Goal: Task Accomplishment & Management: Manage account settings

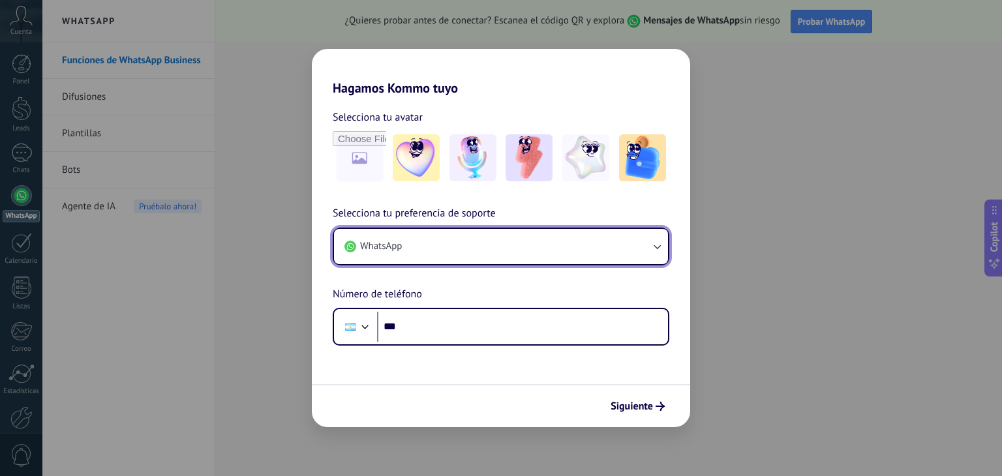
click at [520, 251] on button "WhatsApp" at bounding box center [501, 246] width 334 height 35
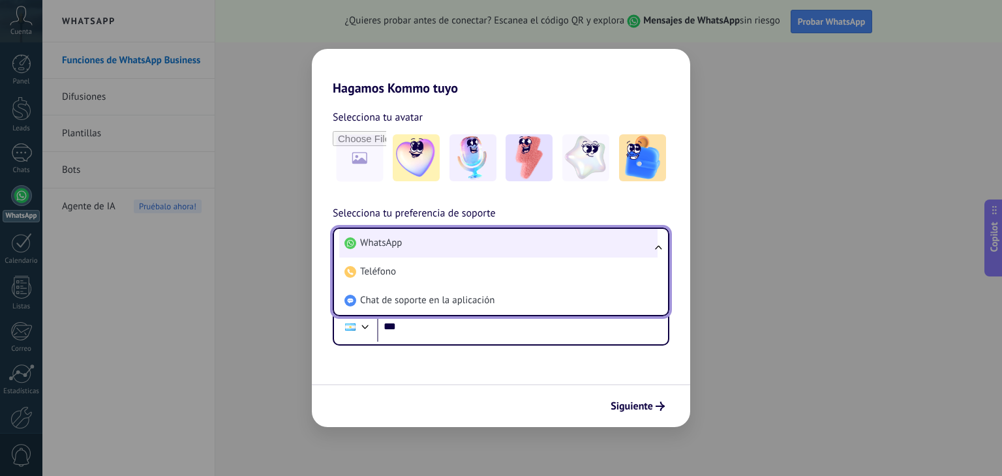
click at [511, 245] on li "WhatsApp" at bounding box center [498, 243] width 318 height 29
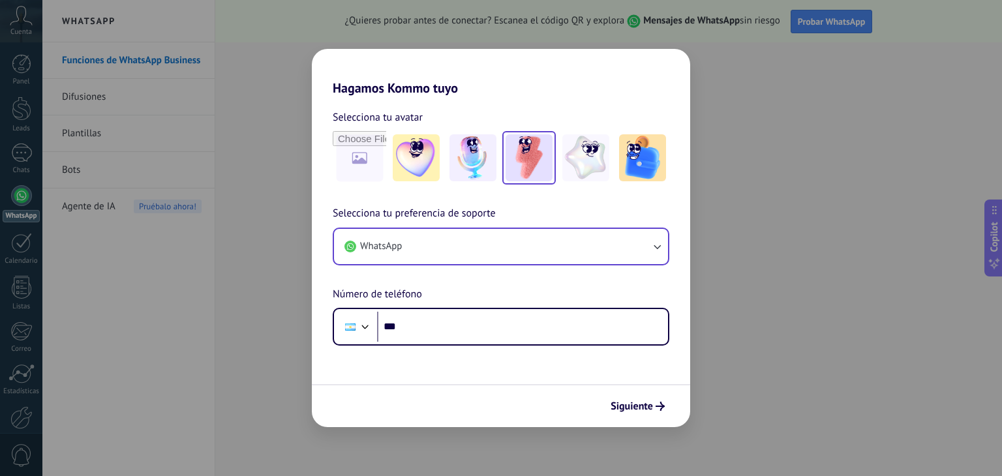
click at [519, 160] on img at bounding box center [529, 157] width 47 height 47
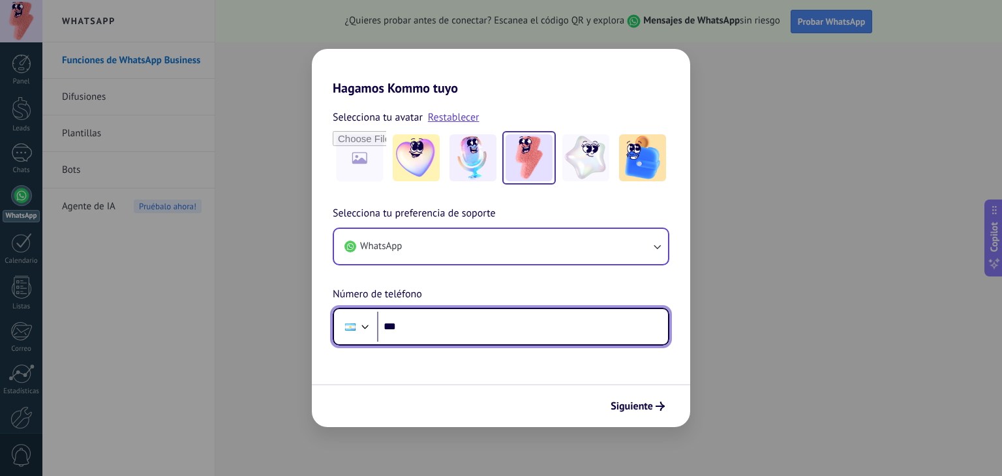
click at [419, 327] on input "***" at bounding box center [522, 327] width 291 height 30
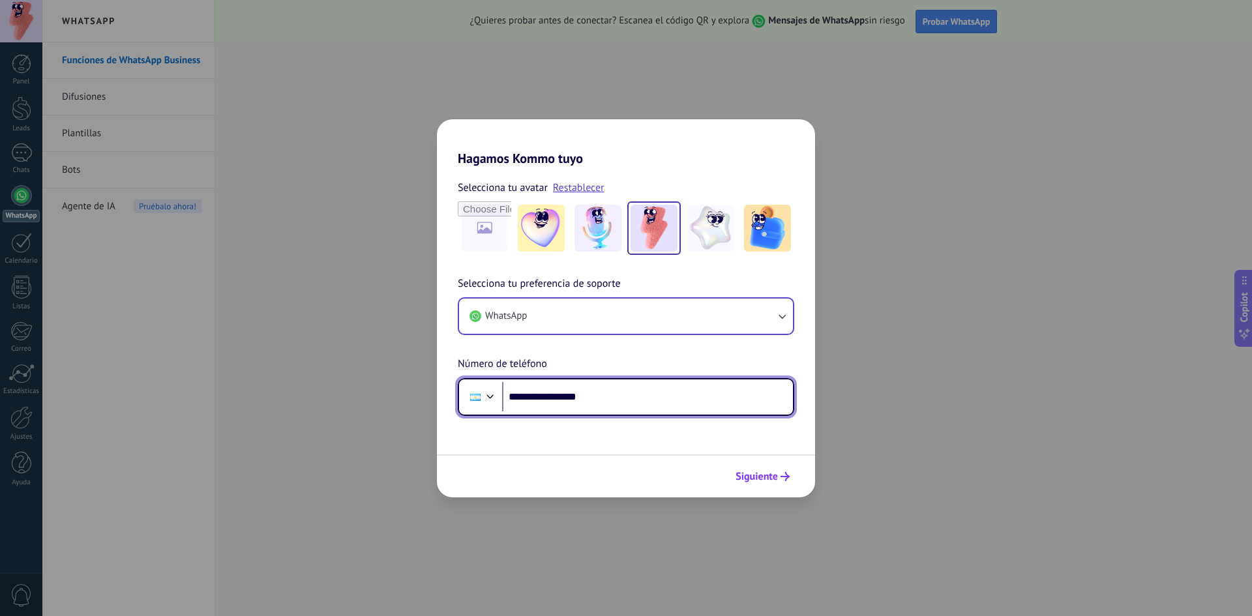
type input "**********"
click at [767, 476] on span "Siguiente" at bounding box center [757, 476] width 42 height 9
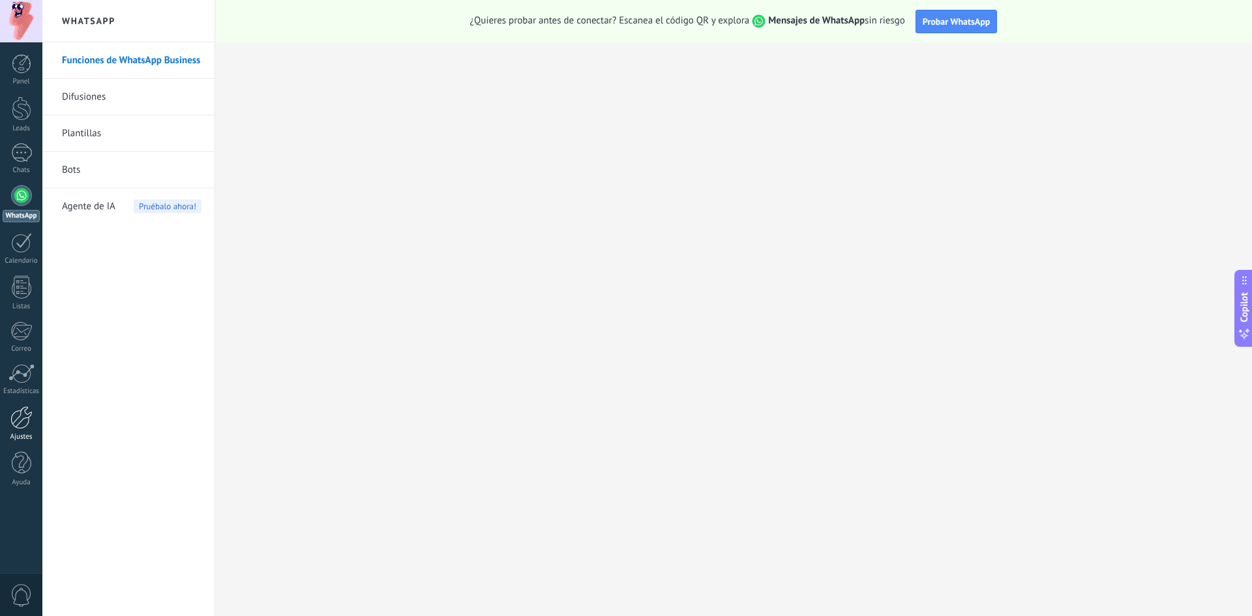
click at [26, 416] on div at bounding box center [21, 417] width 22 height 23
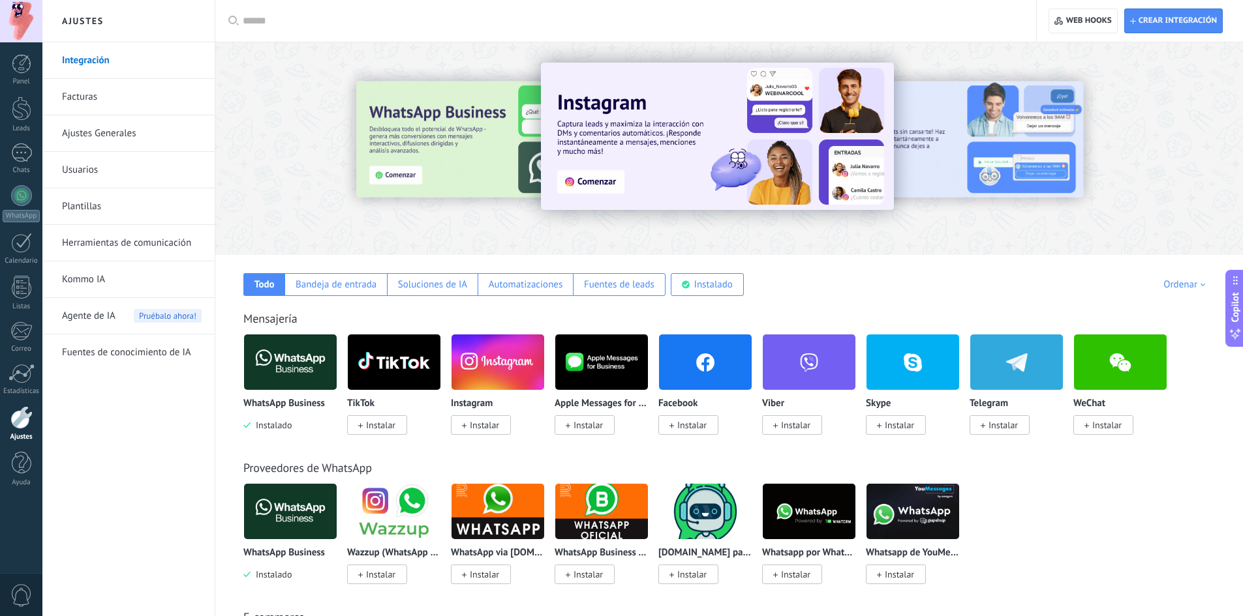
click at [95, 174] on link "Usuarios" at bounding box center [132, 170] width 140 height 37
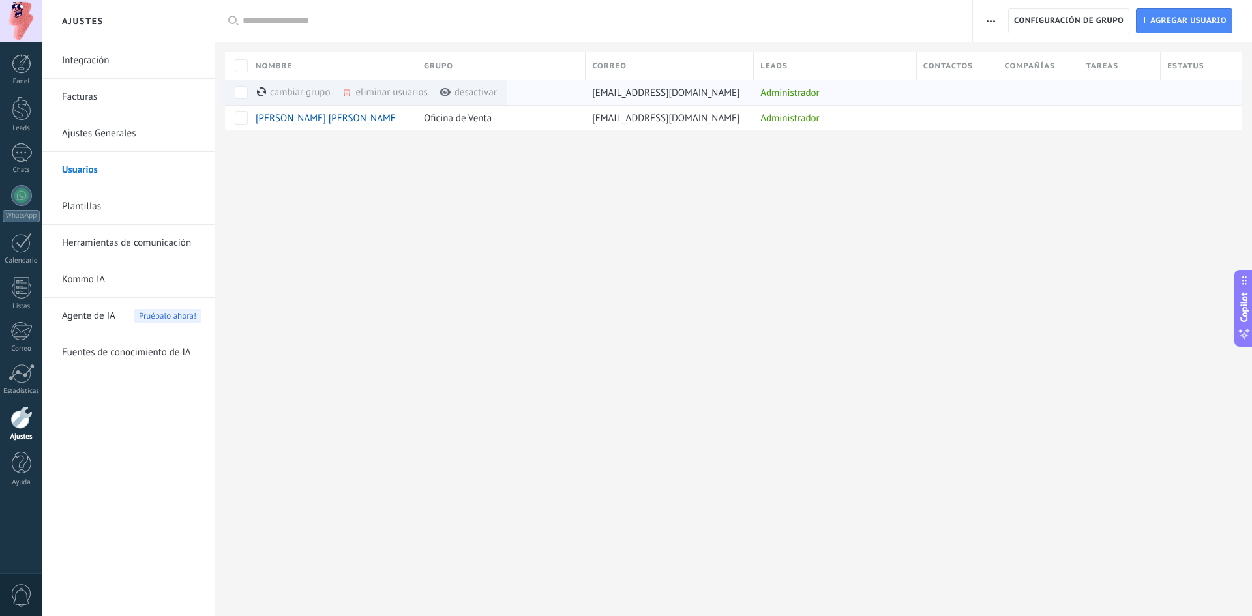
click at [389, 89] on div "eliminar usuarios màs" at bounding box center [407, 92] width 130 height 25
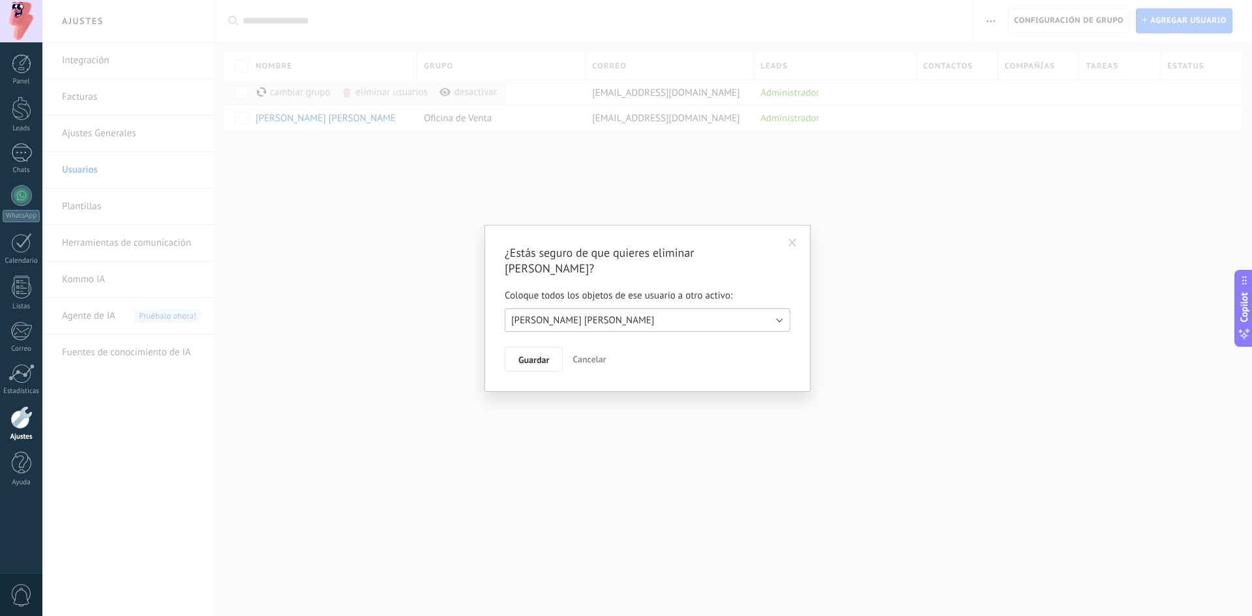
click at [594, 309] on button "[PERSON_NAME]" at bounding box center [648, 320] width 286 height 23
click at [601, 318] on span "[PERSON_NAME]" at bounding box center [641, 320] width 289 height 12
click at [540, 359] on span "Guardar" at bounding box center [534, 360] width 31 height 9
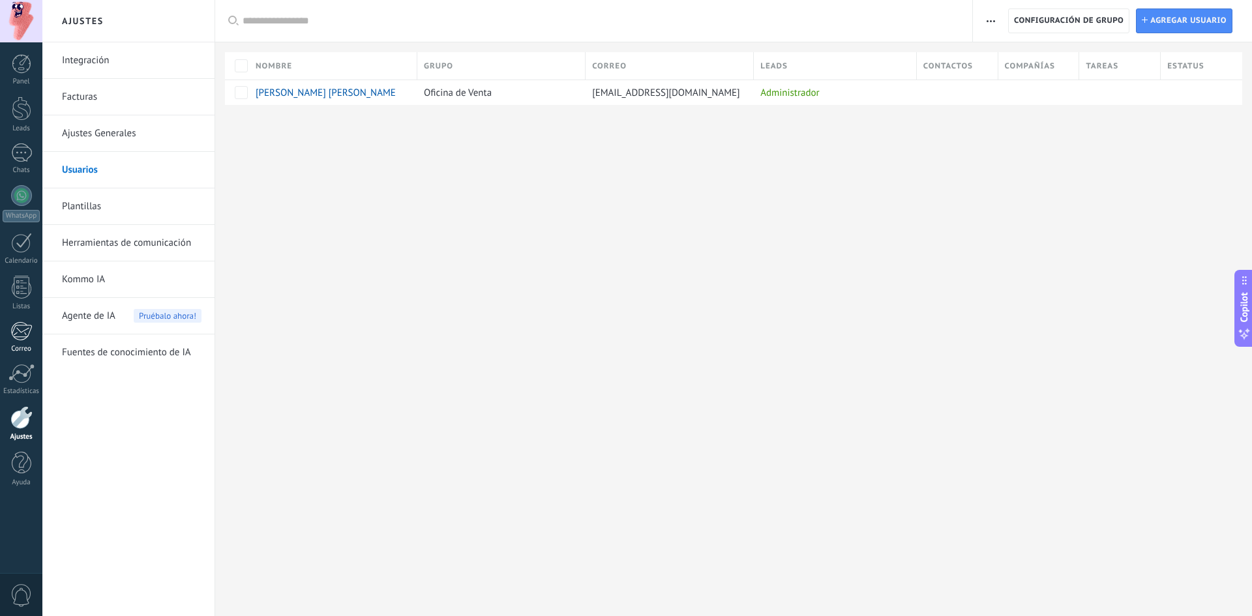
click at [20, 339] on div at bounding box center [21, 332] width 22 height 20
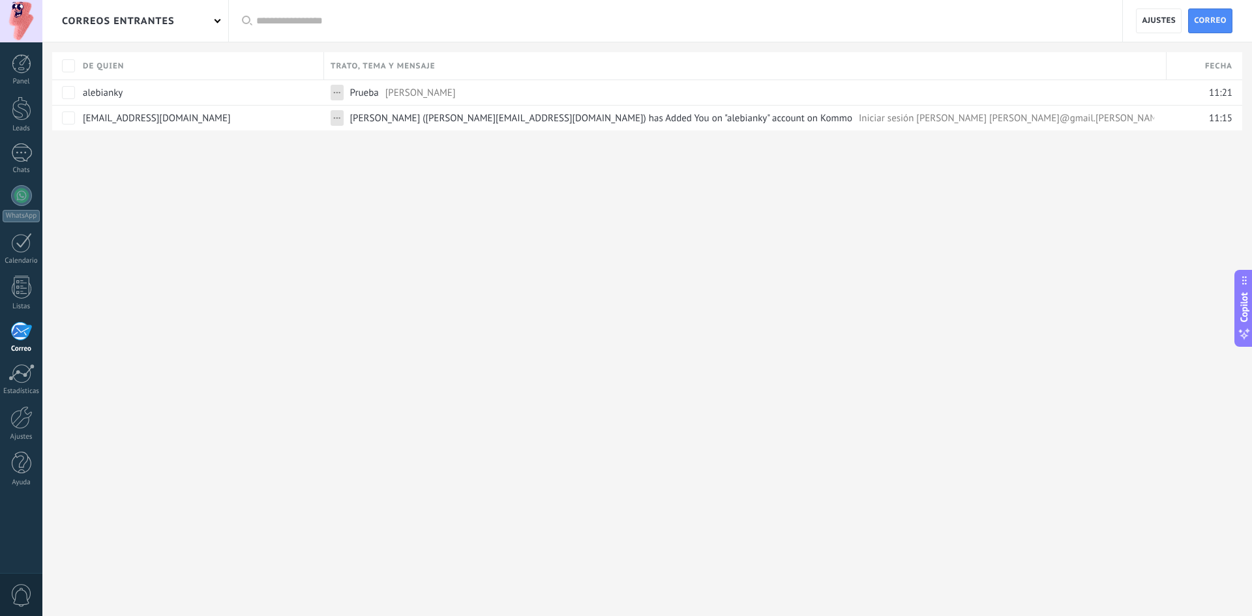
click at [22, 331] on div at bounding box center [21, 332] width 22 height 20
drag, startPoint x: 387, startPoint y: 210, endPoint x: 134, endPoint y: 121, distance: 267.8
click at [384, 210] on div "correos entrantes Aplicar Todas correos No leído Leído Correos con automatizaci…" at bounding box center [647, 107] width 1210 height 215
click at [28, 68] on div at bounding box center [22, 64] width 20 height 20
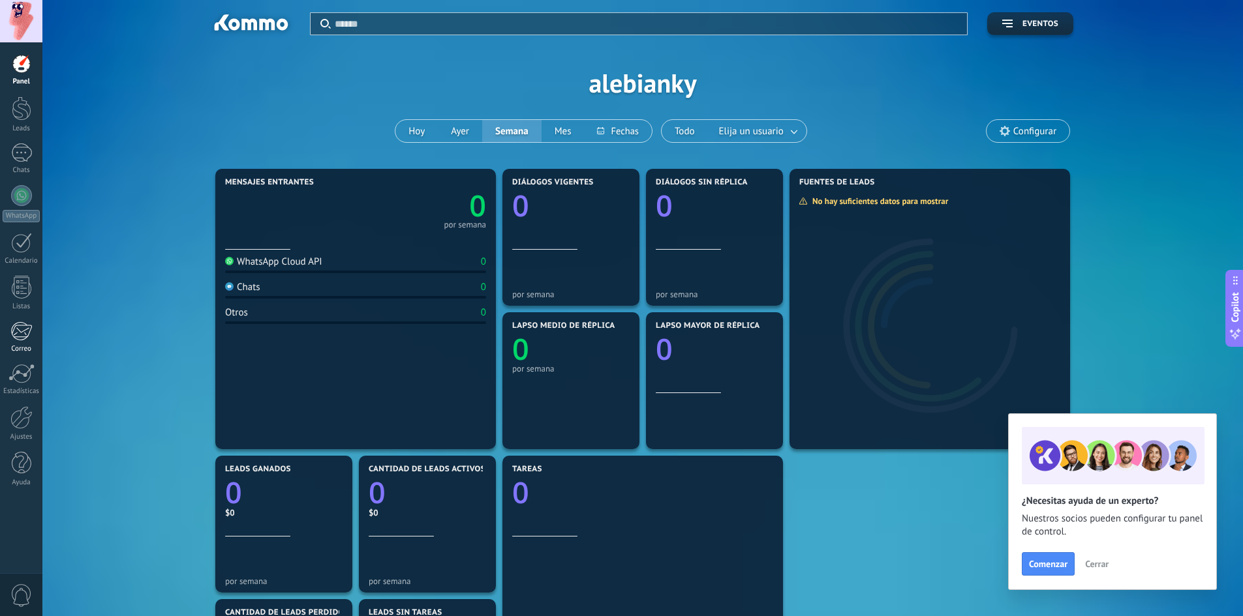
click at [29, 332] on div at bounding box center [21, 332] width 22 height 20
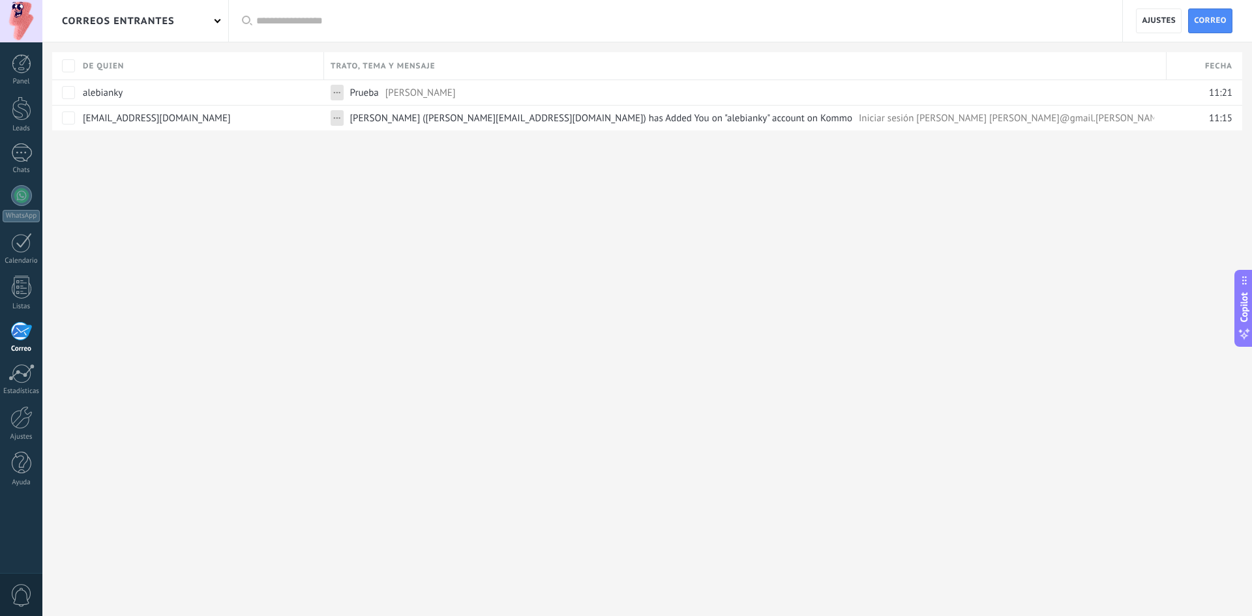
click at [365, 258] on div "correos entrantes Aplicar Todas correos No leído Leído Correos con automatizaci…" at bounding box center [647, 308] width 1210 height 616
click at [1197, 20] on span "Correo" at bounding box center [1210, 20] width 33 height 23
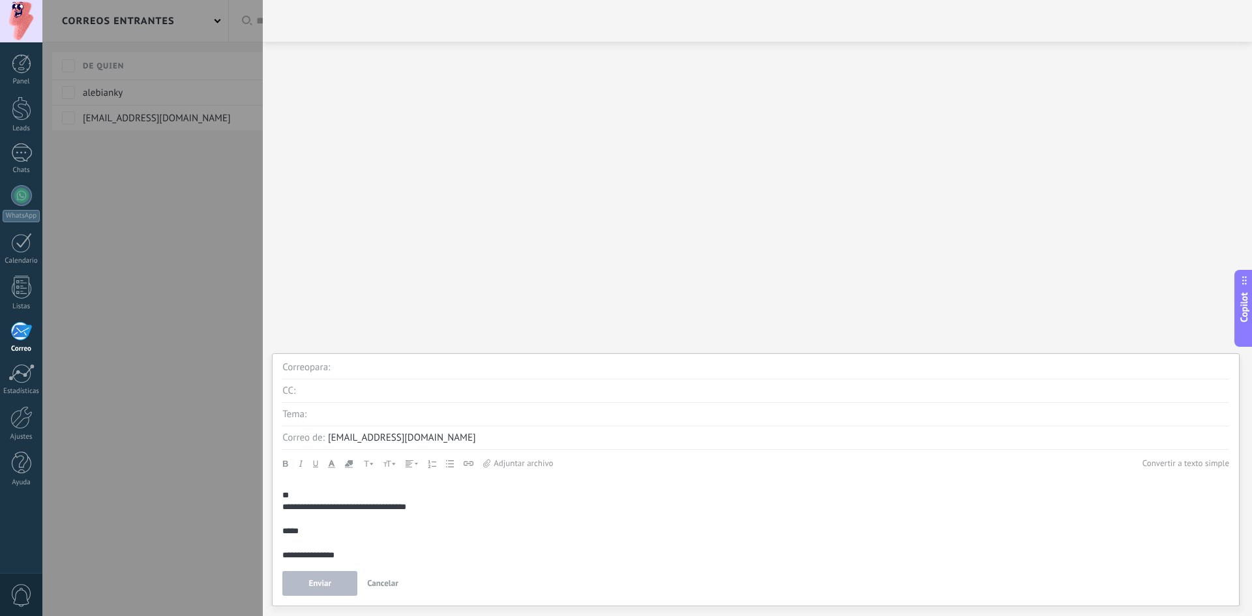
click at [204, 243] on div at bounding box center [626, 308] width 1252 height 616
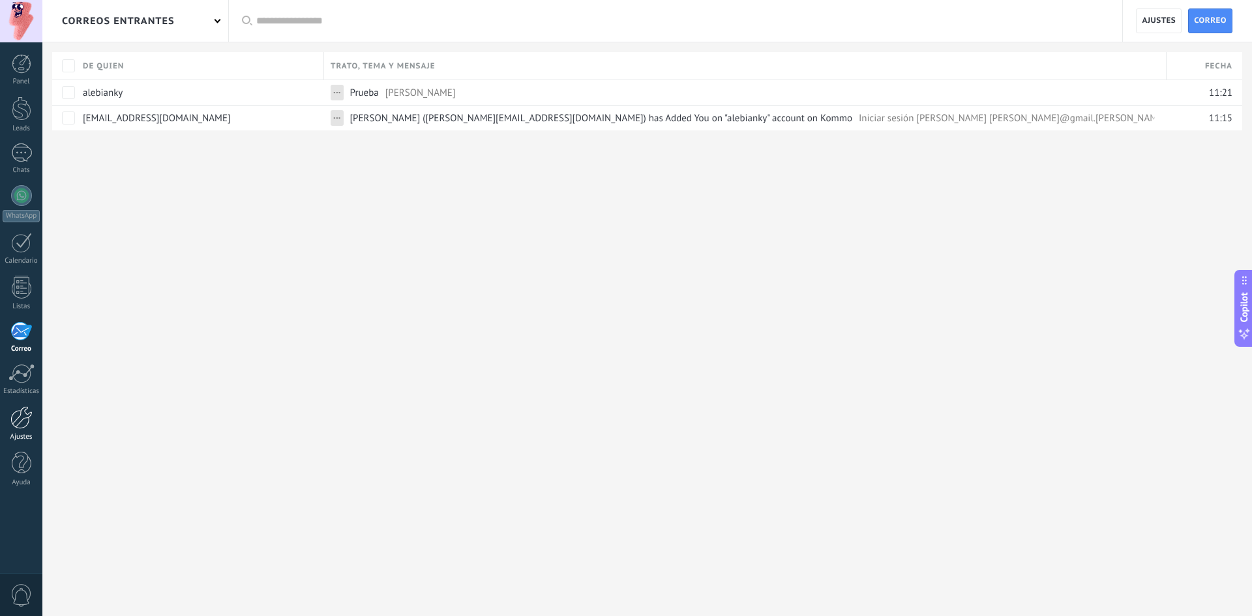
click at [21, 427] on div at bounding box center [21, 417] width 22 height 23
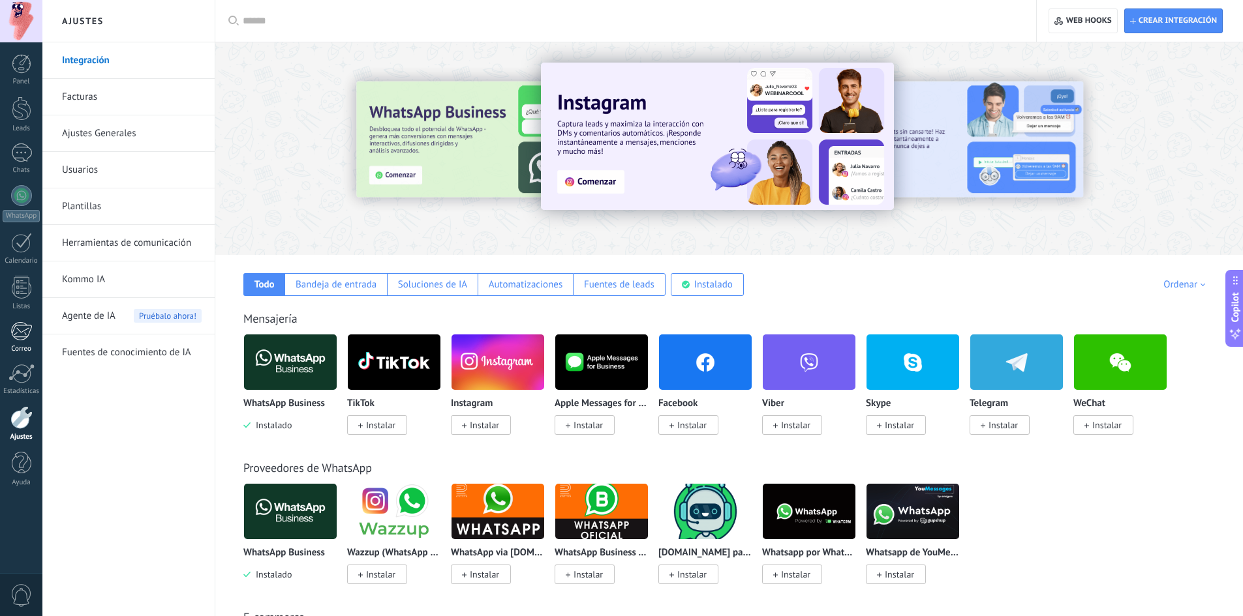
click at [13, 331] on div at bounding box center [21, 332] width 22 height 20
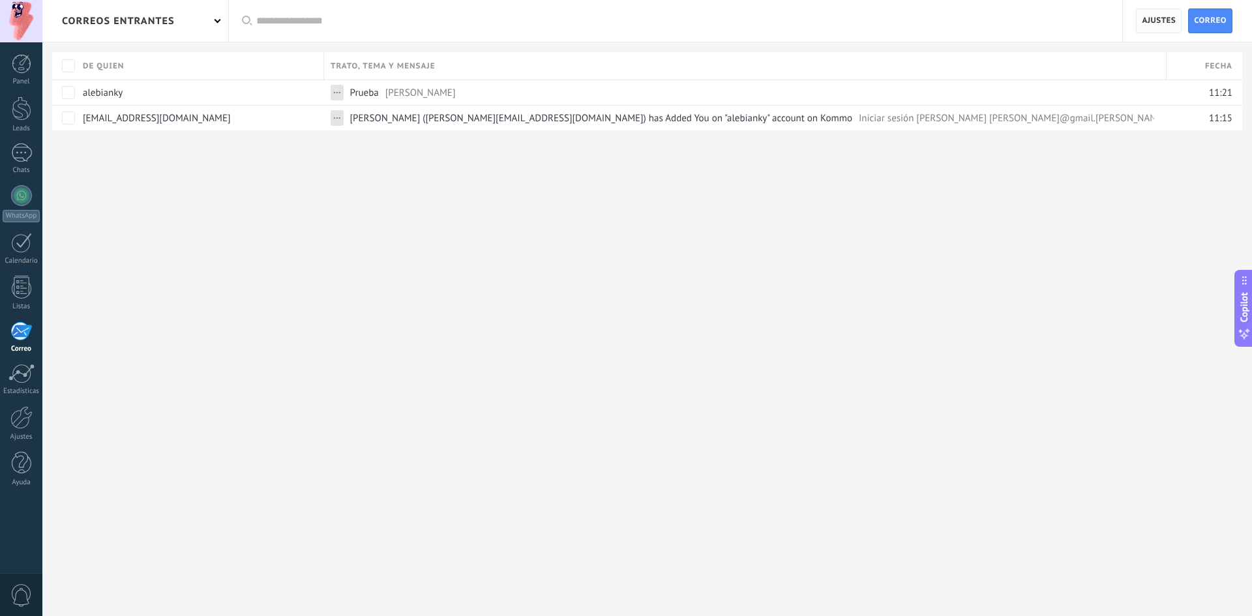
click at [1170, 18] on span "Ajustes" at bounding box center [1159, 20] width 34 height 23
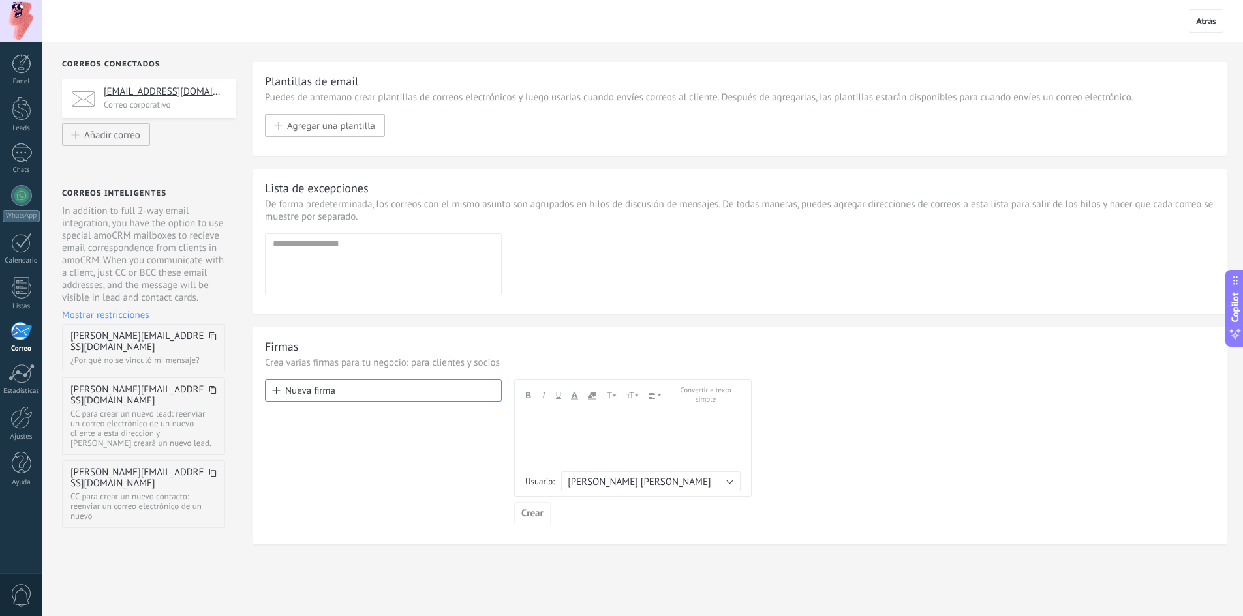
click at [155, 89] on h4 "ventas@buenaruta.com.ar" at bounding box center [165, 91] width 123 height 13
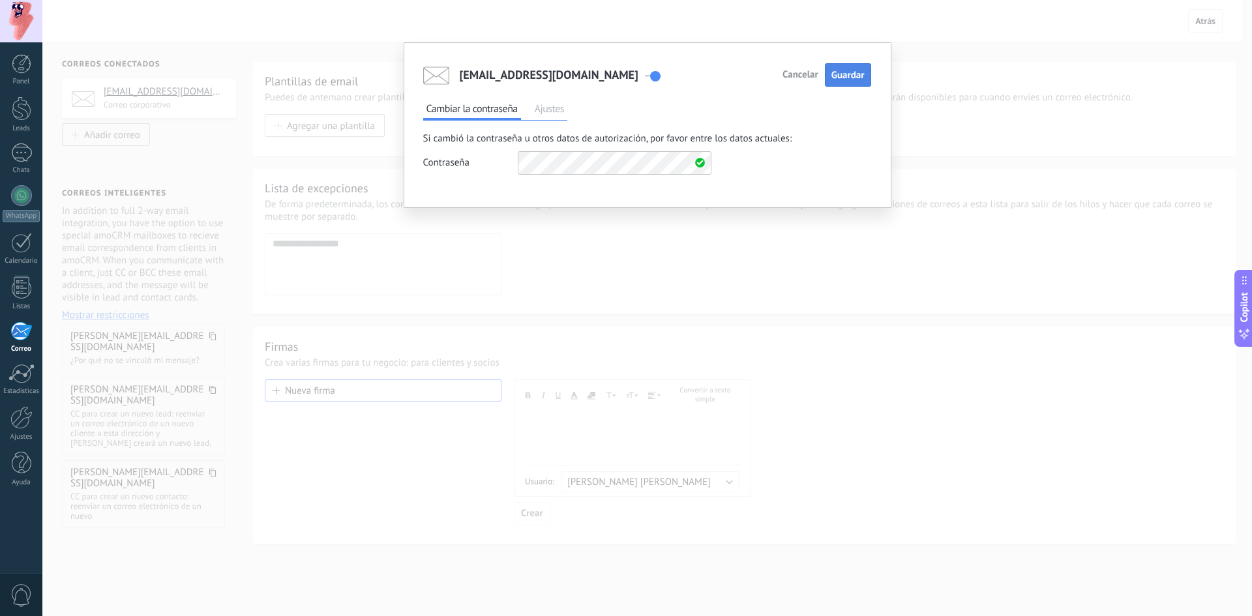
click at [840, 75] on span "Guardar" at bounding box center [848, 75] width 33 height 12
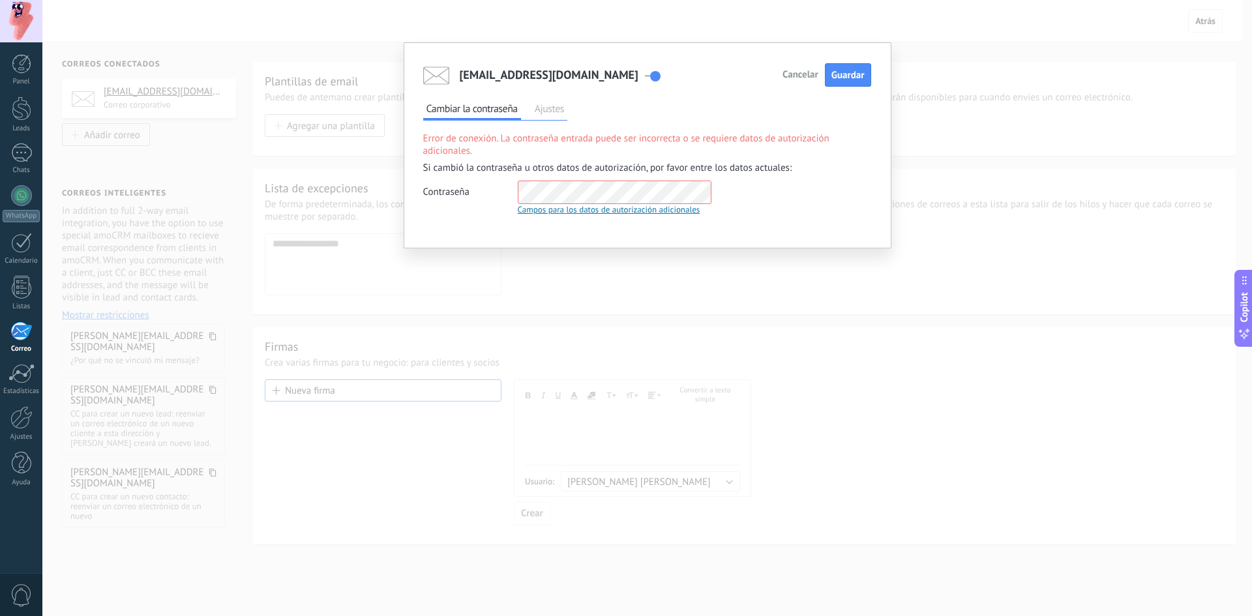
click at [543, 108] on span "Ajustes" at bounding box center [550, 110] width 36 height 19
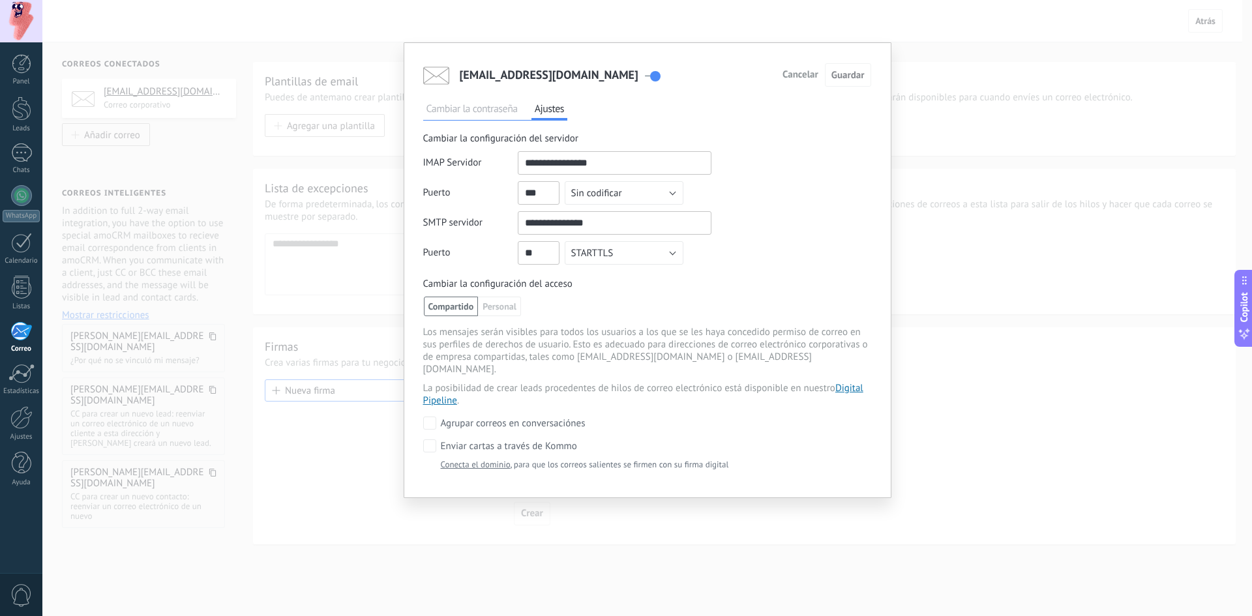
click at [453, 105] on span "Cambiar la contraseña" at bounding box center [472, 110] width 98 height 19
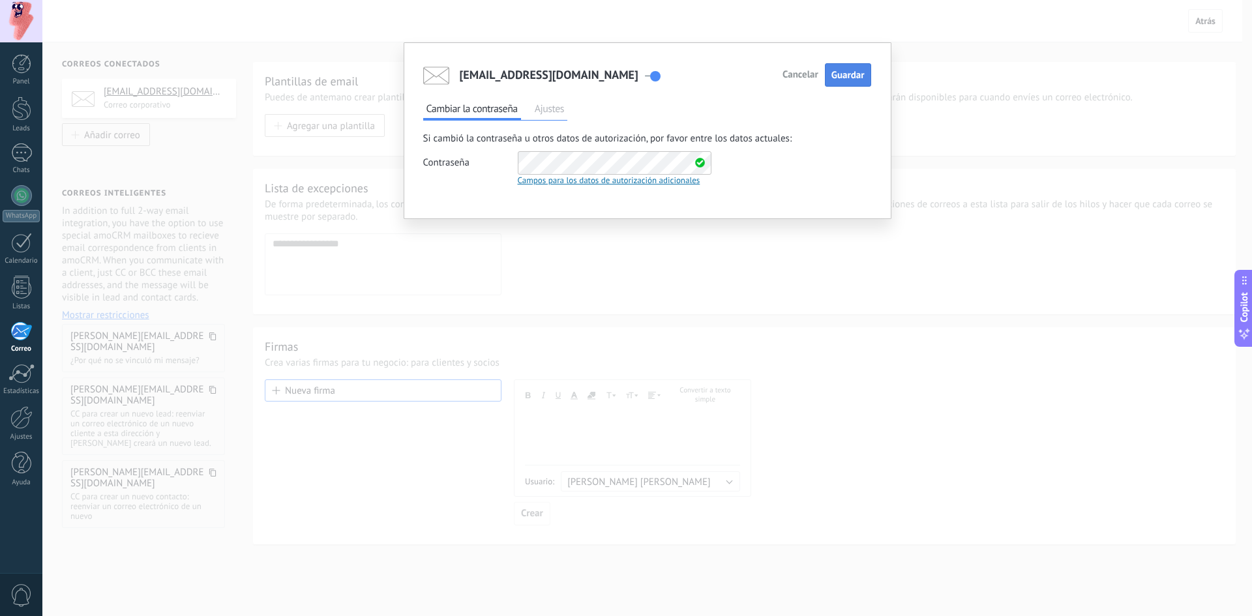
click at [840, 74] on span "Guardar" at bounding box center [848, 75] width 33 height 12
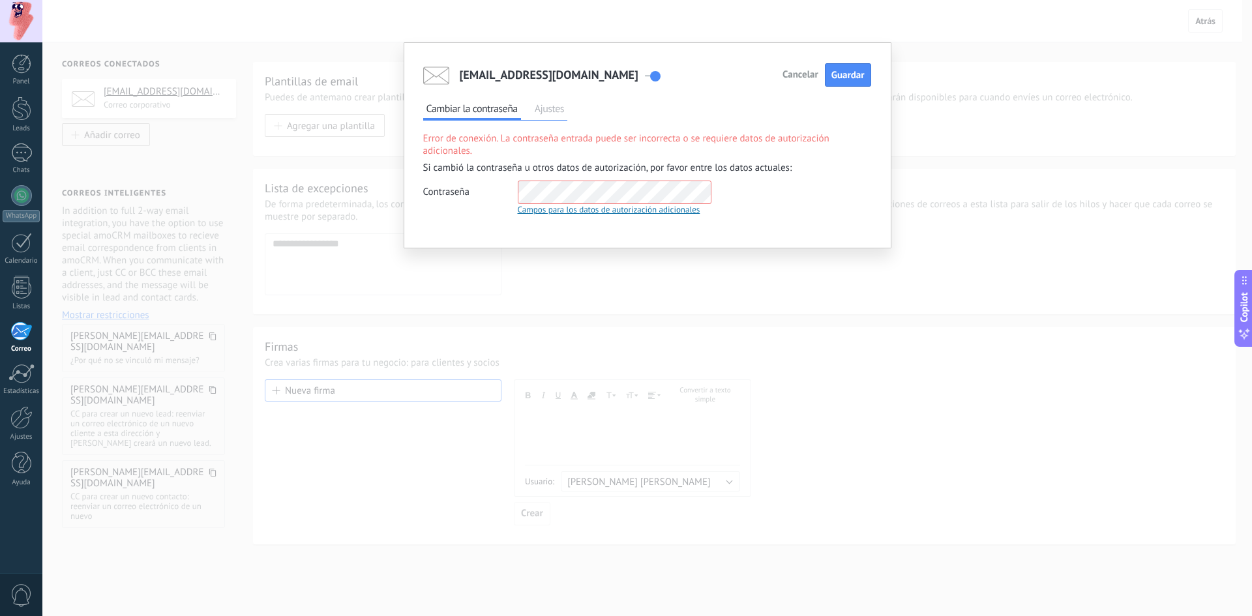
click at [598, 211] on div "Campos para los datos de autorización adicionales" at bounding box center [615, 209] width 194 height 11
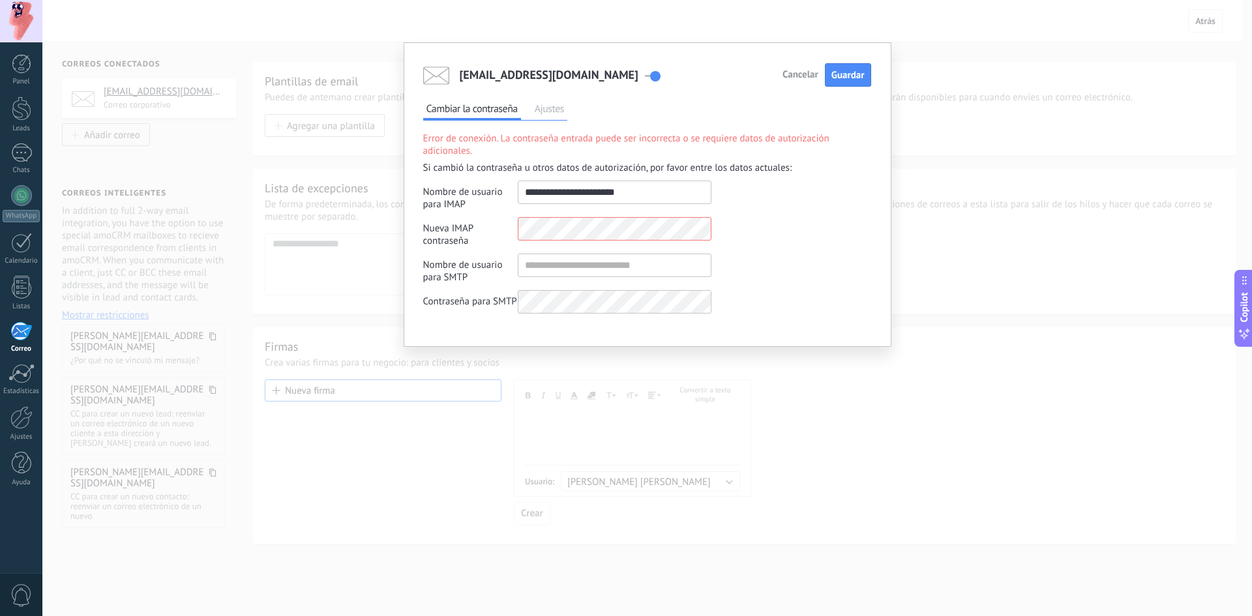
click at [668, 192] on input "shared" at bounding box center [615, 192] width 194 height 23
click at [592, 267] on input "shared" at bounding box center [615, 265] width 194 height 23
drag, startPoint x: 642, startPoint y: 194, endPoint x: 479, endPoint y: 190, distance: 163.1
click at [479, 190] on div "Nombre de usuario para IMAP" at bounding box center [567, 196] width 288 height 30
click at [535, 264] on input "shared" at bounding box center [615, 265] width 194 height 23
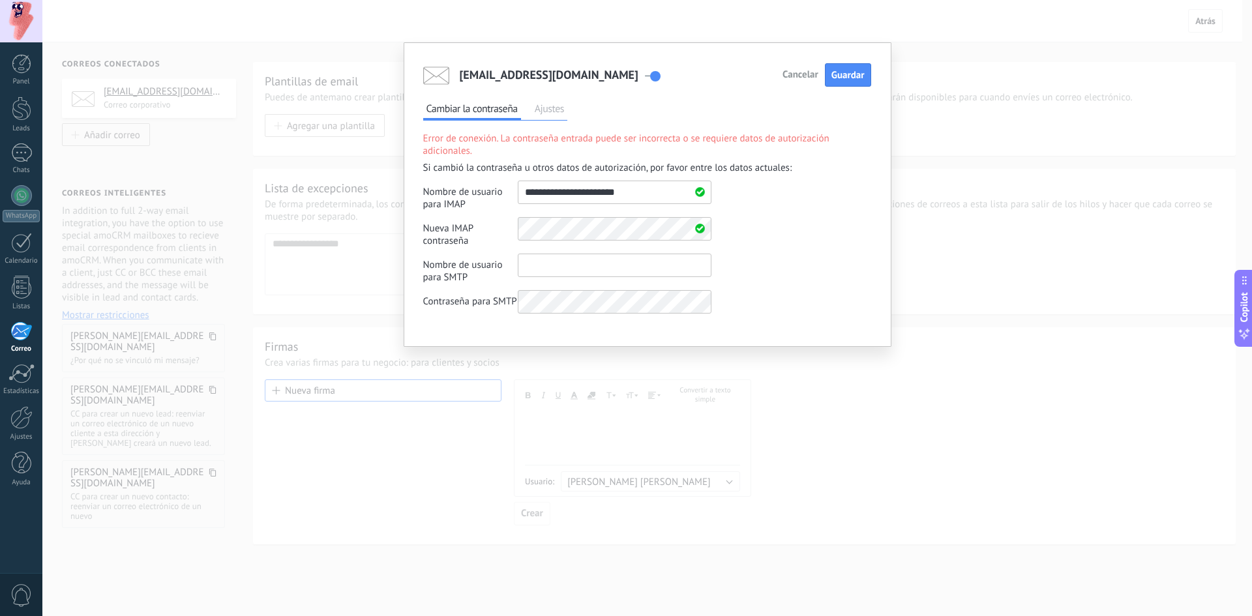
paste input "**********"
type input "**********"
click at [846, 71] on span "Guardar" at bounding box center [848, 75] width 33 height 12
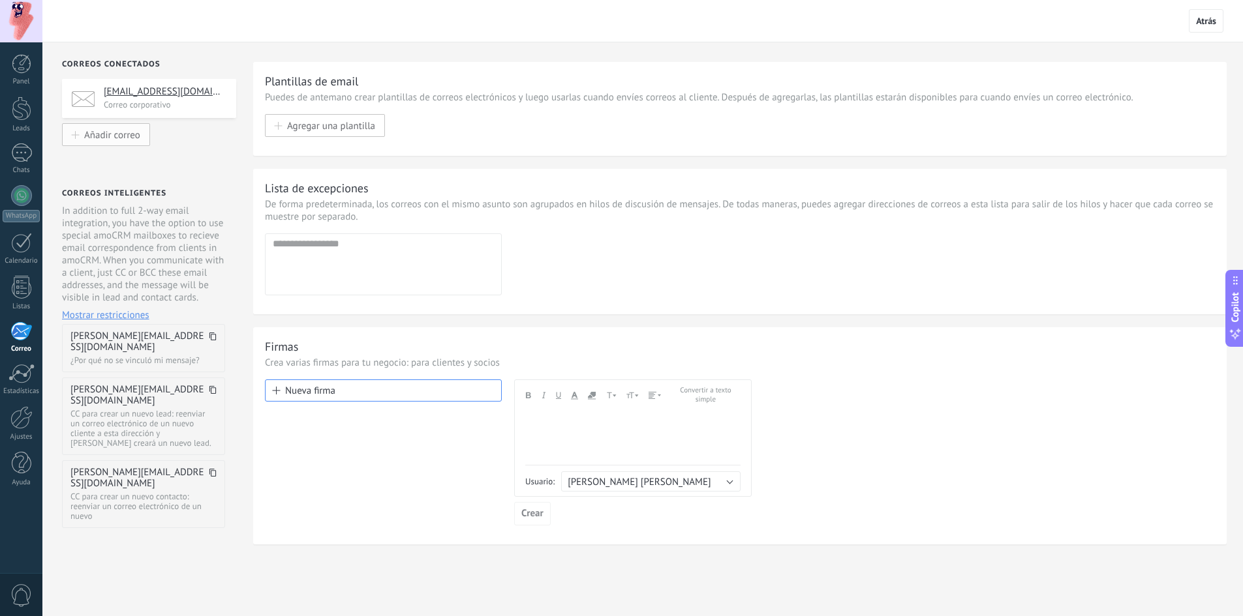
click at [114, 130] on span "Añadir correo" at bounding box center [112, 134] width 56 height 11
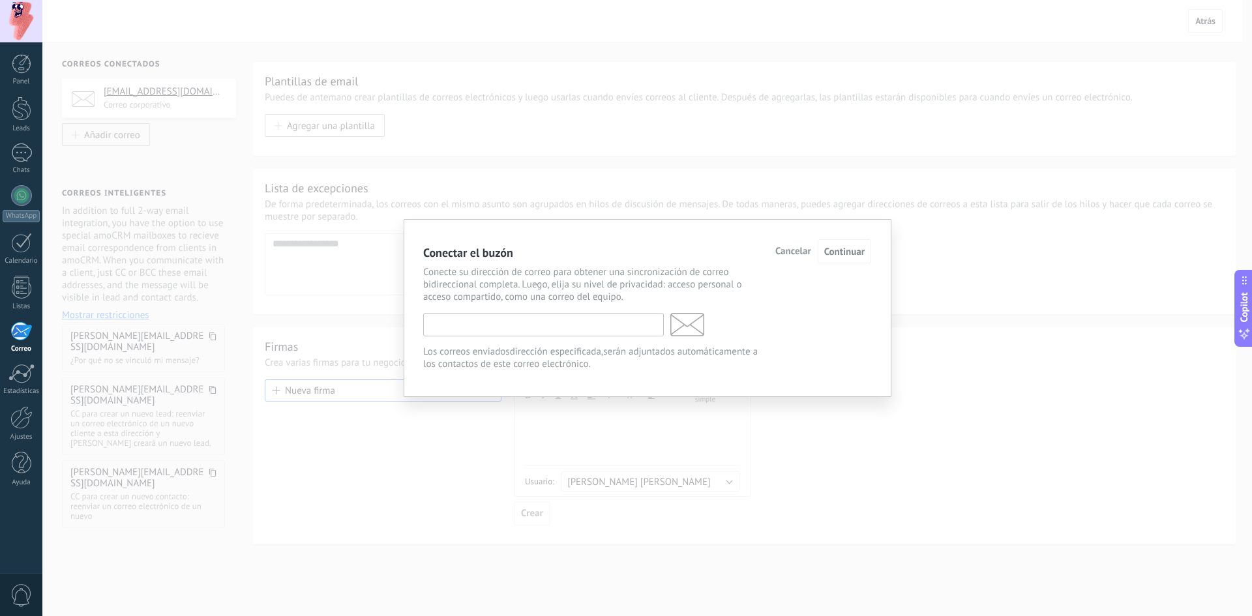
click at [577, 320] on input "text" at bounding box center [543, 324] width 241 height 23
type input "**********"
click at [834, 255] on span "Continuar" at bounding box center [845, 252] width 40 height 12
click at [851, 252] on span "Continuar" at bounding box center [845, 252] width 40 height 12
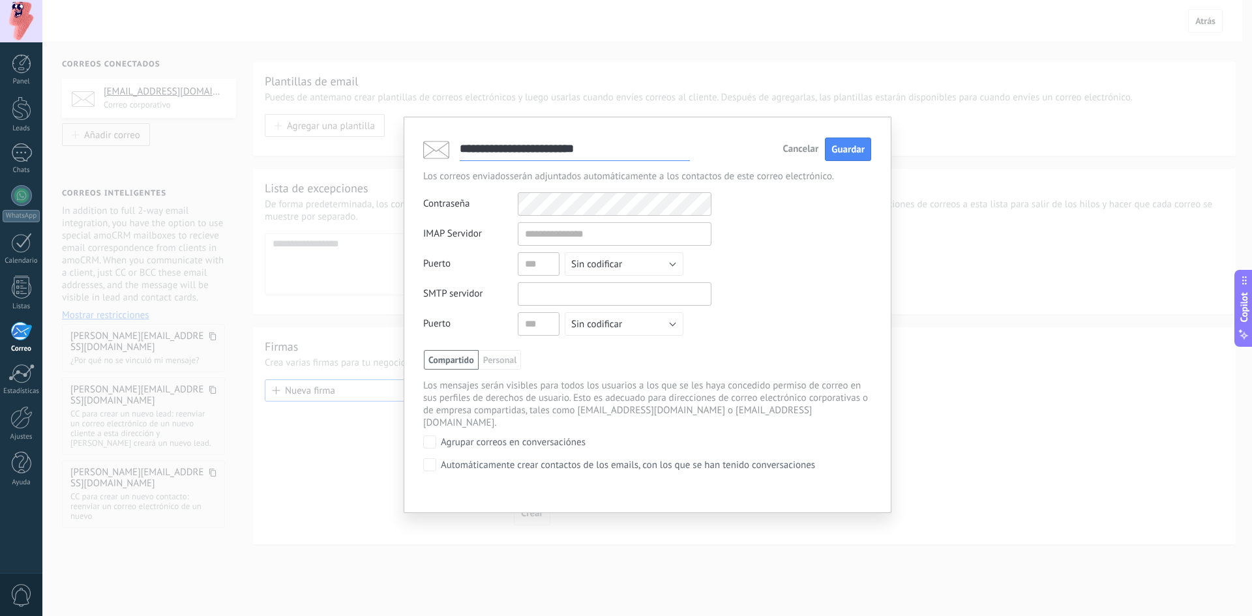
type input "**********"
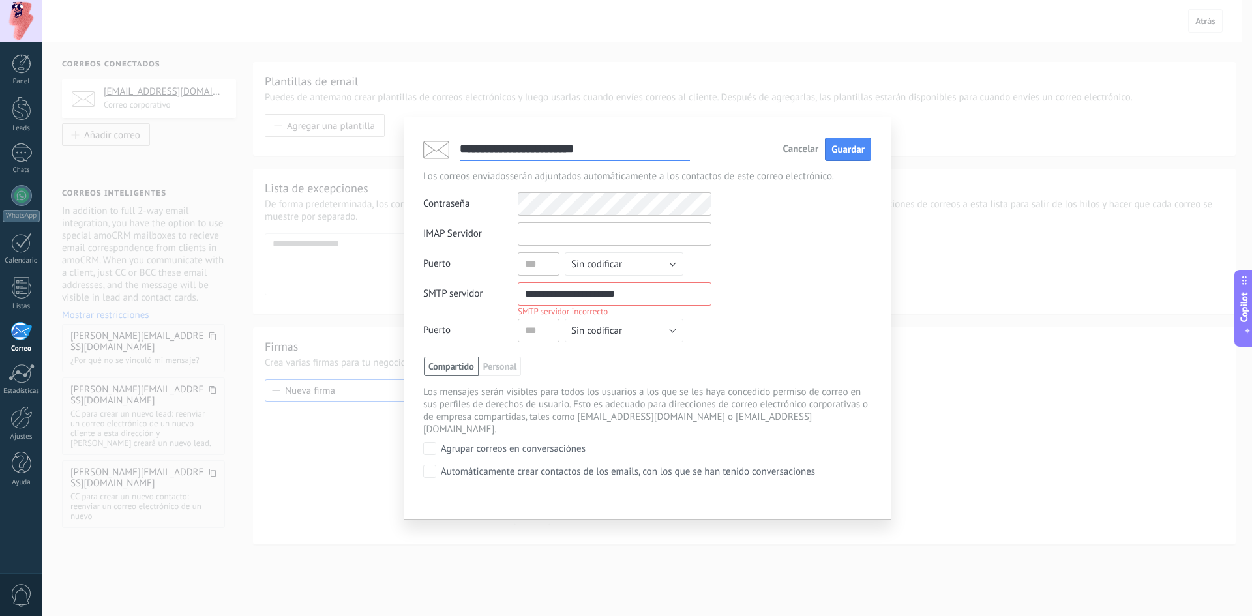
click at [577, 230] on input "text" at bounding box center [615, 233] width 194 height 23
paste input "**********"
type input "**********"
click at [515, 264] on div "Puerto" at bounding box center [470, 263] width 95 height 23
click at [530, 266] on input "text" at bounding box center [539, 263] width 42 height 23
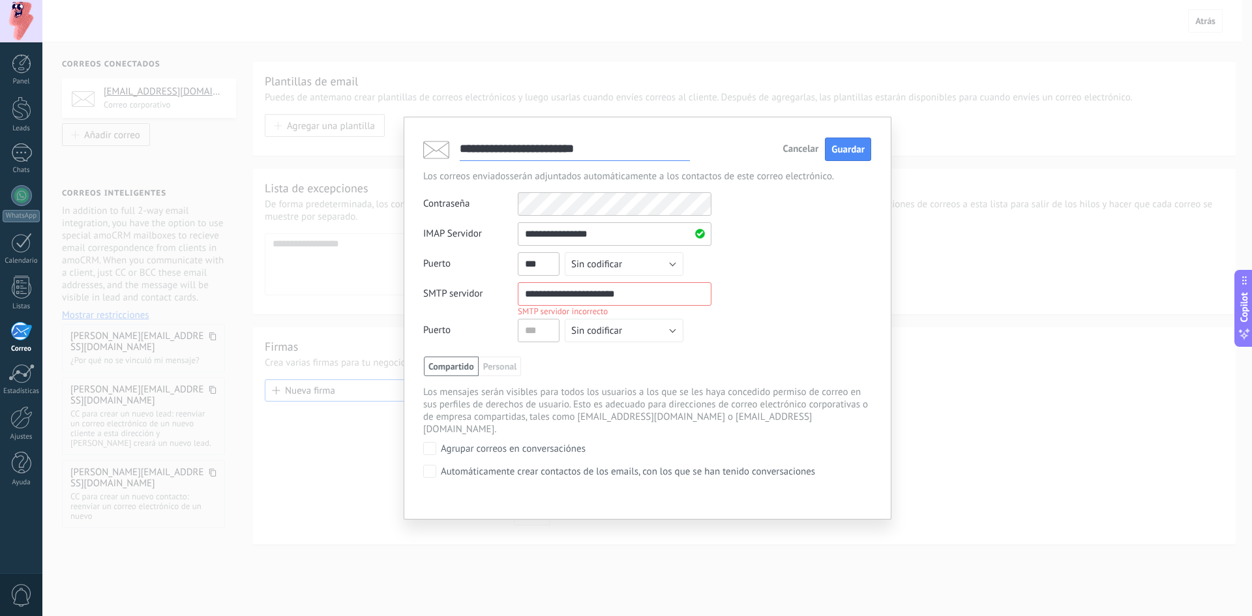
type input "***"
click at [558, 300] on input "**********" at bounding box center [615, 293] width 194 height 23
drag, startPoint x: 553, startPoint y: 296, endPoint x: 497, endPoint y: 292, distance: 56.2
click at [497, 292] on div "**********" at bounding box center [567, 297] width 288 height 30
click at [663, 294] on input "**********" at bounding box center [615, 293] width 194 height 23
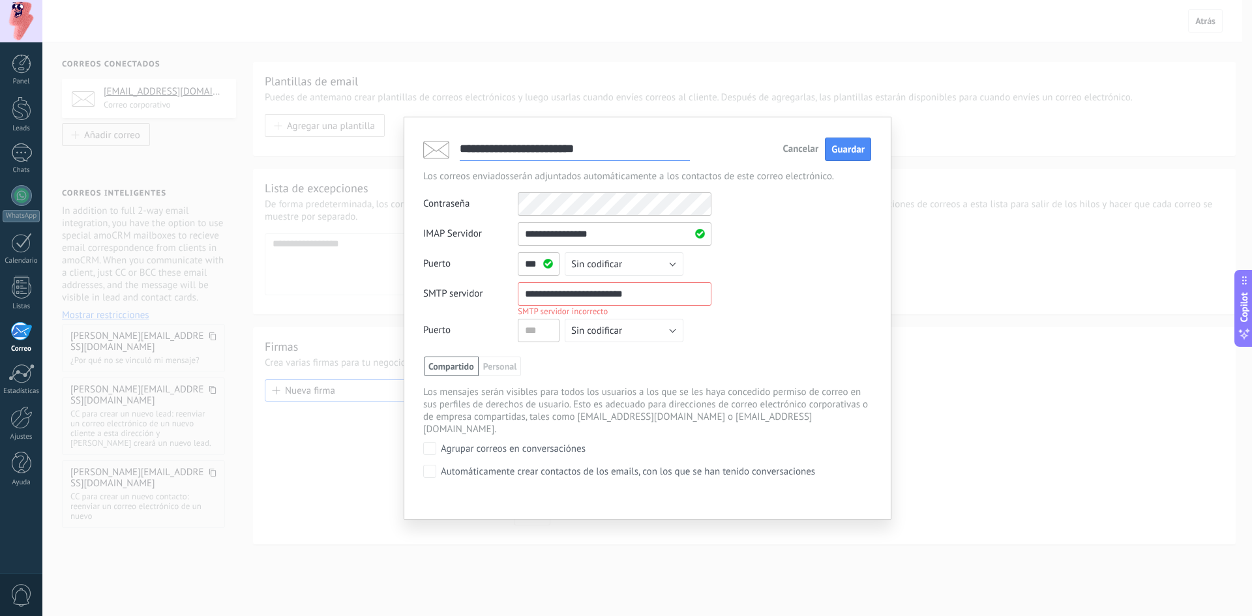
click at [663, 294] on input "**********" at bounding box center [615, 293] width 194 height 23
paste input "text"
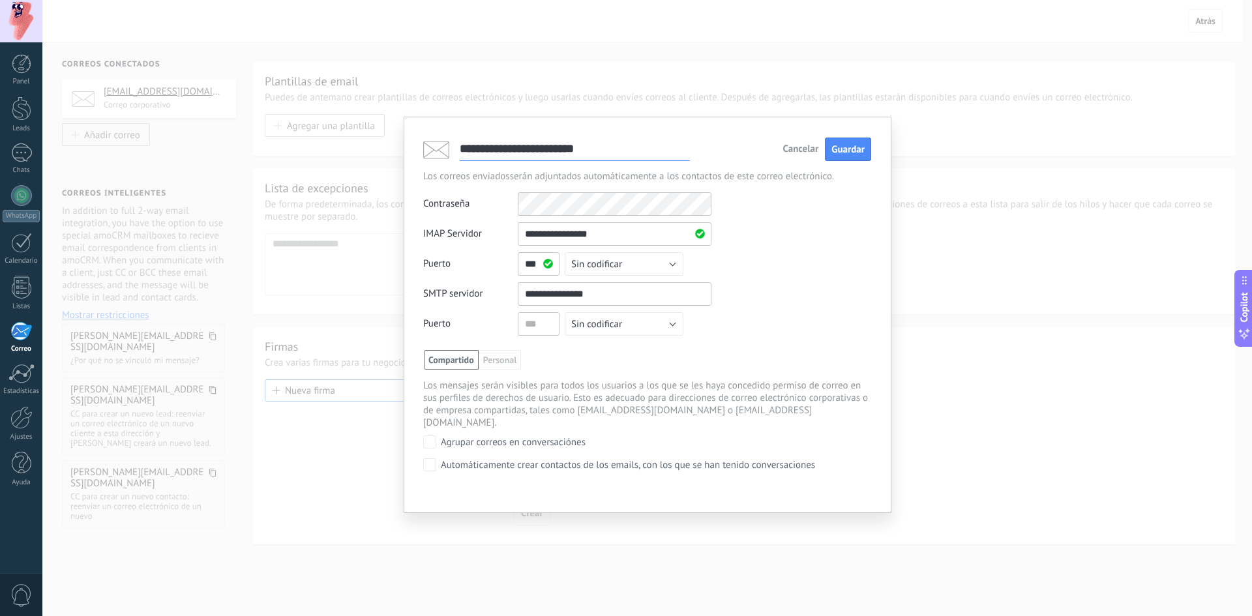
type input "**********"
click at [538, 322] on input "text" at bounding box center [539, 323] width 42 height 23
type input "**"
click at [792, 300] on div "**********" at bounding box center [647, 282] width 448 height 120
click at [838, 147] on span "Guardar" at bounding box center [848, 150] width 33 height 12
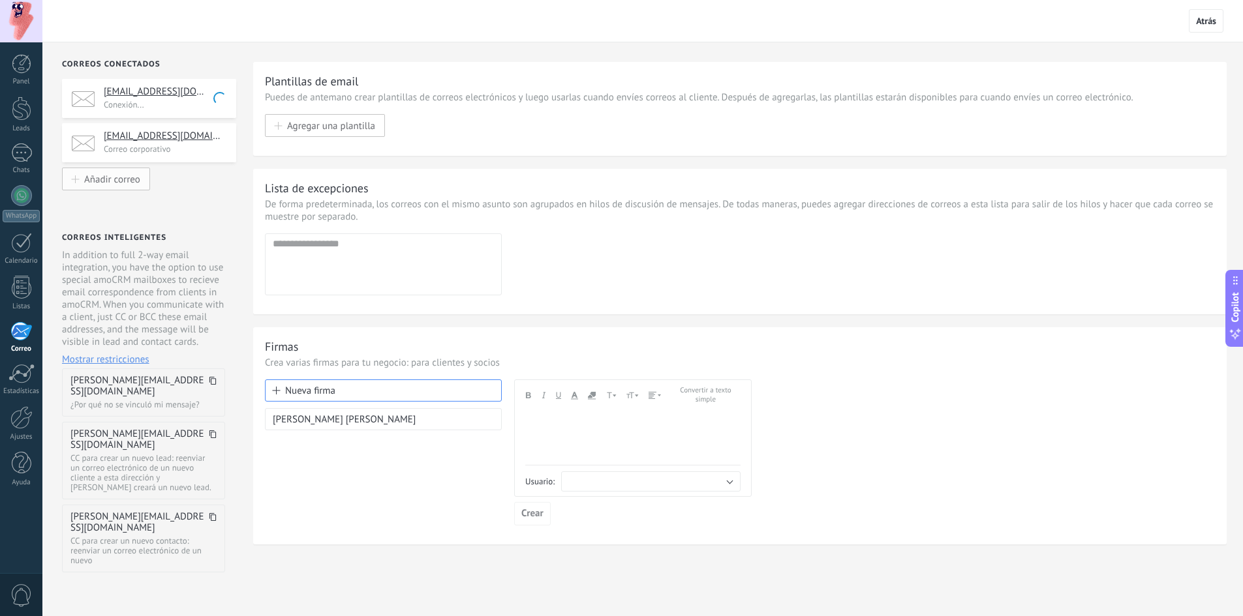
click at [101, 184] on span "Añadir correo" at bounding box center [112, 179] width 56 height 11
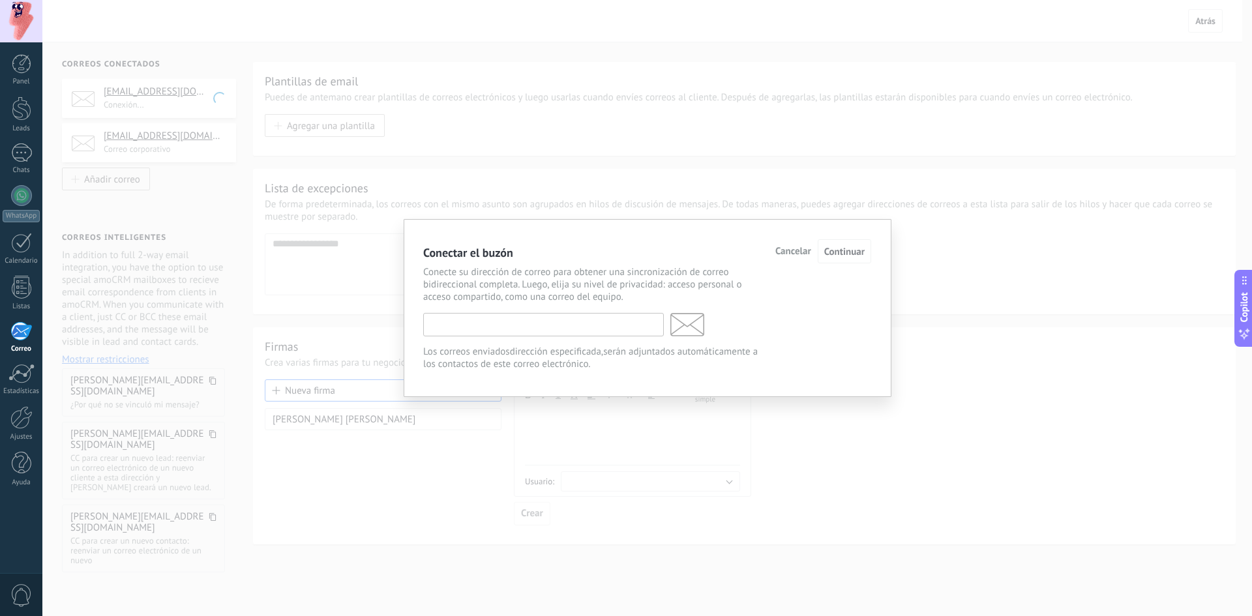
click at [571, 331] on input "text" at bounding box center [543, 324] width 241 height 23
type input "**********"
click at [851, 252] on span "Continuar" at bounding box center [845, 252] width 40 height 12
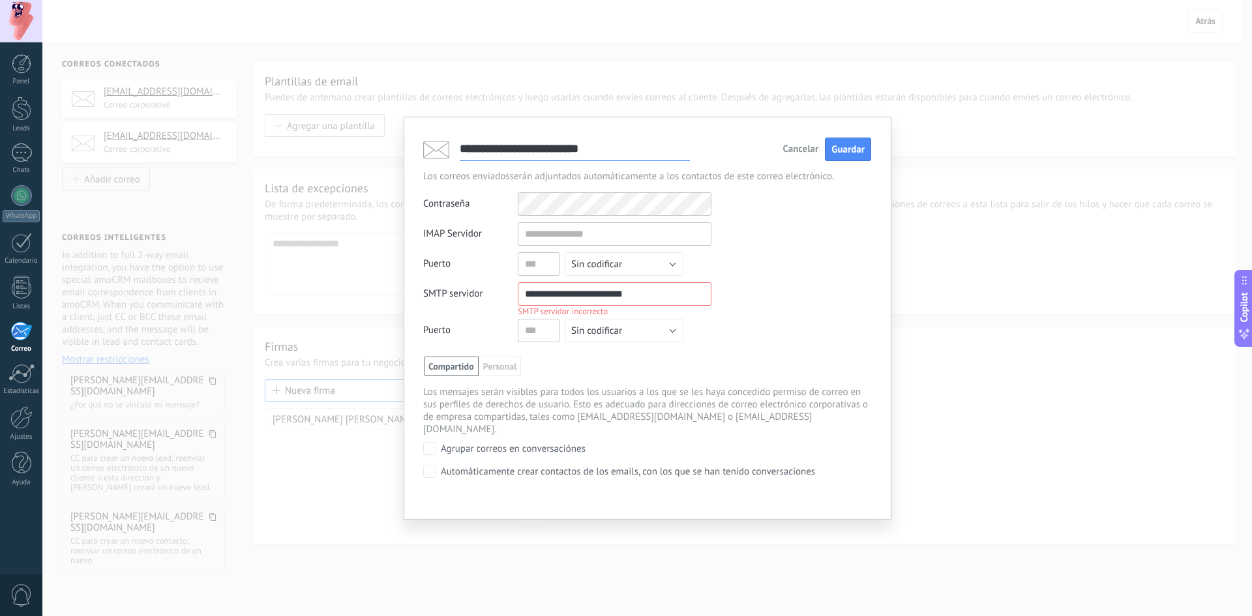
click at [573, 294] on input "**********" at bounding box center [615, 293] width 194 height 23
paste input "text"
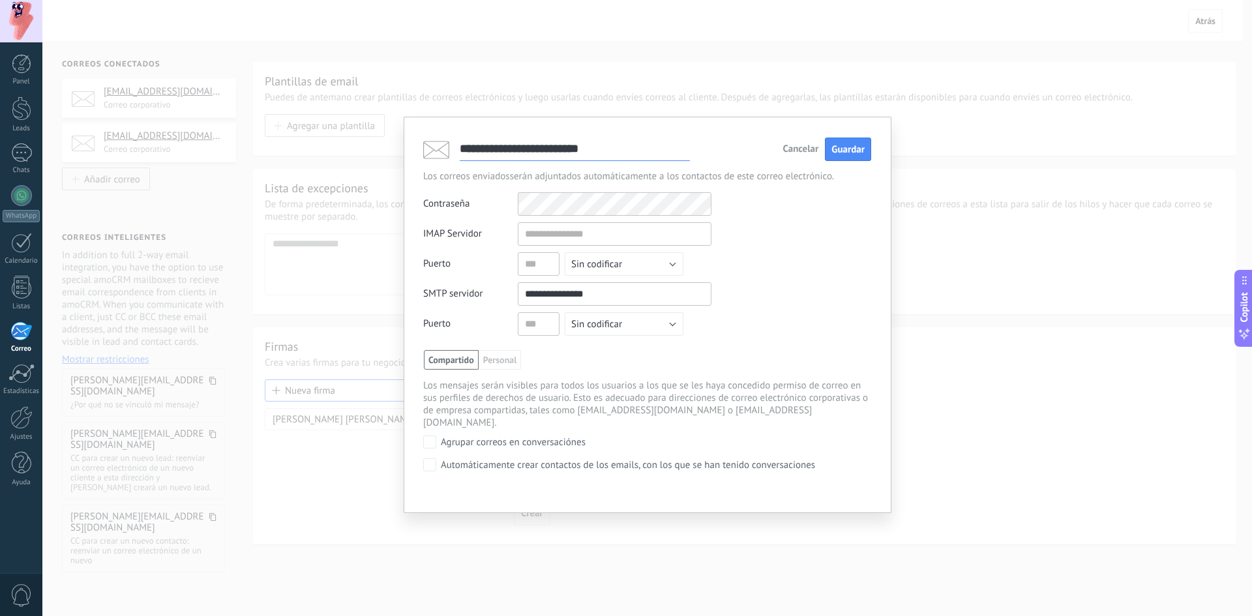
type input "**********"
click at [532, 325] on input "text" at bounding box center [539, 323] width 42 height 23
type input "**"
click at [566, 229] on input "text" at bounding box center [615, 233] width 194 height 23
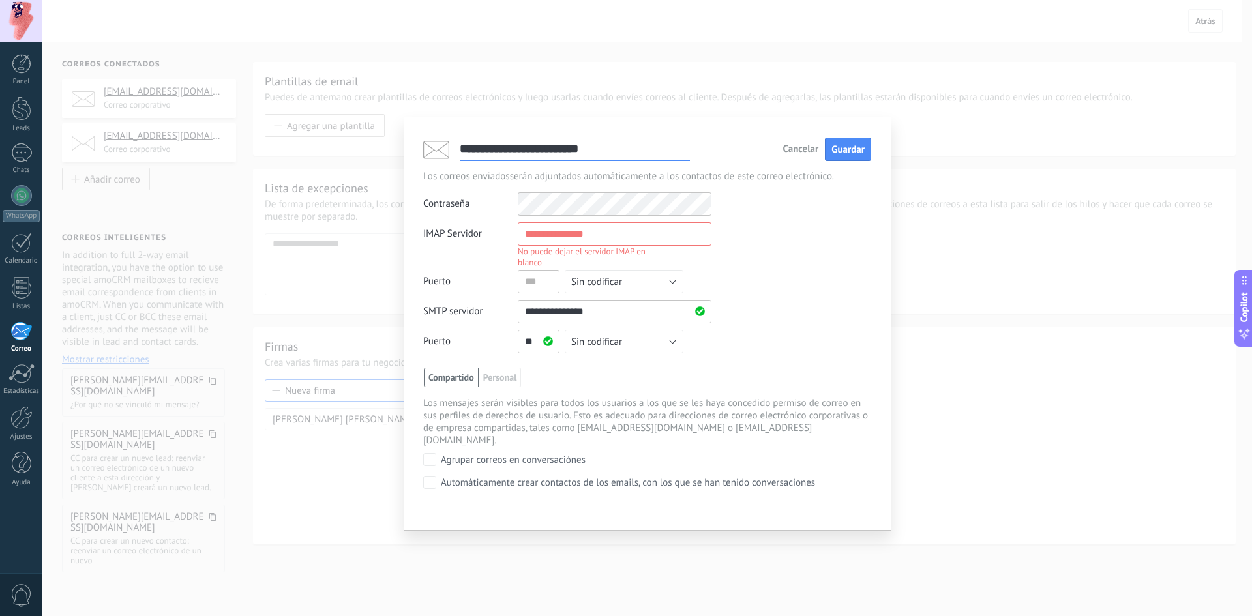
click at [579, 239] on input "text" at bounding box center [615, 233] width 194 height 23
paste input "**********"
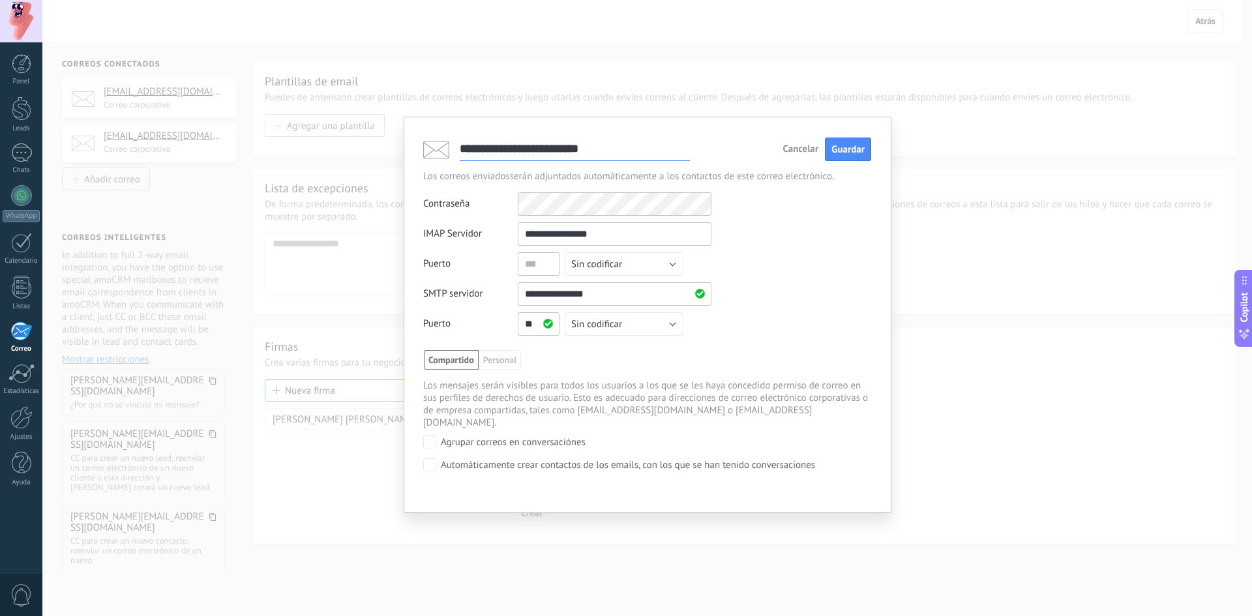
type input "**********"
click at [538, 266] on input "text" at bounding box center [539, 263] width 42 height 23
type input "***"
click at [446, 221] on div "**********" at bounding box center [647, 339] width 448 height 294
click at [843, 207] on div "Contraseña Otros IMAP nombre de usuario y contraseña" at bounding box center [647, 203] width 448 height 23
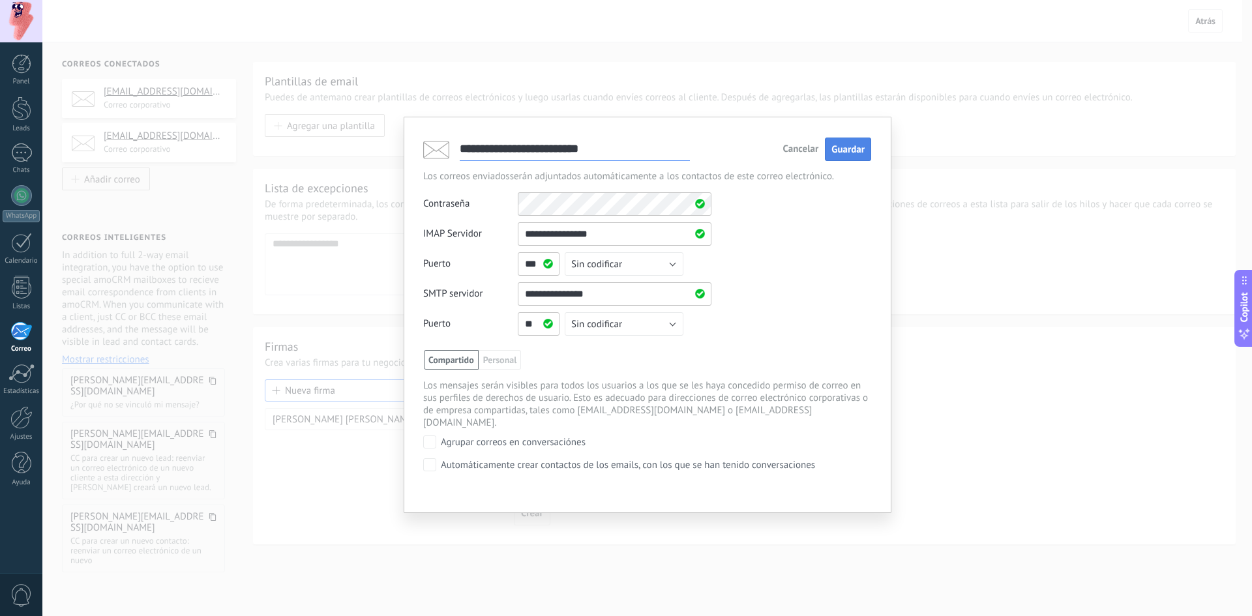
click at [832, 149] on span "Guardar" at bounding box center [848, 150] width 33 height 12
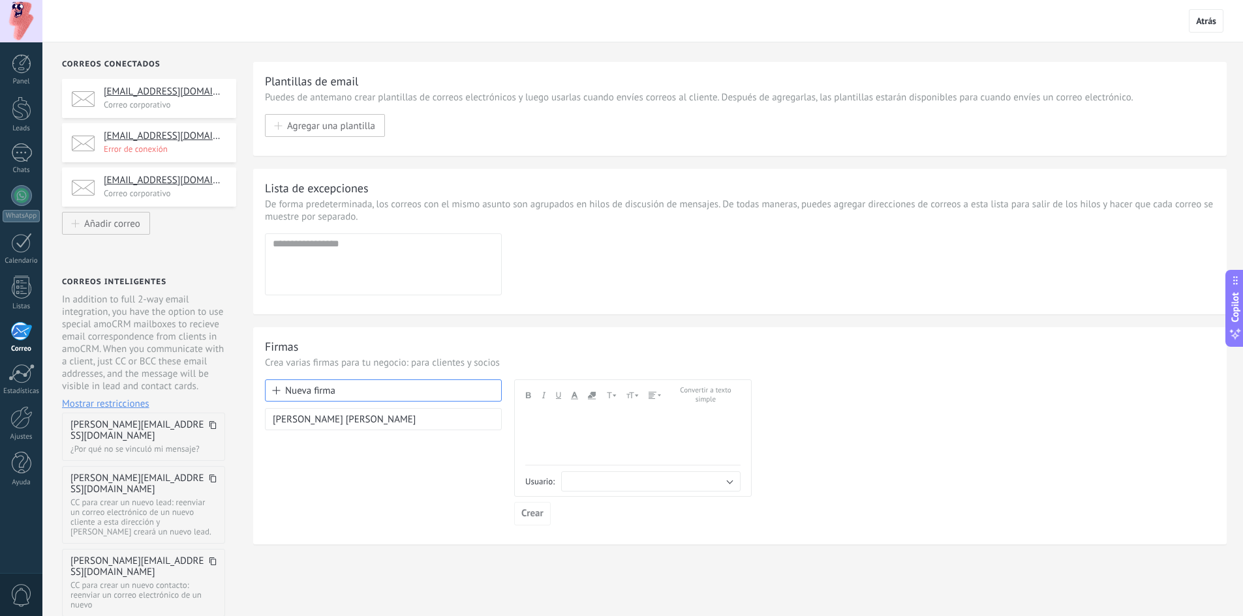
click at [197, 135] on h4 "novedades@buenaruta.com.ar" at bounding box center [165, 136] width 123 height 13
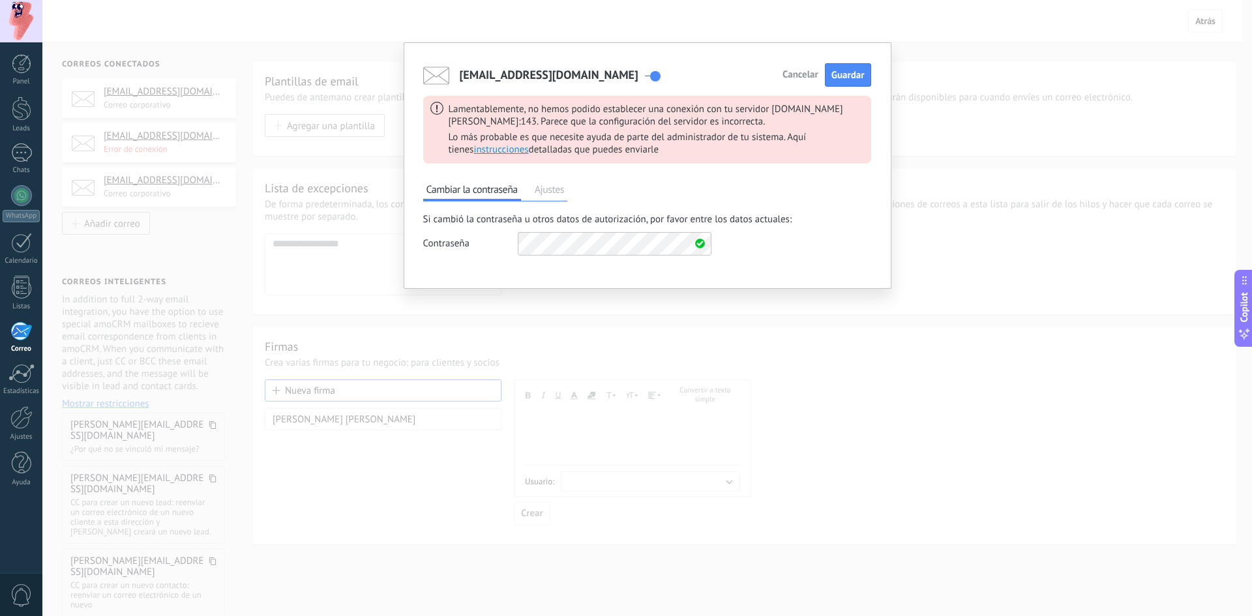
click at [561, 186] on span "Ajustes" at bounding box center [550, 191] width 36 height 19
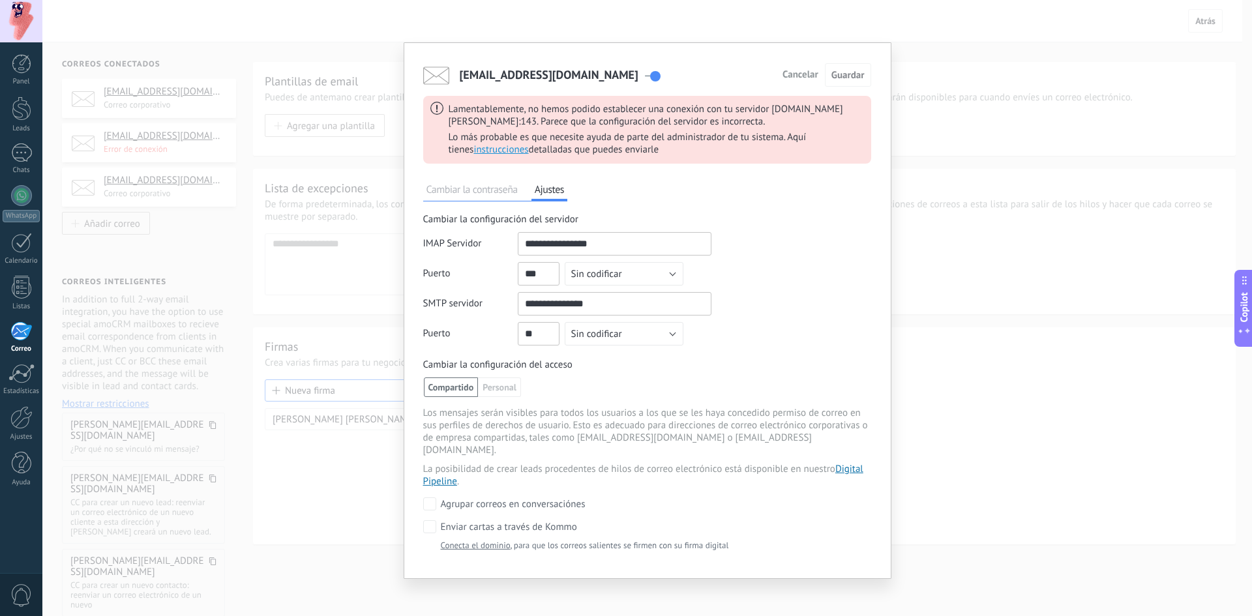
click at [648, 247] on input "shared" at bounding box center [615, 243] width 194 height 23
click at [524, 247] on input "shared" at bounding box center [615, 243] width 194 height 23
click at [635, 305] on input "shared" at bounding box center [615, 303] width 194 height 23
click at [468, 182] on span "Cambiar la contraseña" at bounding box center [472, 191] width 98 height 19
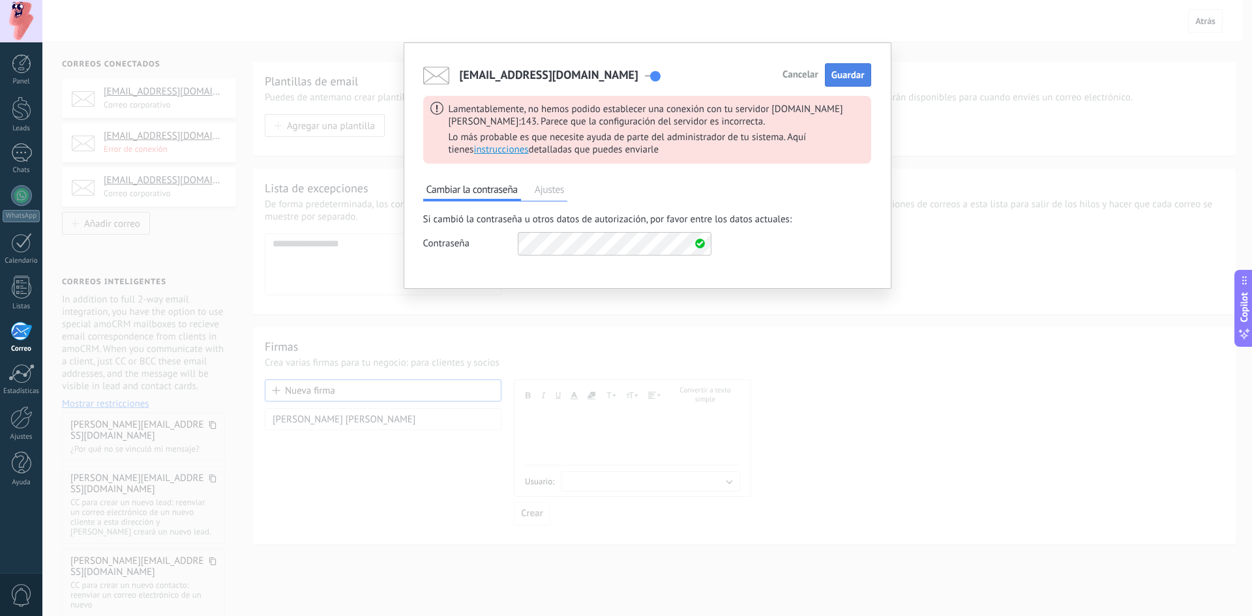
click at [854, 74] on span "Guardar" at bounding box center [848, 75] width 33 height 12
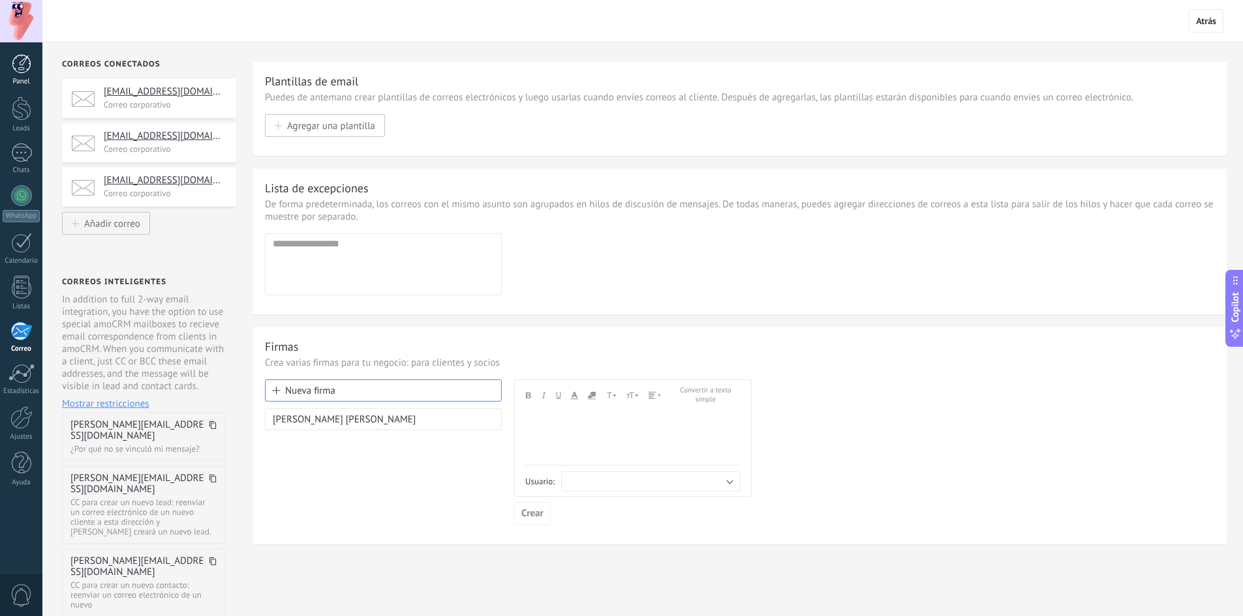
click at [27, 67] on div at bounding box center [22, 64] width 20 height 20
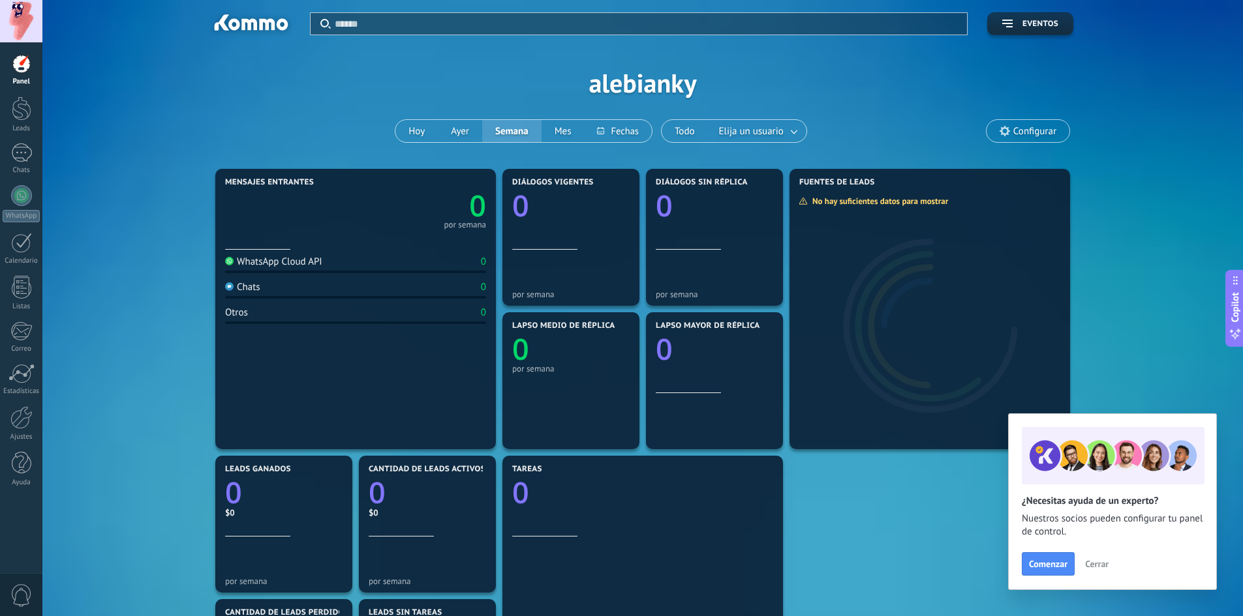
click at [627, 78] on div "Aplicar Eventos alebianky Hoy Ayer Semana Mes Todo Elija un usuario Configurar" at bounding box center [642, 83] width 1161 height 166
click at [1020, 129] on span "Configurar" at bounding box center [1034, 131] width 43 height 11
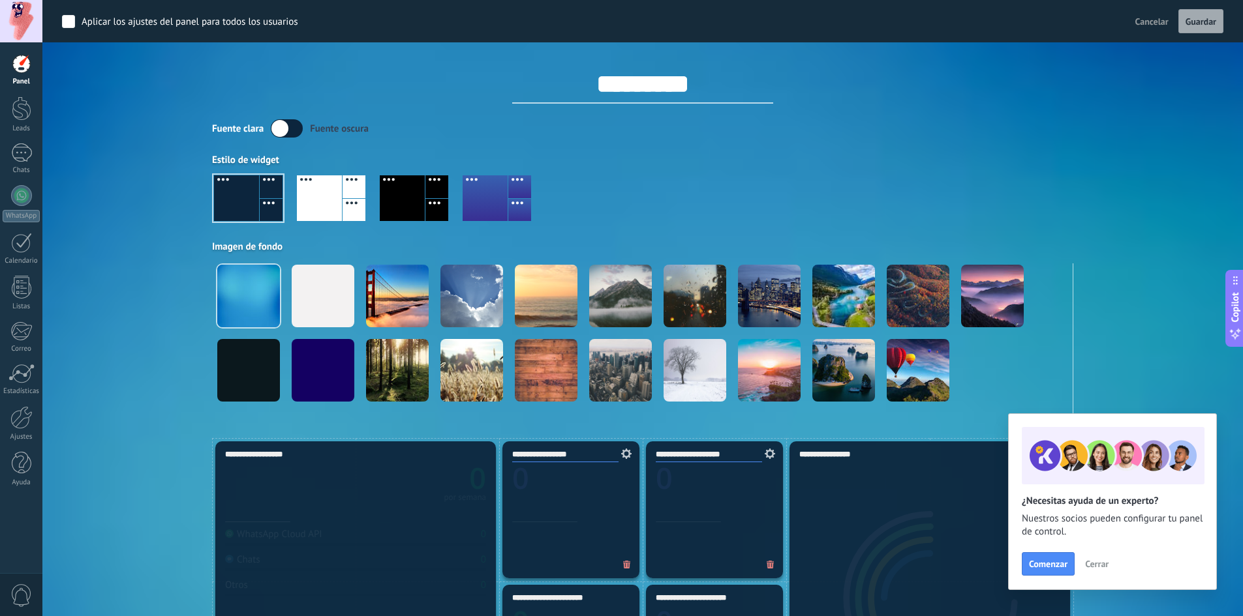
click at [166, 169] on div "Aplicar Eventos alebianky Hoy Ayer Semana Mes Todo Elija un usuario Configurar" at bounding box center [642, 219] width 1161 height 438
click at [20, 422] on div at bounding box center [21, 417] width 22 height 23
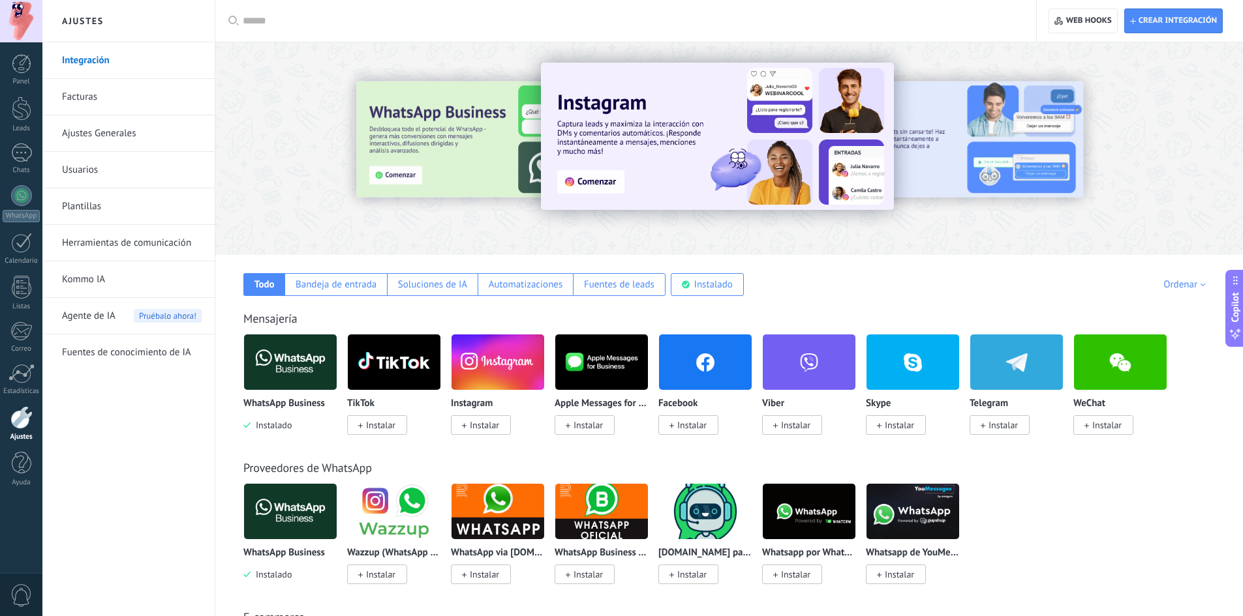
click at [691, 423] on span "Instalar" at bounding box center [691, 425] width 29 height 12
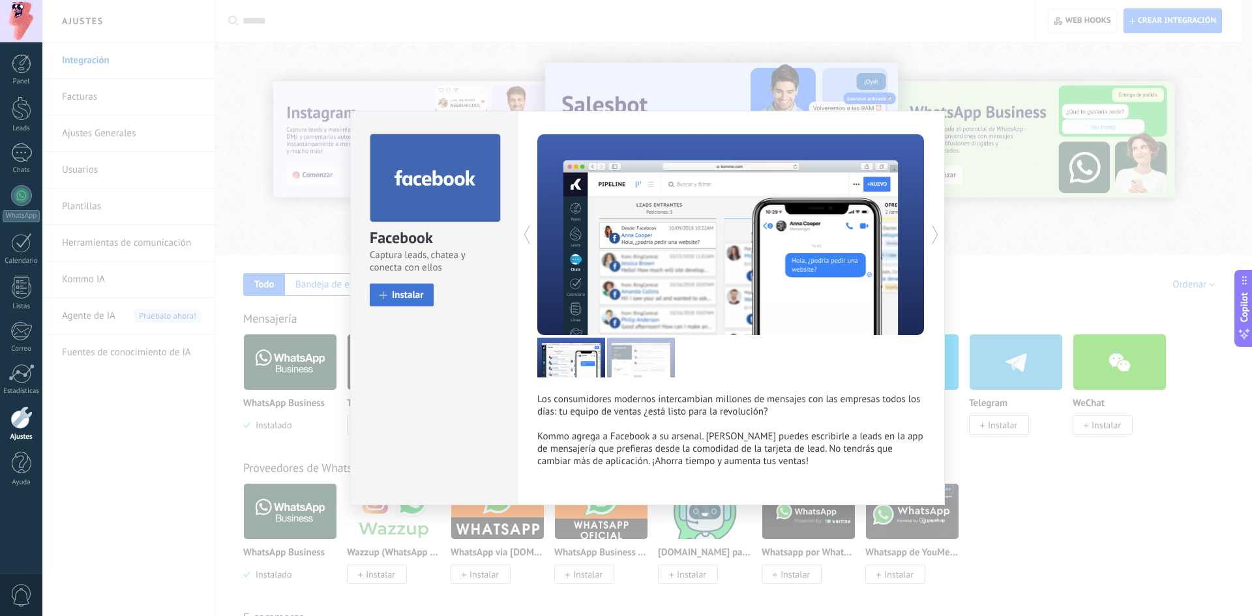
click at [414, 295] on span "Instalar" at bounding box center [408, 295] width 32 height 10
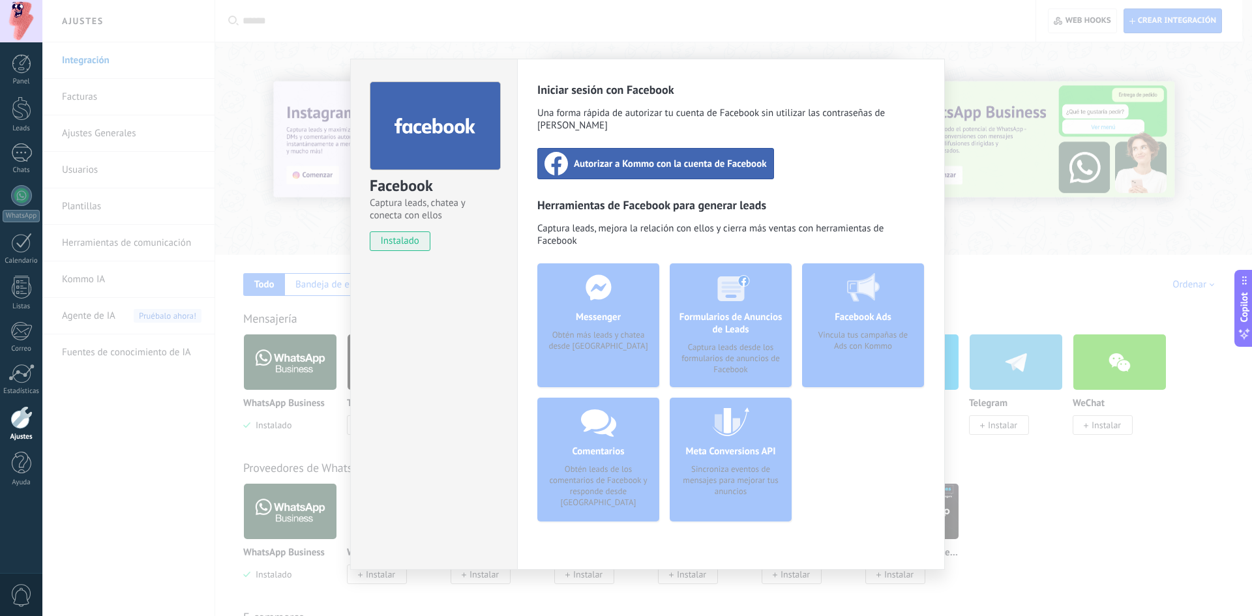
click at [651, 148] on div "Autorizar a Kommo con la cuenta de Facebook" at bounding box center [656, 163] width 237 height 31
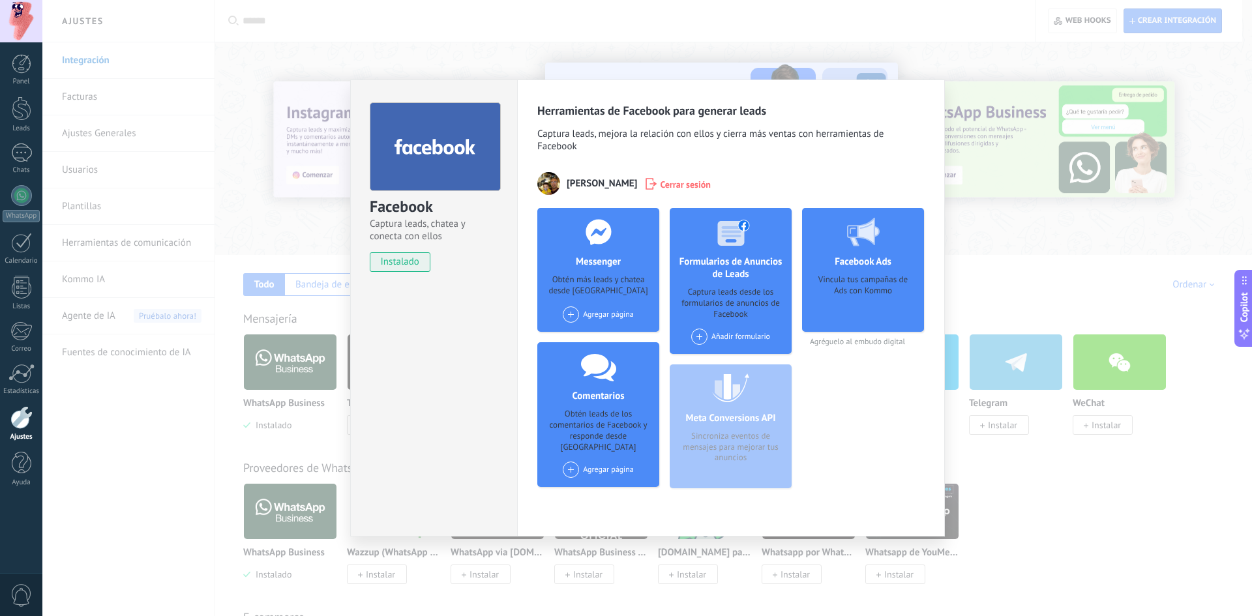
click at [568, 463] on span at bounding box center [571, 470] width 16 height 16
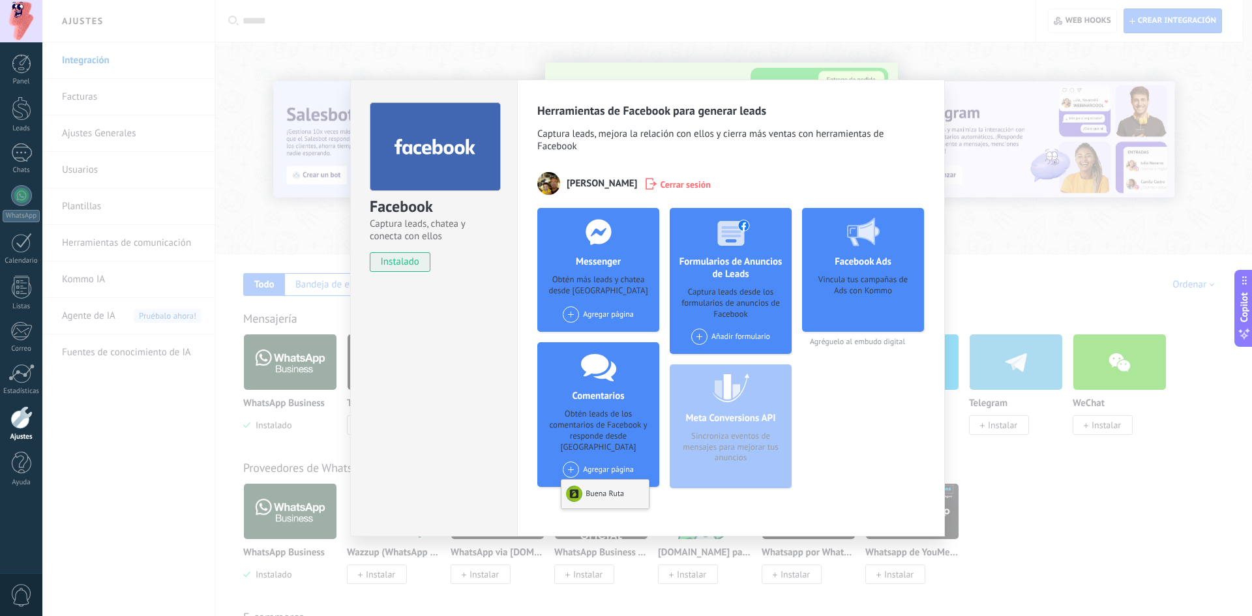
click at [589, 480] on div "Buena Ruta" at bounding box center [605, 494] width 87 height 29
click at [726, 329] on div "Añadir formulario" at bounding box center [730, 337] width 79 height 16
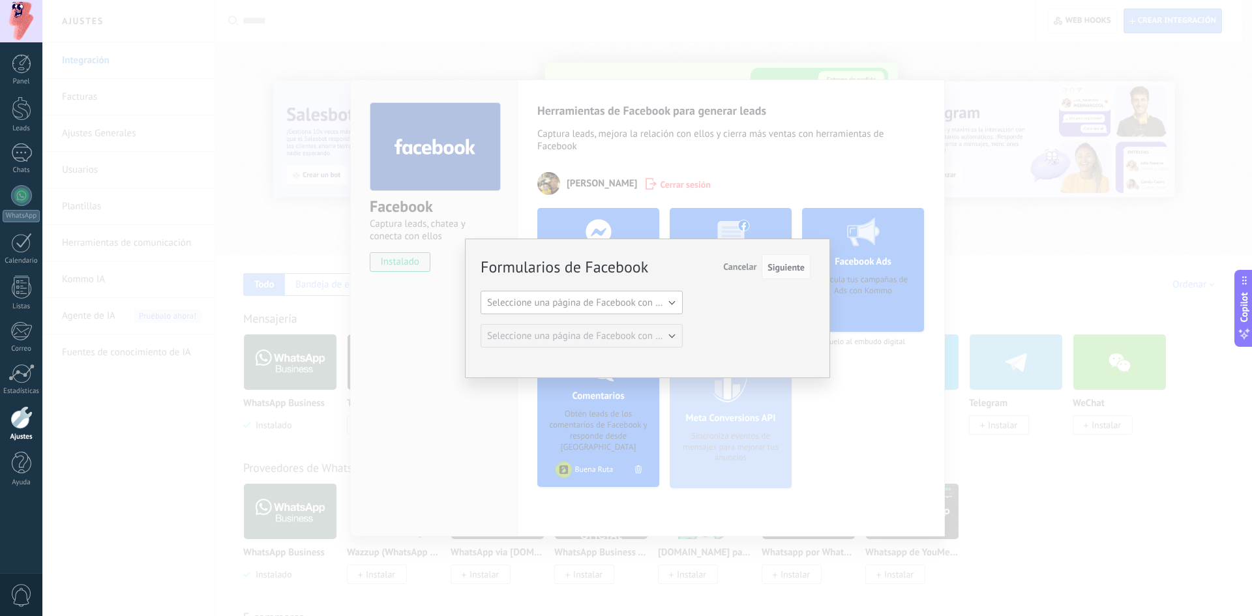
click at [663, 301] on span "Seleccione una página de Facebook con formas" at bounding box center [585, 303] width 197 height 12
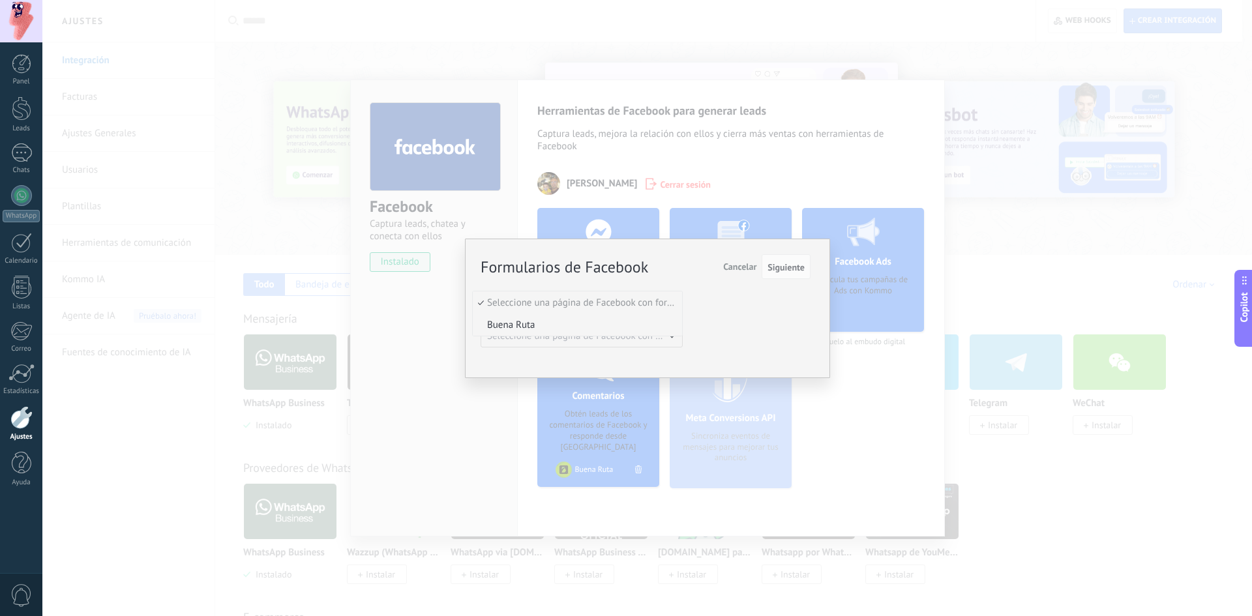
click at [560, 320] on span "Buena Ruta" at bounding box center [575, 325] width 205 height 12
click at [664, 342] on span "Seleccione una página de Facebook con formas" at bounding box center [585, 336] width 197 height 12
click at [579, 384] on span "Fomulario Transportistas" at bounding box center [575, 380] width 205 height 12
click at [770, 270] on span "Siguiente" at bounding box center [786, 267] width 37 height 9
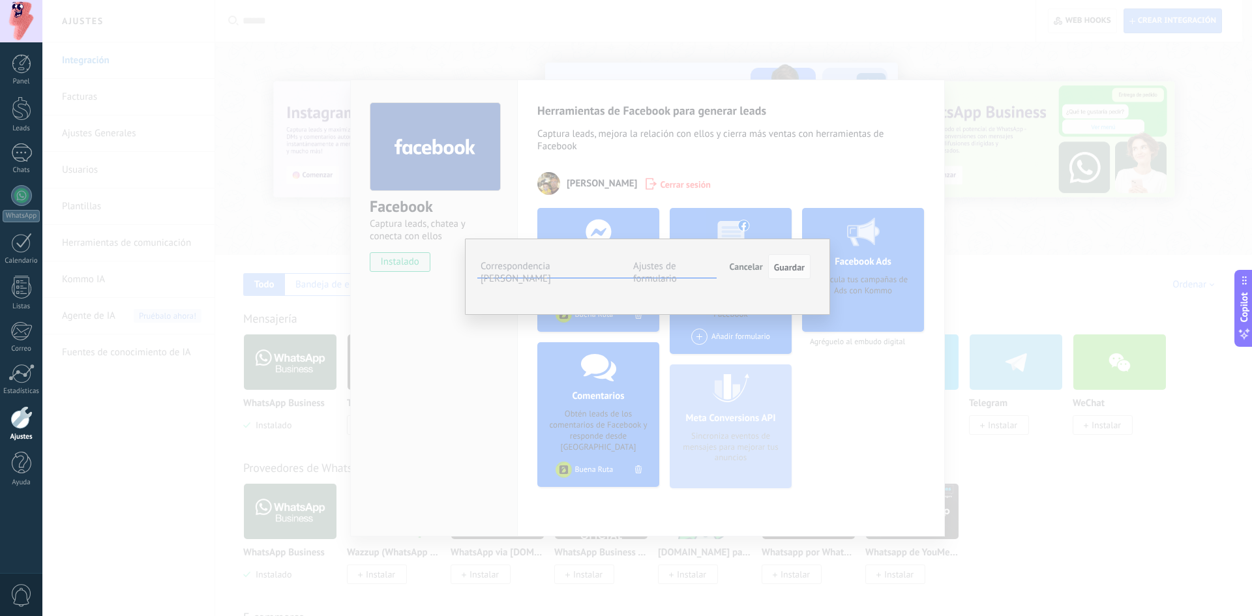
click at [645, 267] on label "Ajustes de formulario" at bounding box center [655, 272] width 44 height 25
click at [538, 267] on label "Correspondencia de campos" at bounding box center [516, 272] width 70 height 25
click at [784, 267] on span "Guardar" at bounding box center [789, 267] width 31 height 9
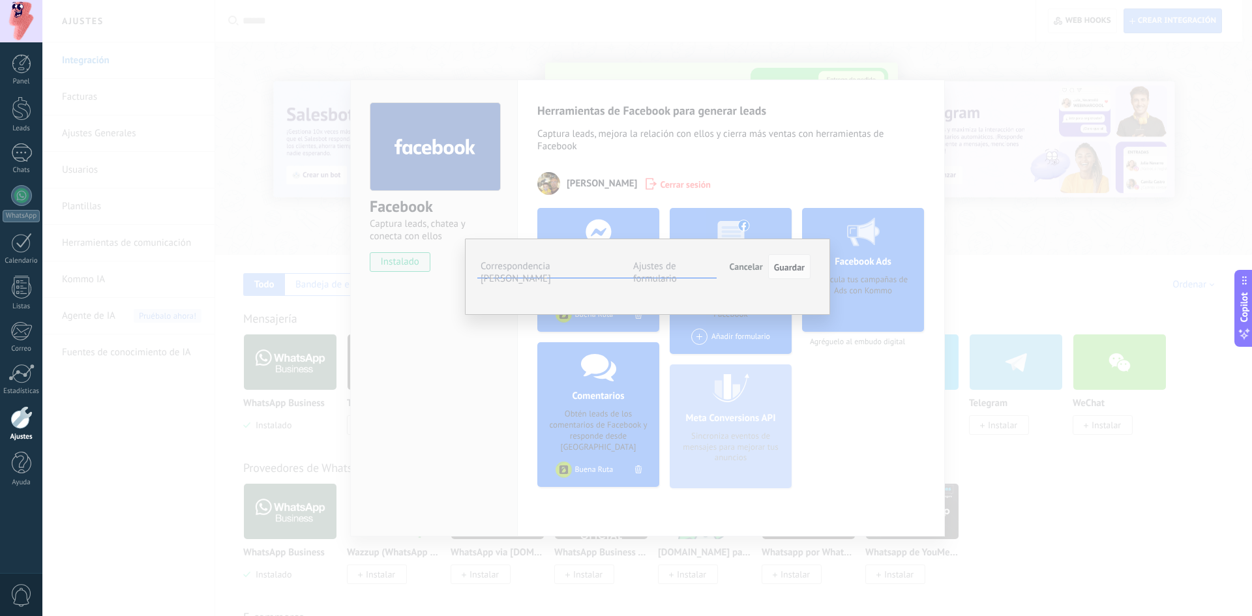
click at [0, 0] on span "Seleccionar campo" at bounding box center [0, 0] width 0 height 0
click at [825, 297] on div "**********" at bounding box center [647, 277] width 365 height 76
click at [652, 262] on label "Ajustes de formulario" at bounding box center [655, 272] width 44 height 25
click at [551, 272] on label "Correspondencia de campos" at bounding box center [516, 272] width 70 height 25
click at [0, 0] on span "Seleccionar campo" at bounding box center [0, 0] width 0 height 0
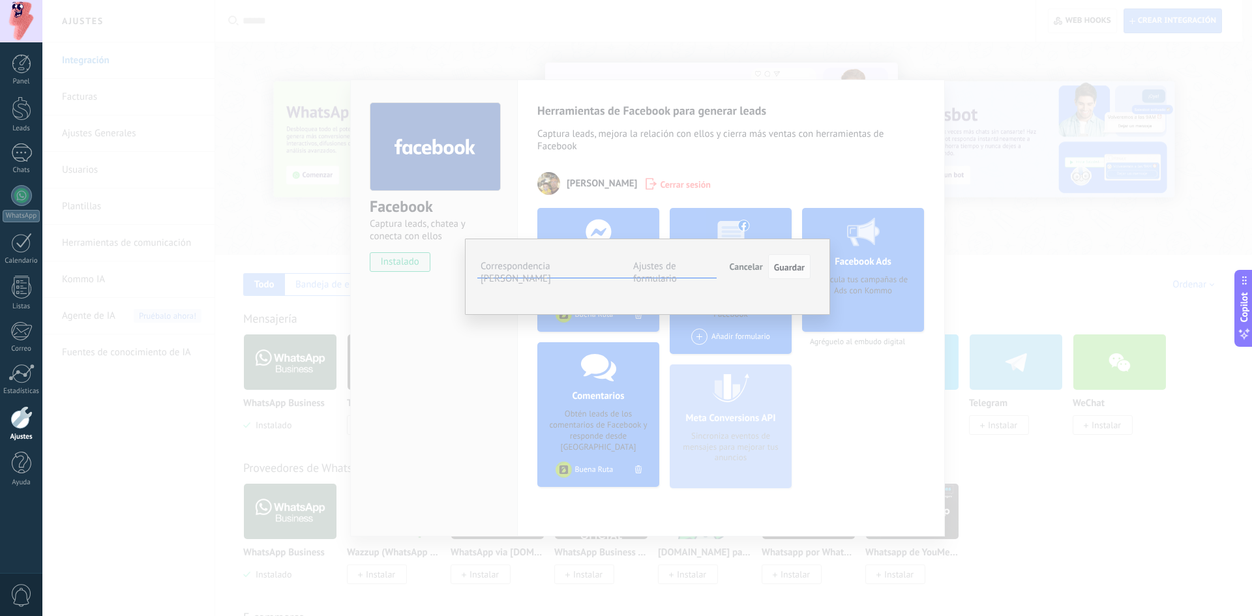
click at [0, 0] on div "First name" at bounding box center [0, 0] width 0 height 0
click at [0, 0] on span "Seleccionar campo" at bounding box center [0, 0] width 0 height 0
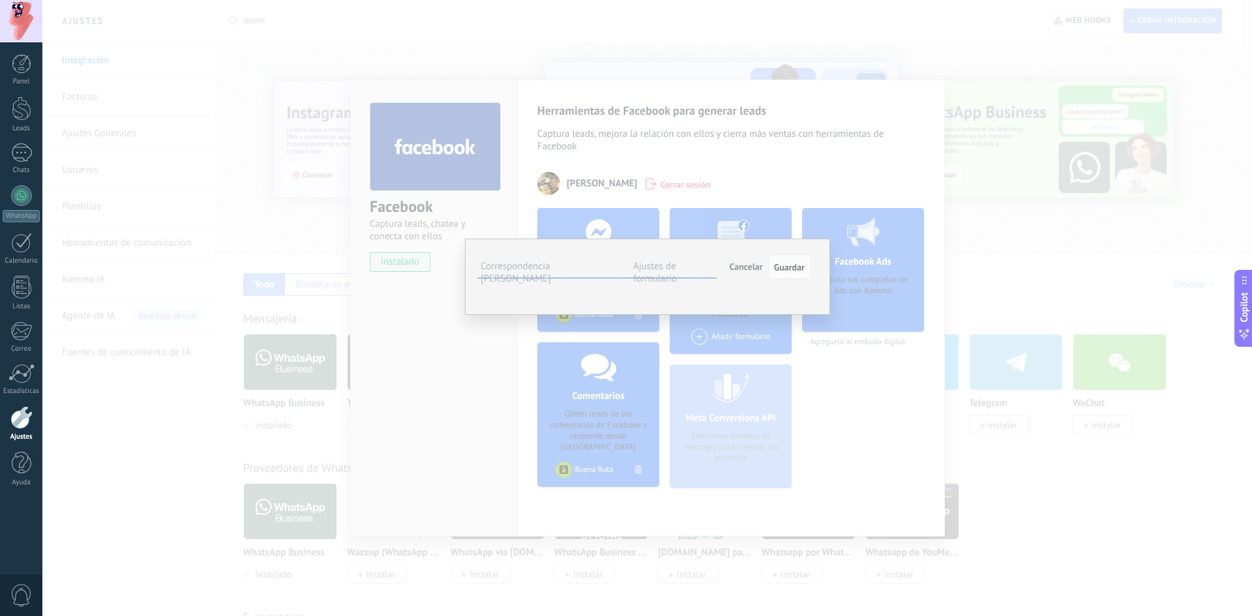
click at [0, 0] on span "Nombre del contacto (contacto)" at bounding box center [0, 0] width 0 height 0
click at [0, 0] on span "Seleccionar campo" at bounding box center [0, 0] width 0 height 0
click at [0, 0] on span "Correo (contacto)" at bounding box center [0, 0] width 0 height 0
click at [0, 0] on span "Seleccionar campo" at bounding box center [0, 0] width 0 height 0
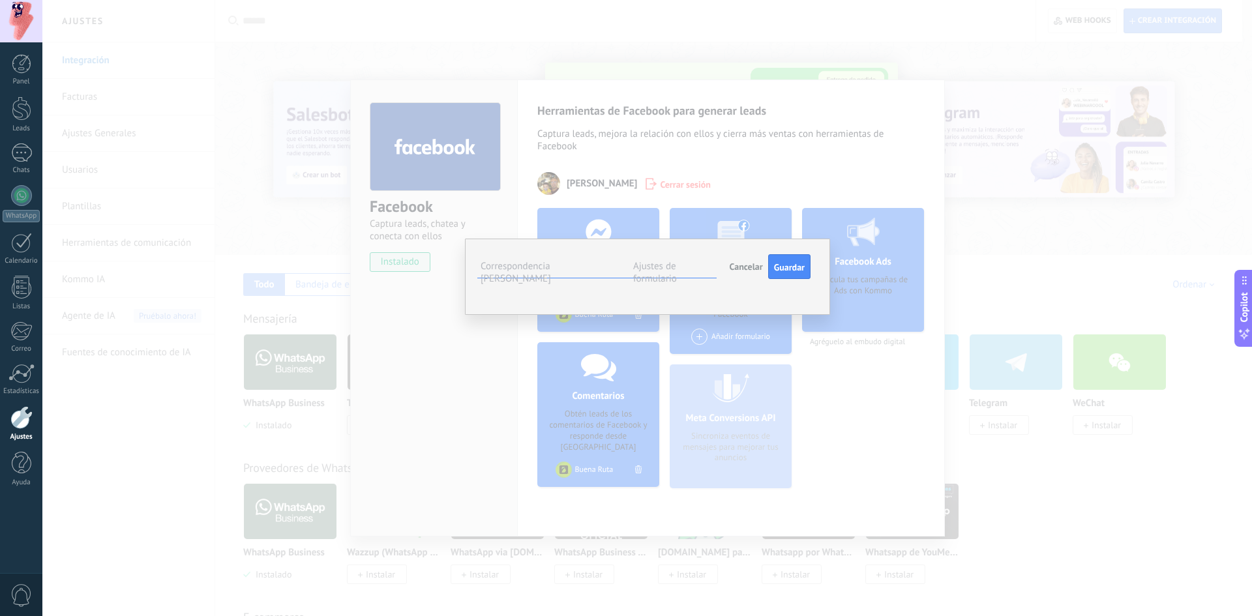
click at [0, 0] on span "Dirección (compañía)" at bounding box center [0, 0] width 0 height 0
click at [0, 0] on button "Seleccionar campo" at bounding box center [0, 0] width 0 height 0
click at [0, 0] on span "Teléfono (contacto)" at bounding box center [0, 0] width 0 height 0
click at [0, 0] on button "Seleccionar campo" at bounding box center [0, 0] width 0 height 0
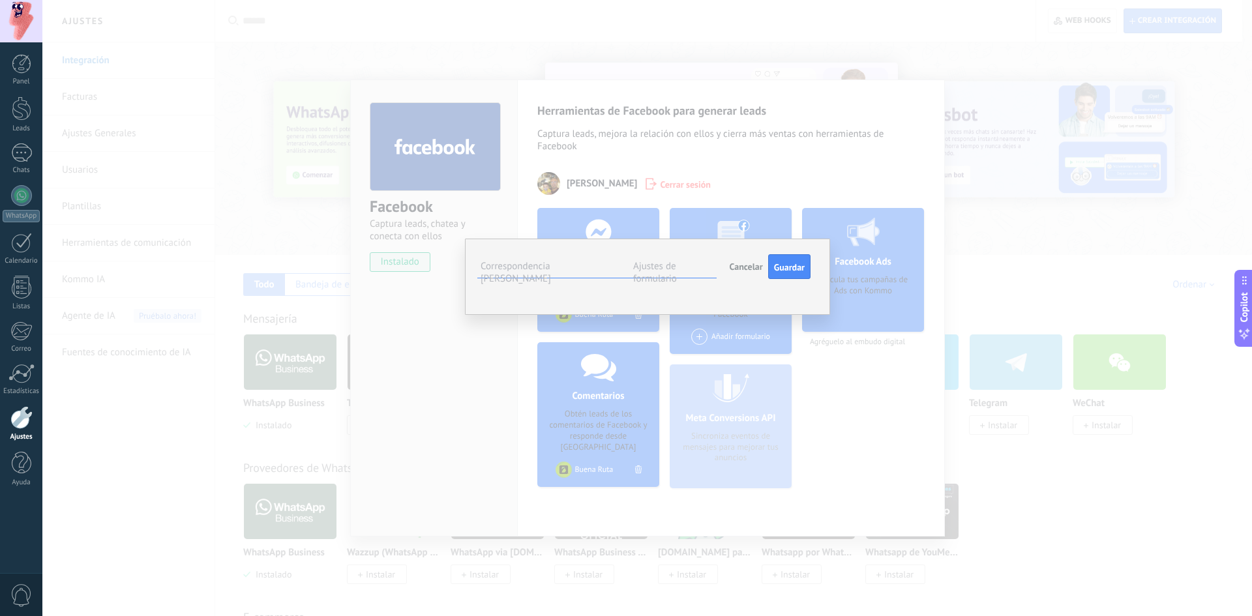
click at [671, 268] on label "Ajustes de formulario" at bounding box center [655, 272] width 44 height 25
click at [0, 0] on ul "#agregar etiquetas" at bounding box center [0, 0] width 0 height 0
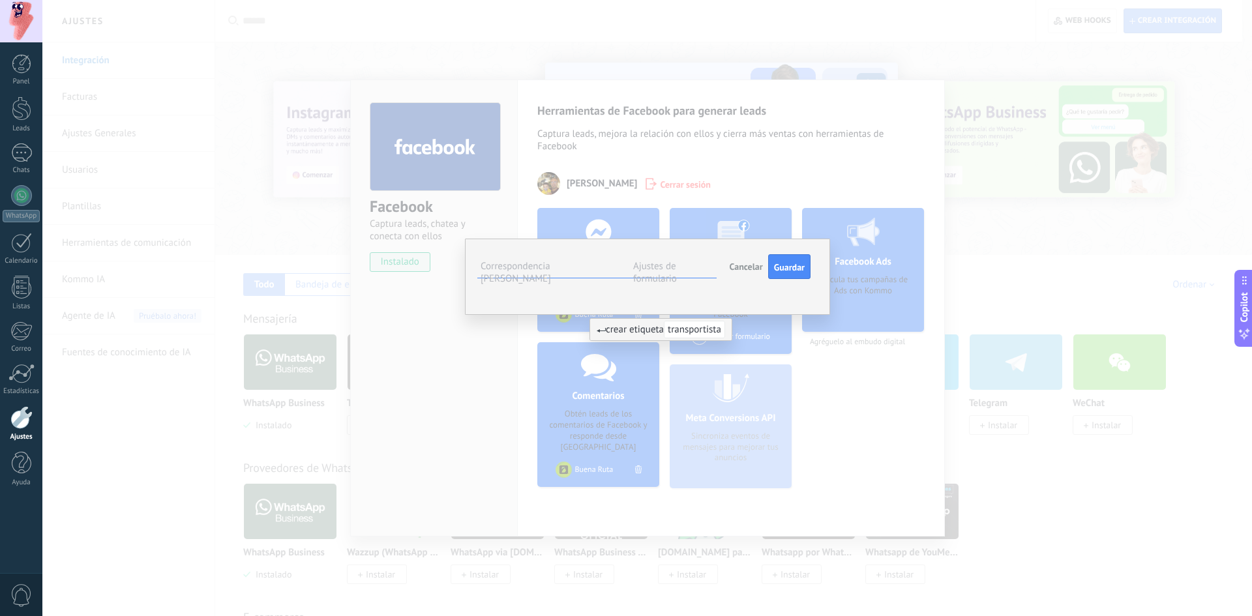
type input "**********"
click at [662, 327] on span "crear etiqueta transportista" at bounding box center [661, 330] width 129 height 12
click at [544, 269] on label "Correspondencia de campos" at bounding box center [516, 272] width 70 height 25
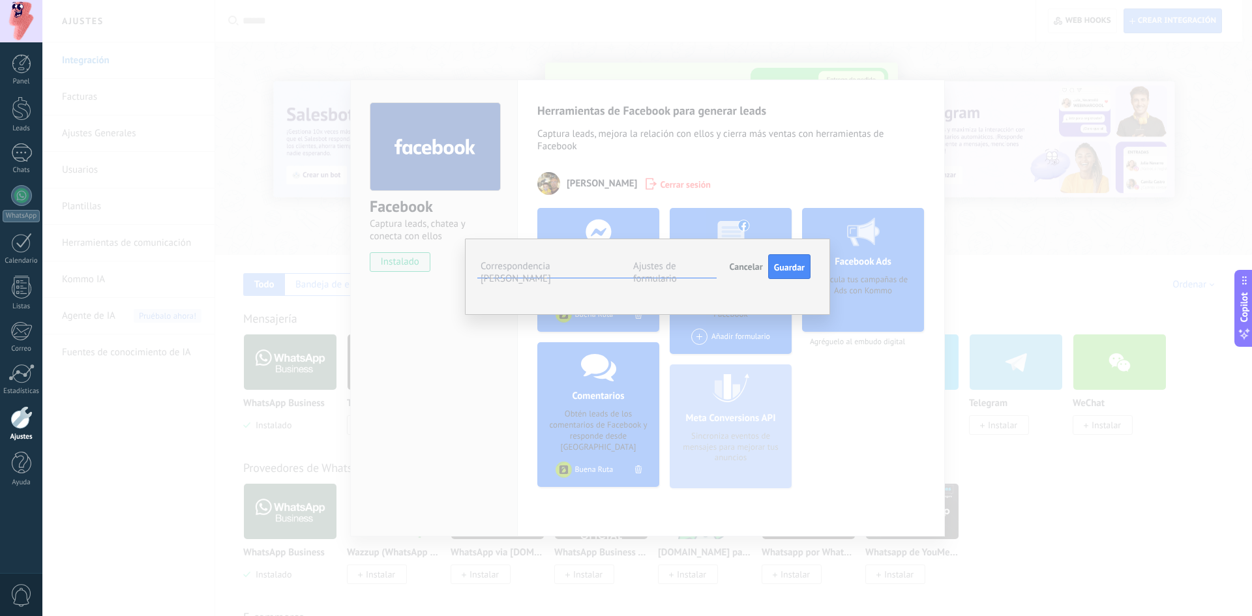
click at [0, 0] on button "Seleccionar campo" at bounding box center [0, 0] width 0 height 0
click at [0, 0] on span "Nombre de la compañía (compañía)" at bounding box center [0, 0] width 0 height 0
click at [0, 0] on button "Seleccionar campo" at bounding box center [0, 0] width 0 height 0
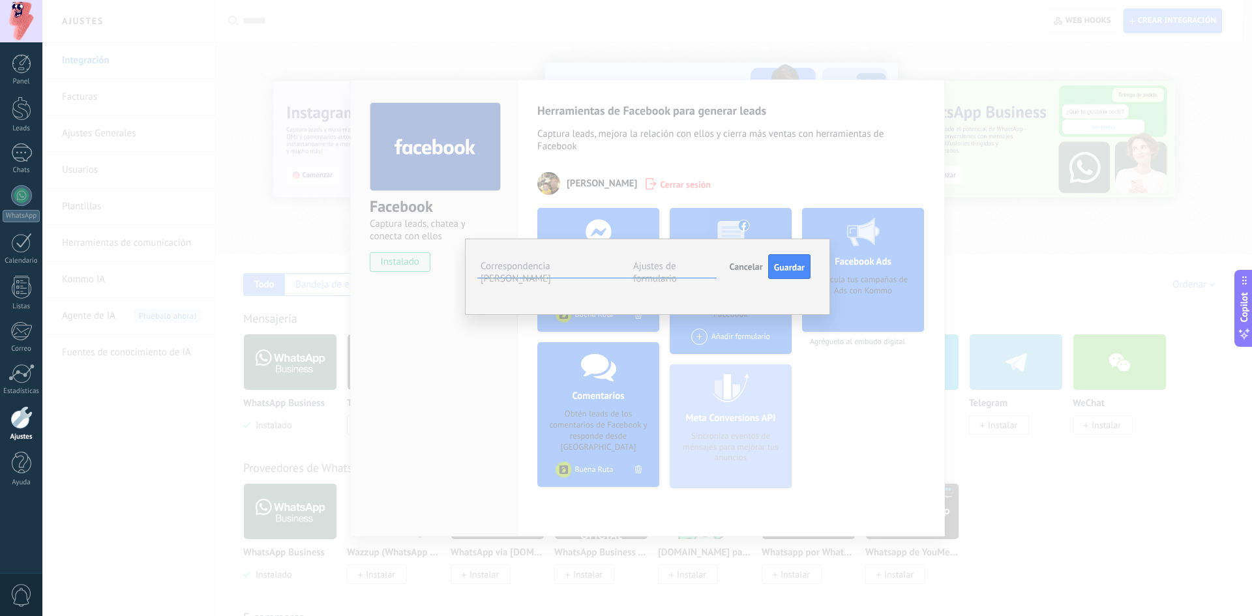
click at [0, 0] on li "Nota (lead)" at bounding box center [0, 0] width 0 height 0
click at [785, 272] on span "Guardar" at bounding box center [789, 267] width 31 height 9
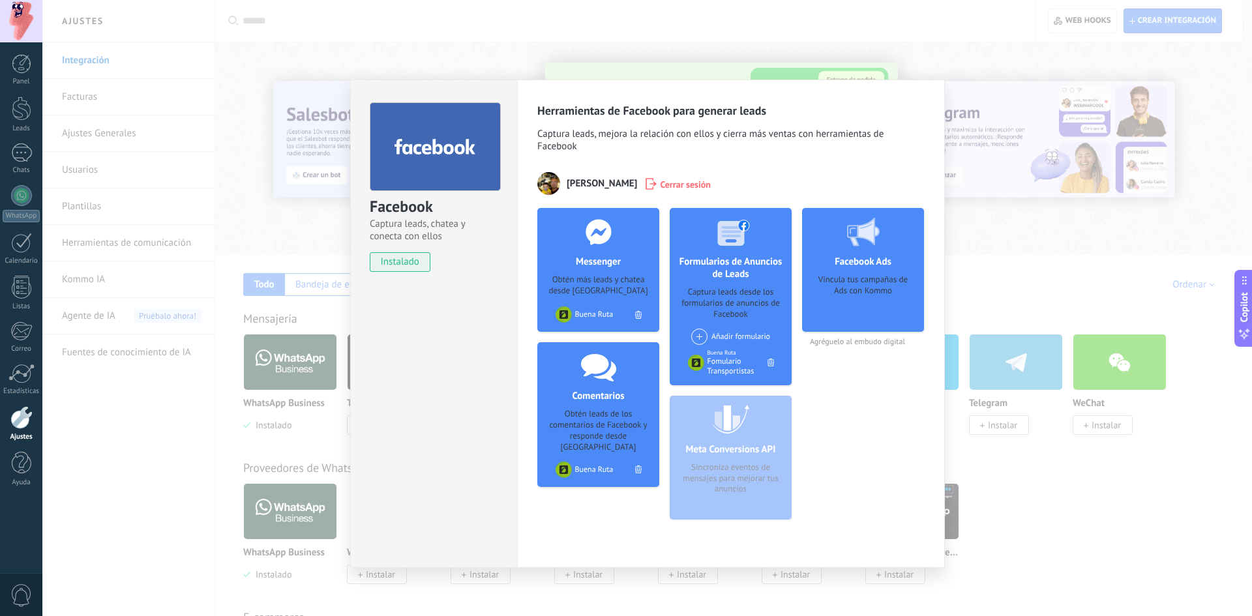
click at [320, 191] on div "Facebook Captura leads, chatea y conecta con ellos instalado Desinstalar Herram…" at bounding box center [647, 308] width 1210 height 616
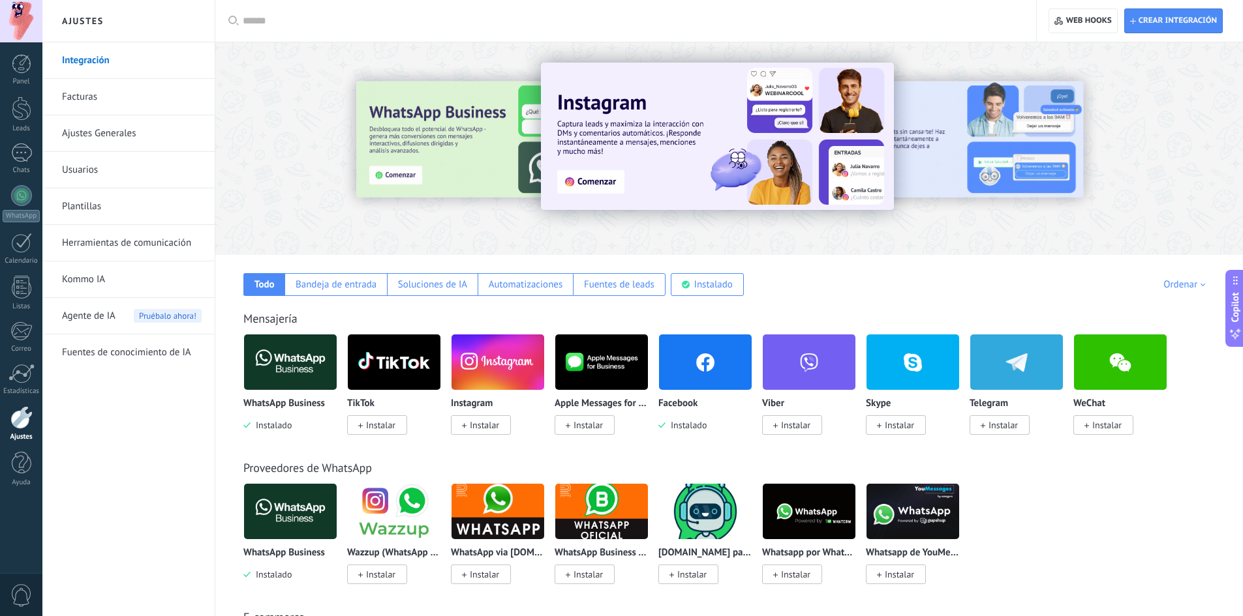
click at [486, 425] on span "Instalar" at bounding box center [484, 425] width 29 height 12
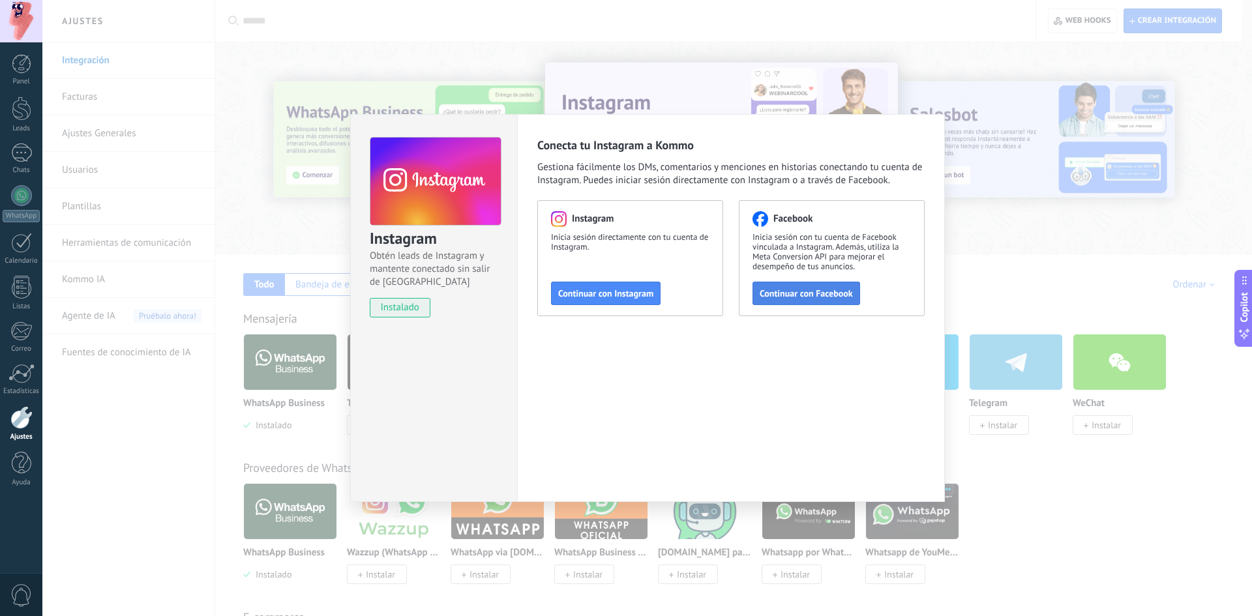
click at [832, 289] on span "Continuar con Facebook" at bounding box center [806, 293] width 93 height 9
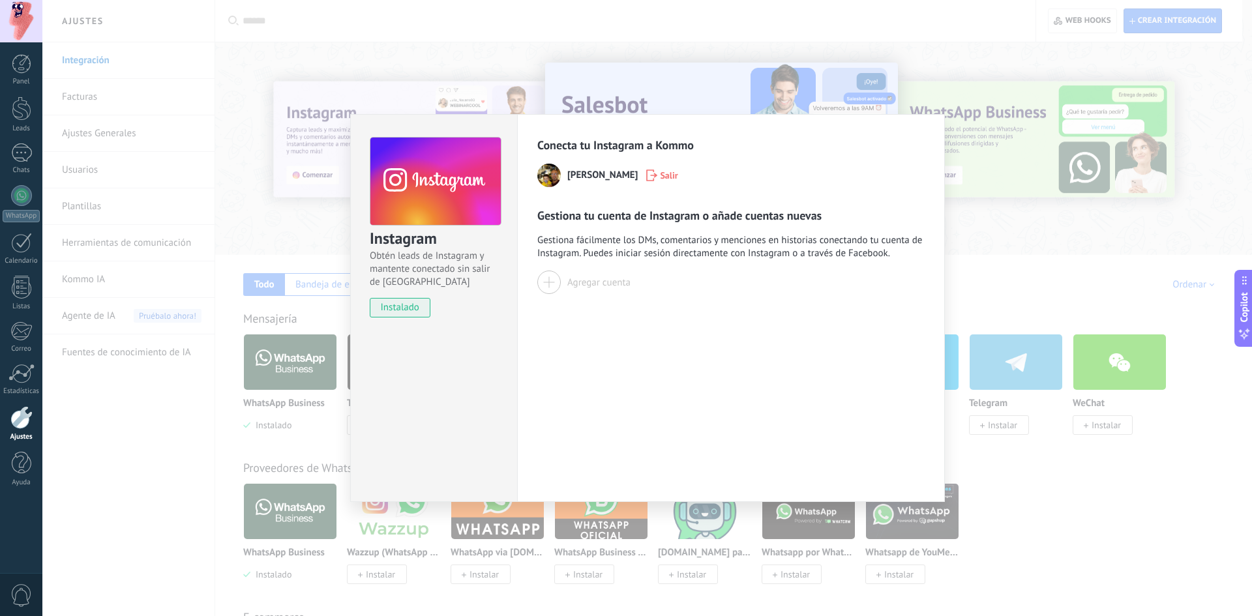
click at [281, 263] on div "Instagram Obtén leads de Instagram y mantente conectado sin salir de Kommo inst…" at bounding box center [647, 308] width 1210 height 616
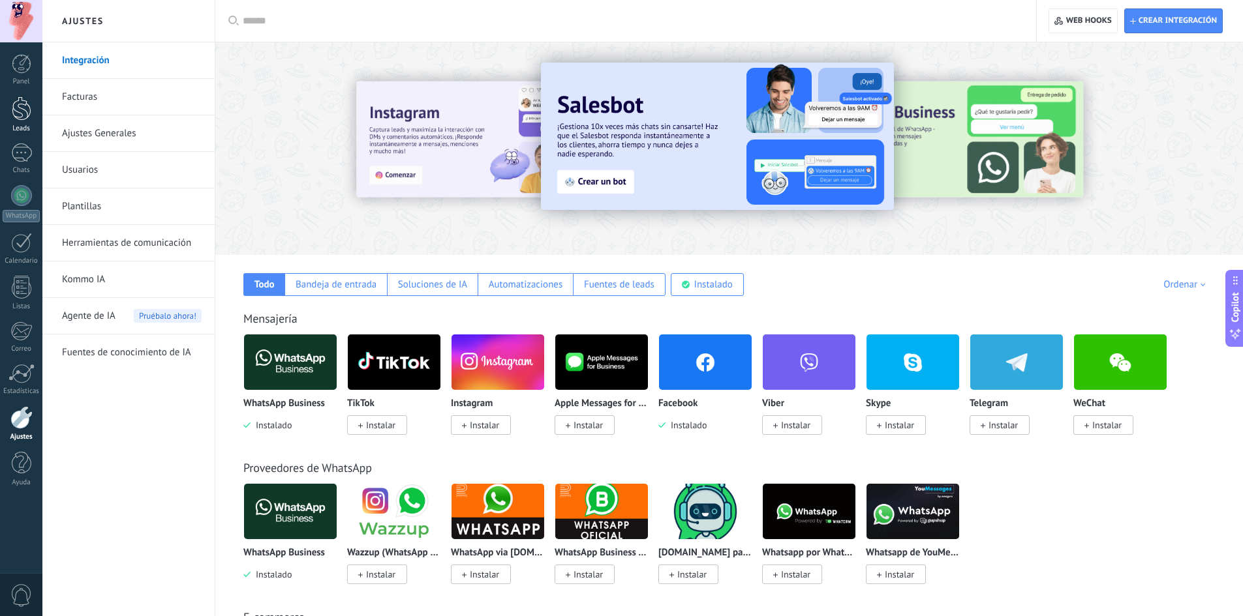
click at [25, 126] on div "Leads" at bounding box center [22, 129] width 38 height 8
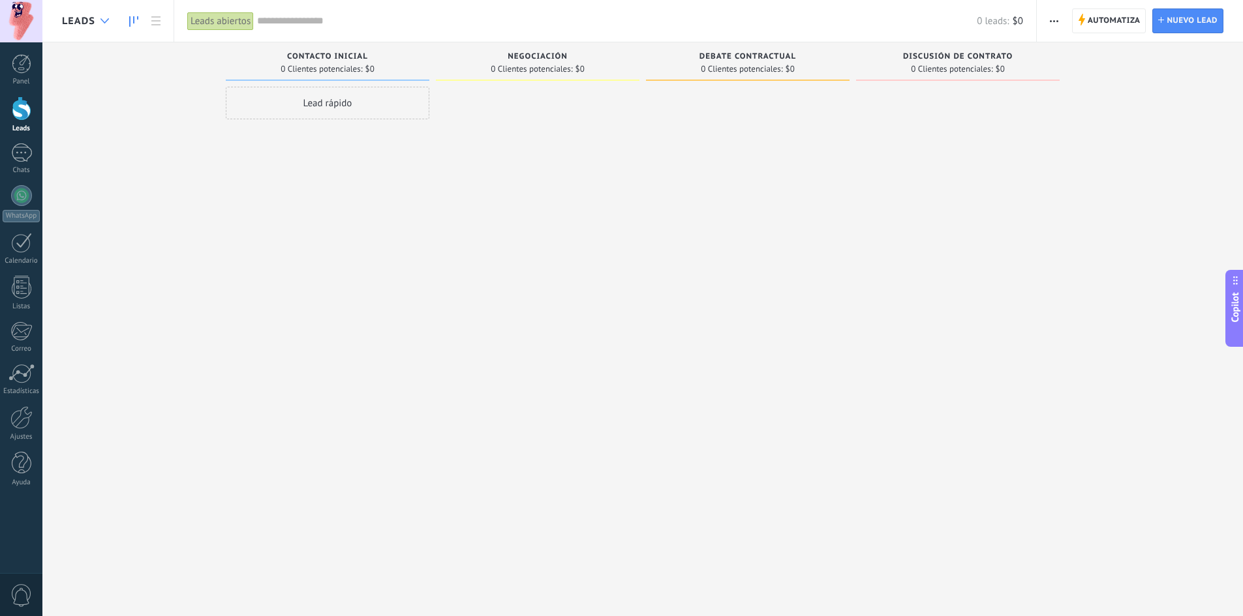
click at [108, 24] on div at bounding box center [105, 20] width 22 height 25
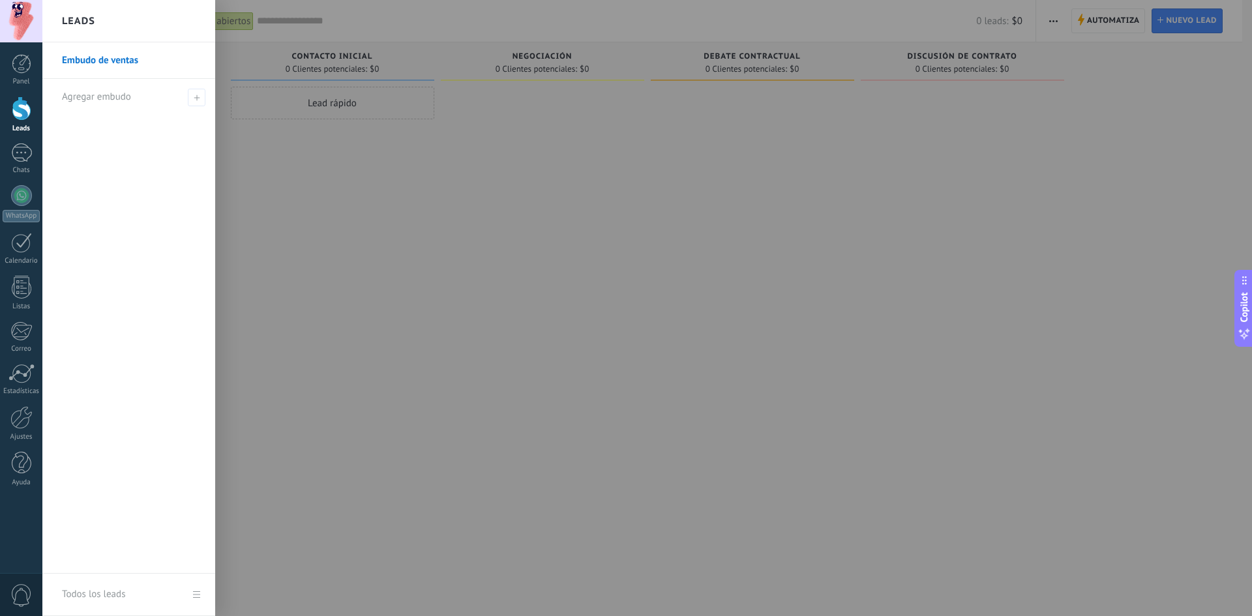
click at [397, 303] on div at bounding box center [668, 308] width 1252 height 616
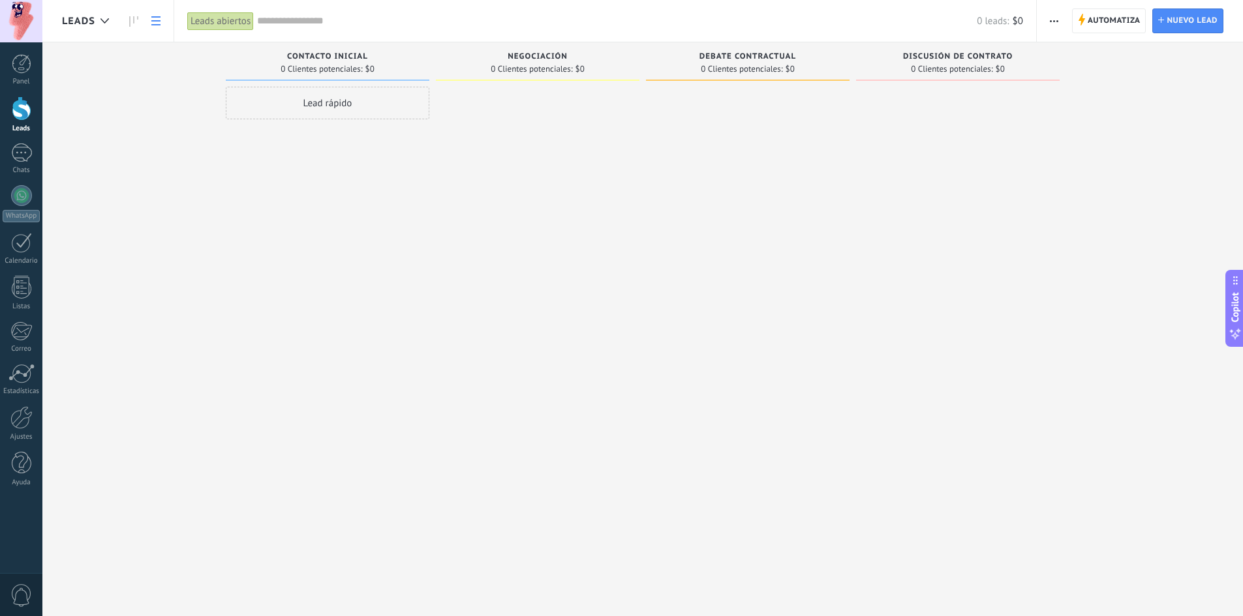
click at [159, 23] on icon at bounding box center [155, 20] width 9 height 9
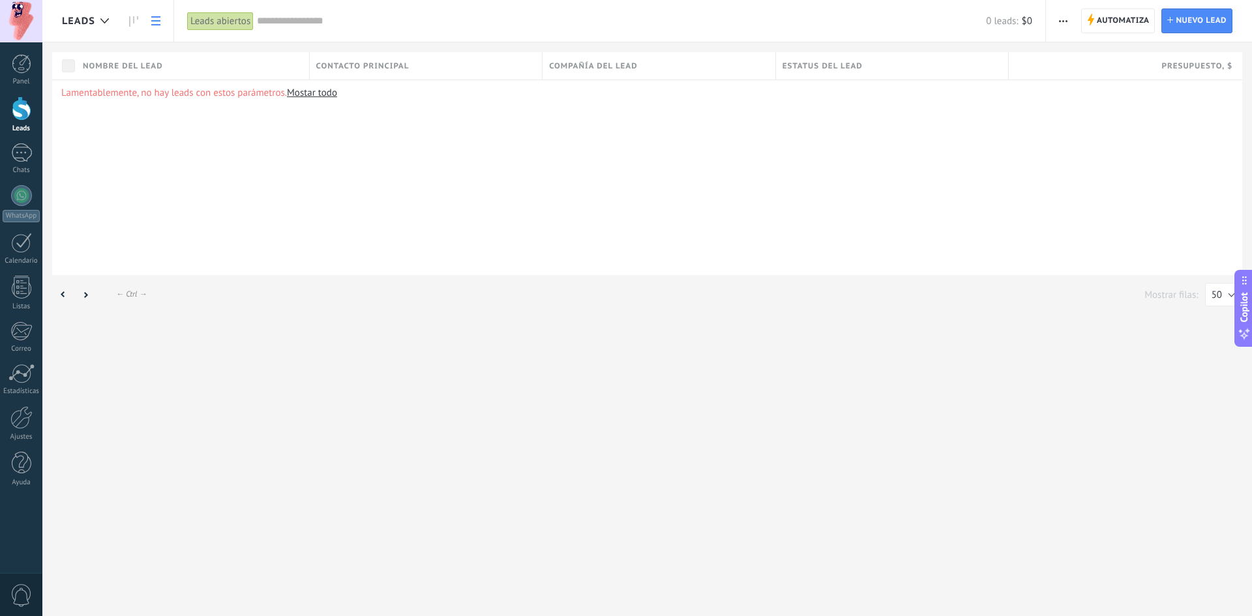
click at [135, 23] on icon at bounding box center [133, 21] width 9 height 10
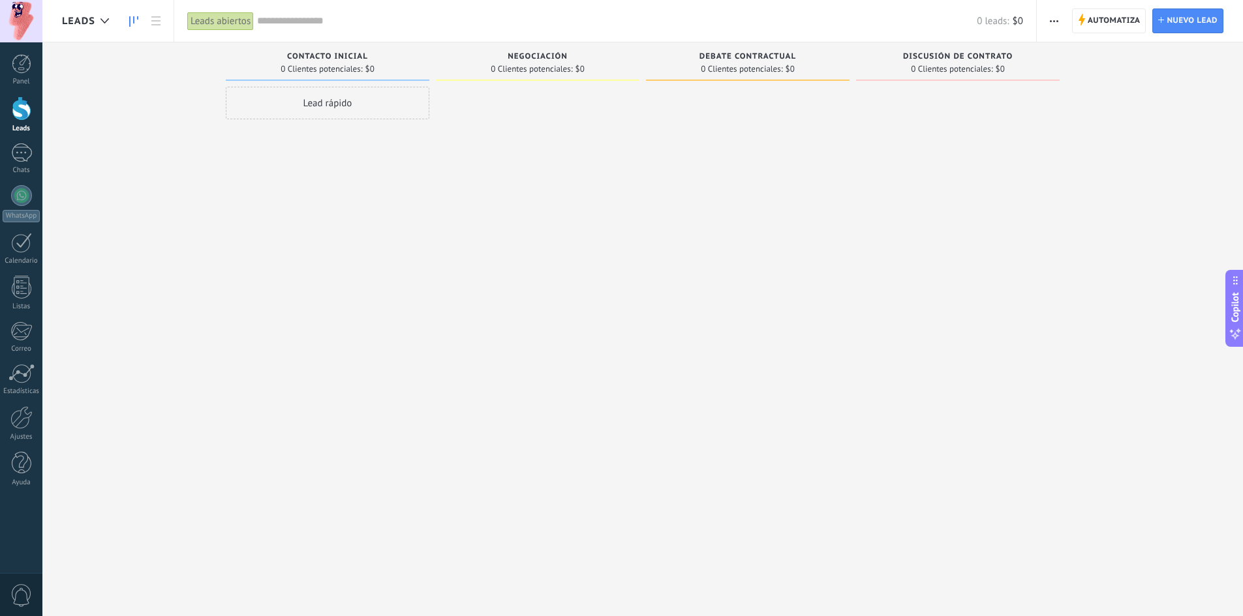
click at [1052, 16] on span "button" at bounding box center [1054, 20] width 8 height 25
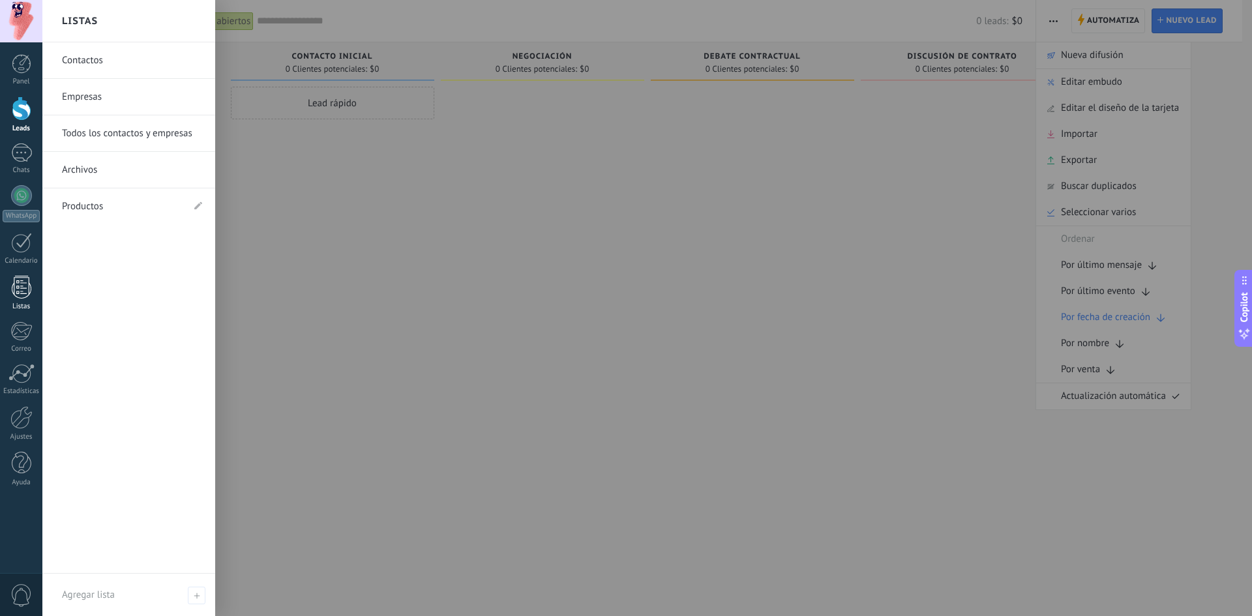
click at [33, 296] on link "Listas" at bounding box center [21, 293] width 42 height 35
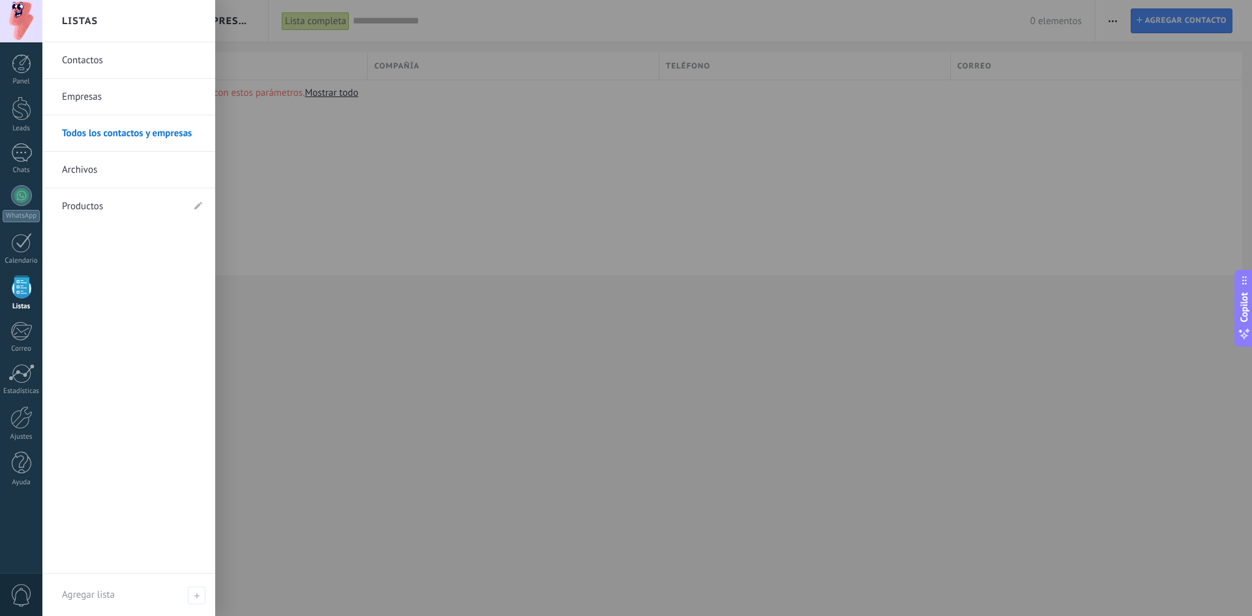
click at [95, 60] on link "Contactos" at bounding box center [132, 60] width 140 height 37
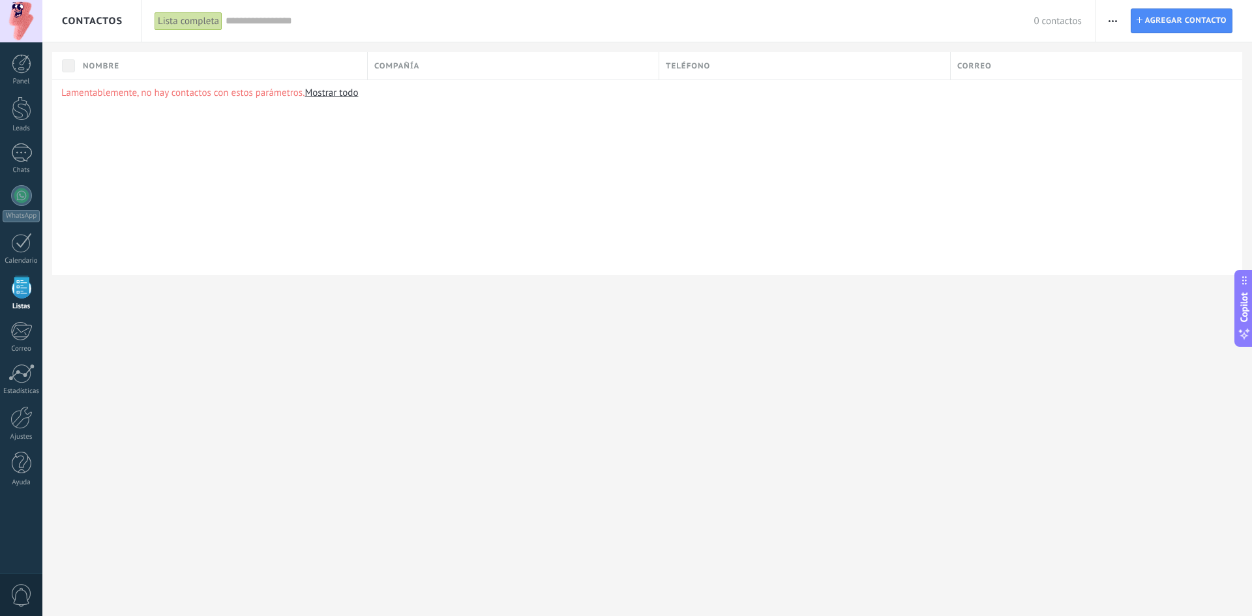
click at [1116, 20] on use "button" at bounding box center [1113, 21] width 8 height 2
click at [682, 333] on div "Contactos Lista completa Aplicar 0 contactos Lista completa Contactos sin tarea…" at bounding box center [647, 308] width 1210 height 616
click at [341, 94] on link "Mostrar todo" at bounding box center [331, 93] width 53 height 12
click at [329, 94] on link "Mostrar todo" at bounding box center [331, 93] width 53 height 12
click at [494, 68] on div "Compañía" at bounding box center [513, 65] width 291 height 27
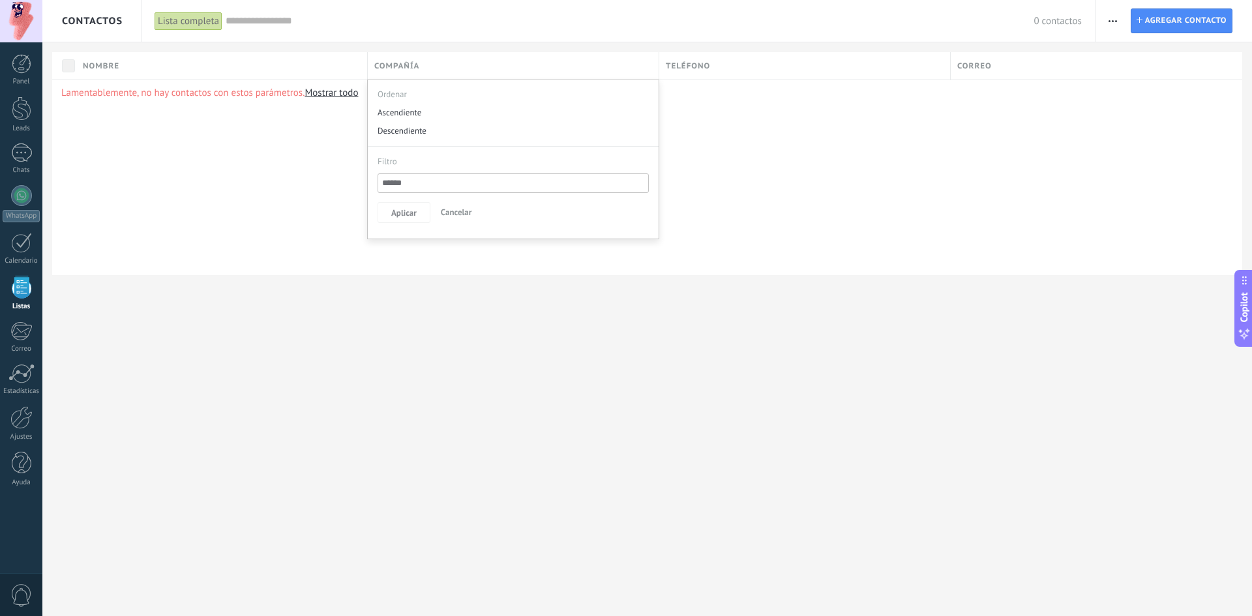
click at [335, 367] on div "Contactos Lista completa Aplicar 0 contactos Lista completa Contactos sin tarea…" at bounding box center [647, 308] width 1210 height 616
click at [1112, 19] on span "button" at bounding box center [1113, 20] width 8 height 25
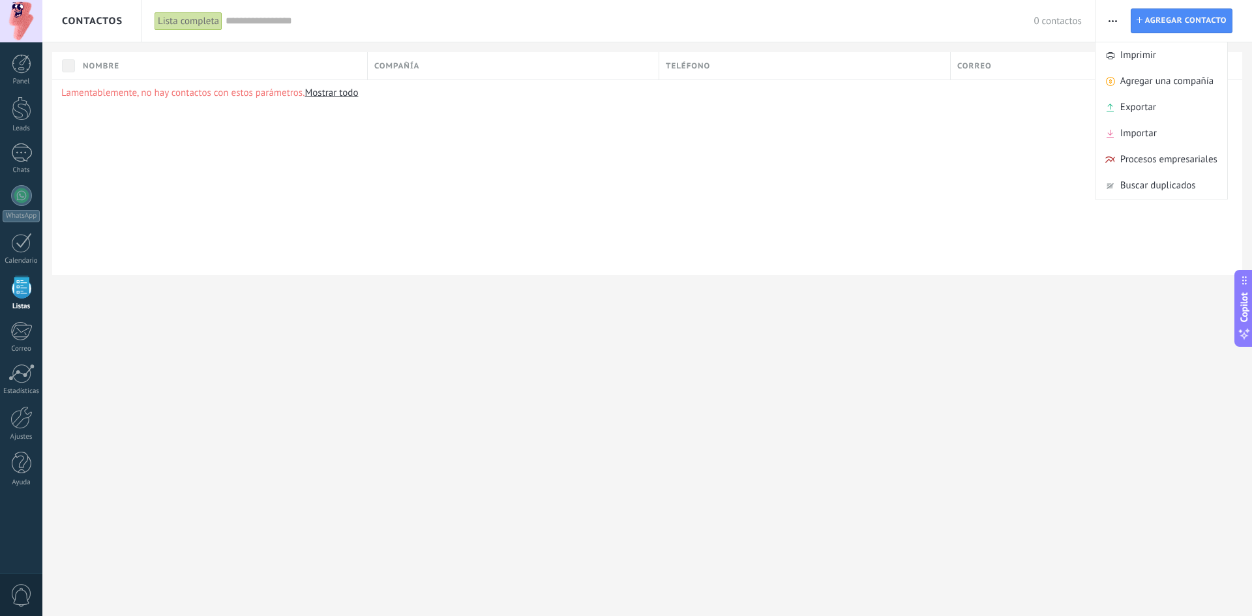
click at [1044, 314] on div "Contactos Lista completa Aplicar 0 contactos Lista completa Contactos sin tarea…" at bounding box center [647, 159] width 1210 height 318
click at [1241, 307] on span "Copilot" at bounding box center [1244, 307] width 13 height 30
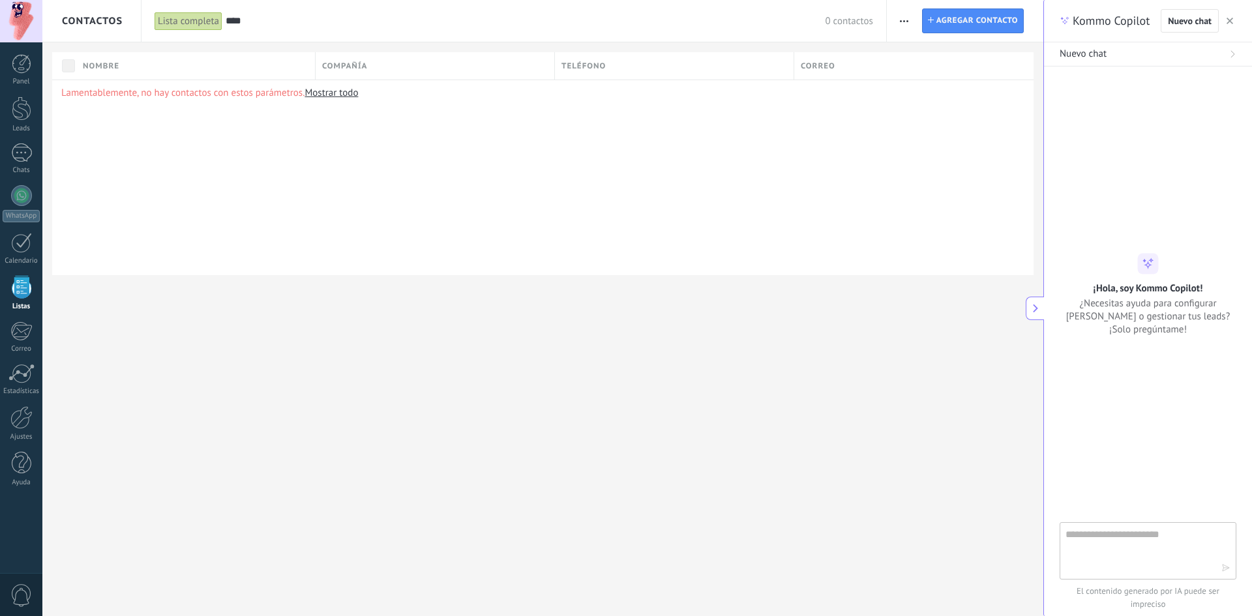
type input "****"
click at [1143, 551] on textarea at bounding box center [1139, 550] width 147 height 47
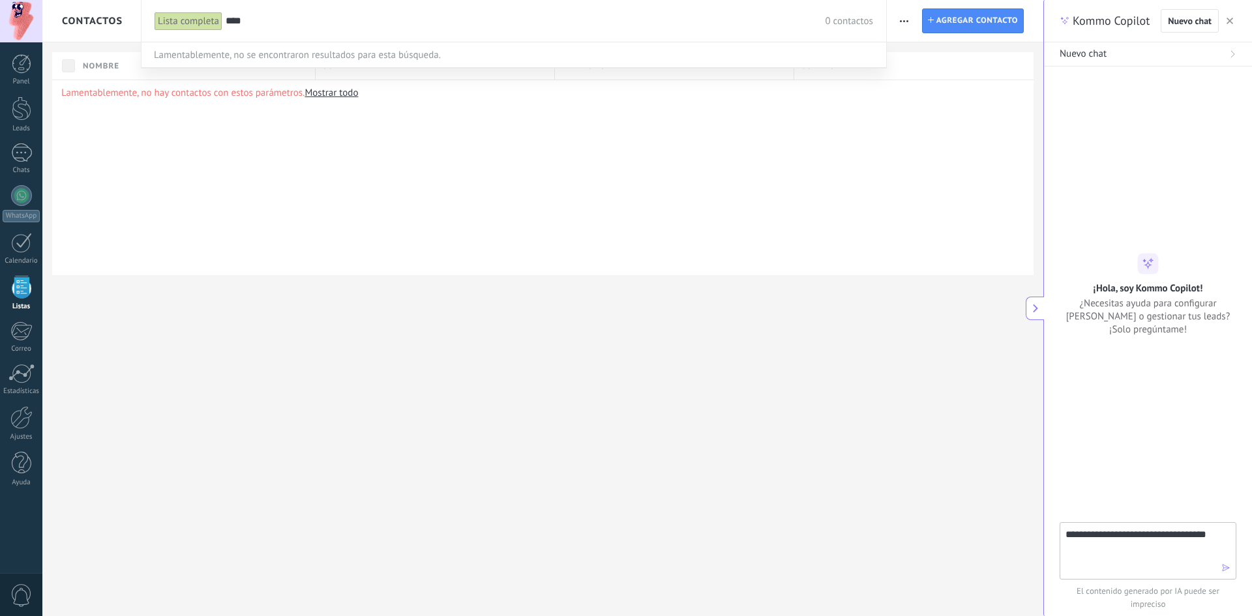
type textarea "**********"
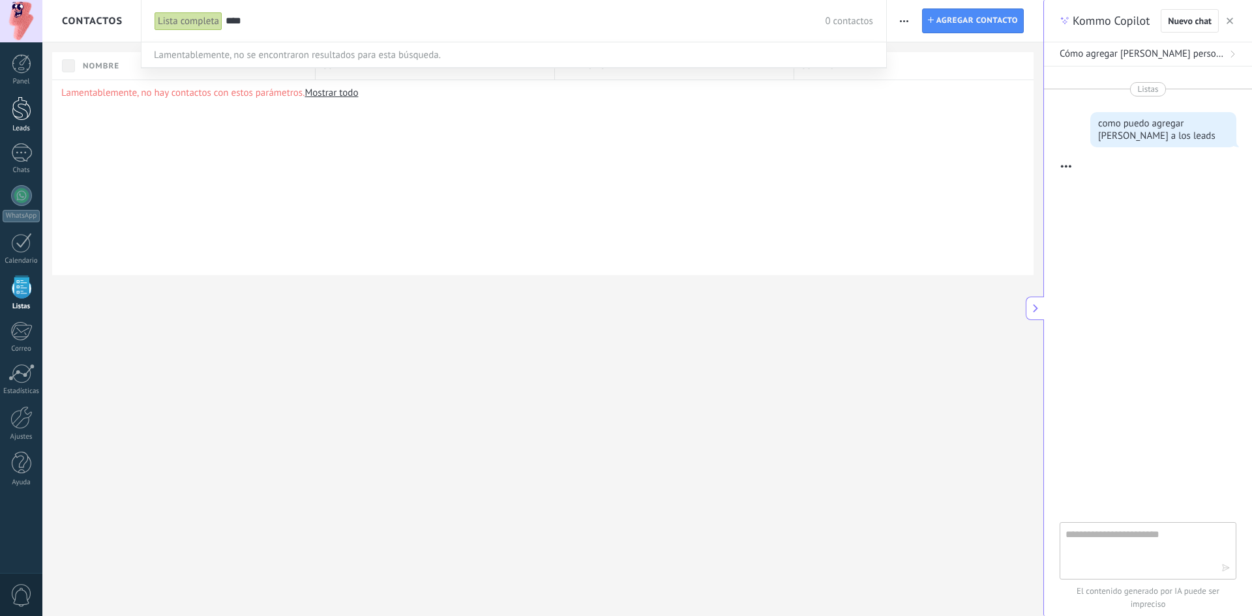
click at [18, 110] on div at bounding box center [22, 109] width 20 height 24
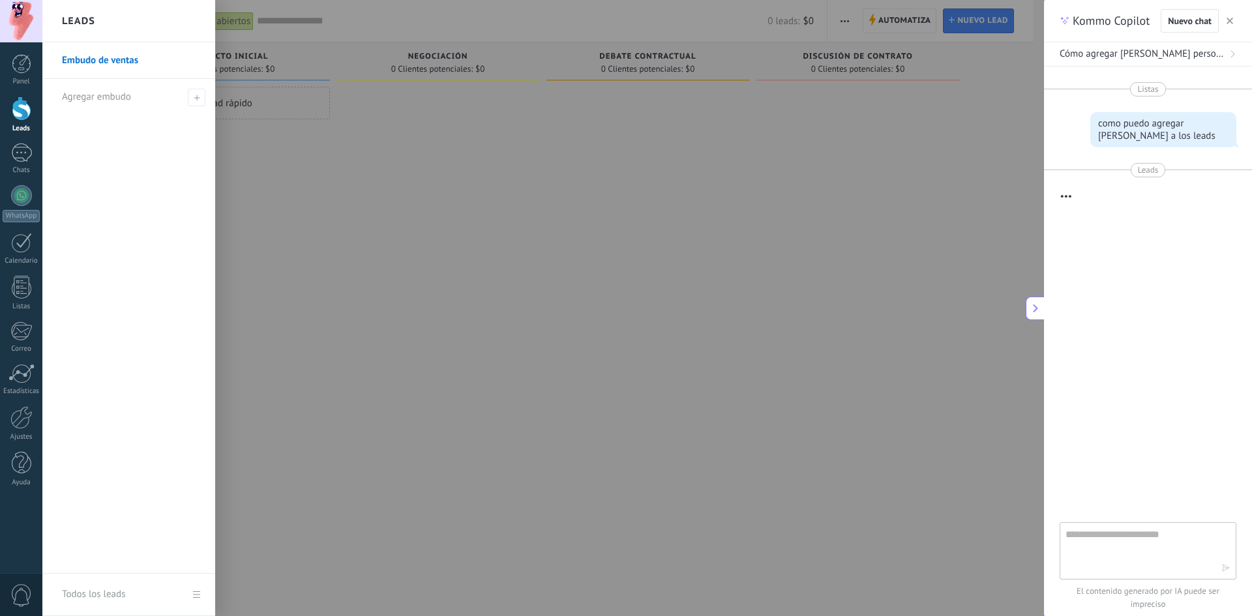
click at [98, 63] on link "Embudo de ventas" at bounding box center [132, 60] width 140 height 37
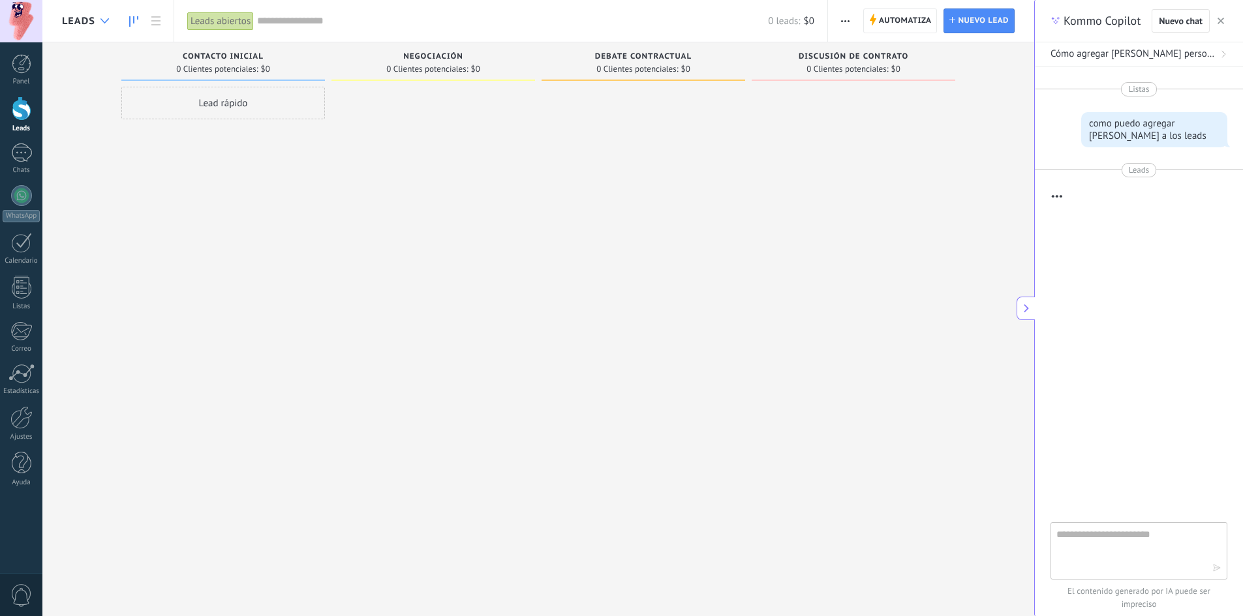
click at [95, 27] on div at bounding box center [105, 20] width 22 height 25
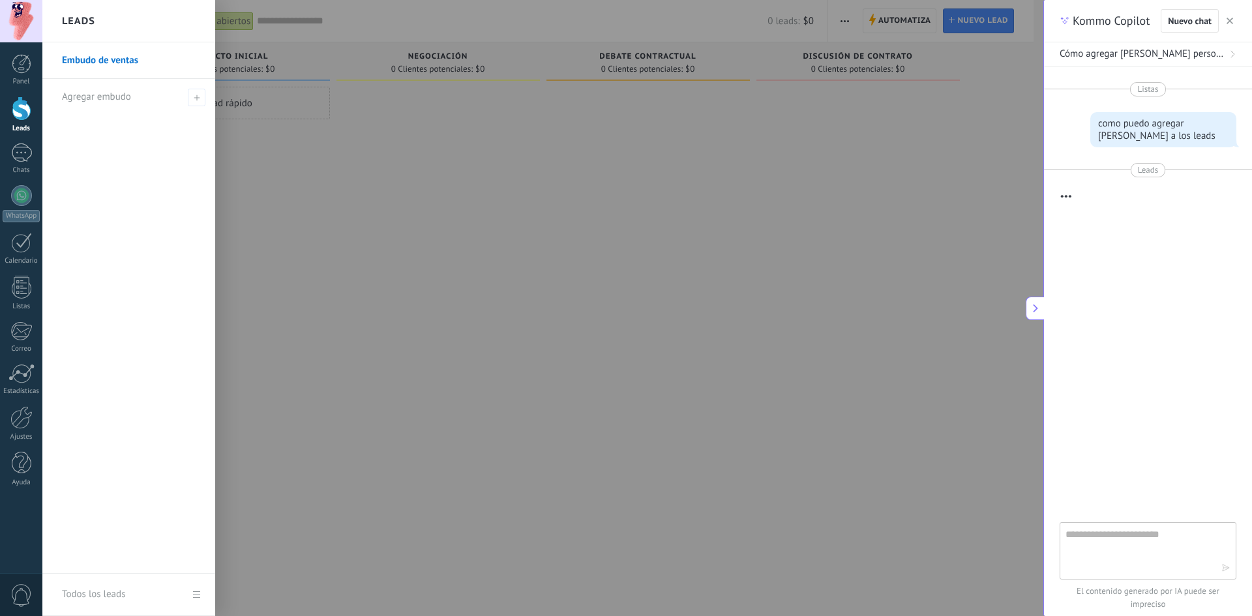
click at [596, 234] on div at bounding box center [668, 308] width 1252 height 616
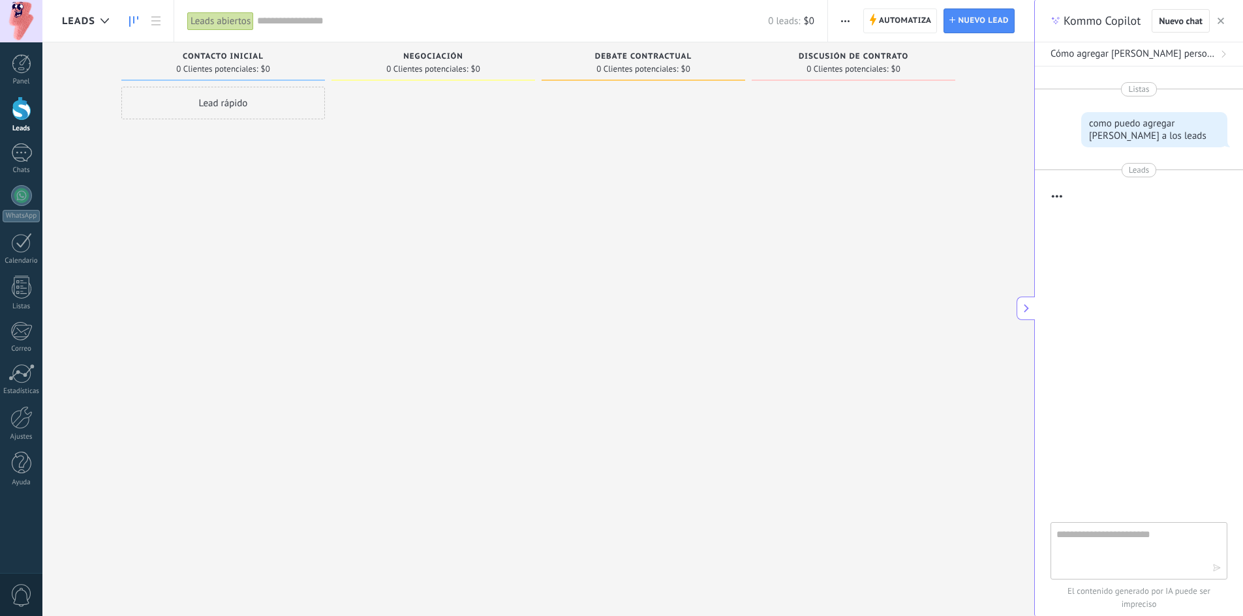
click at [847, 24] on span "button" at bounding box center [845, 20] width 8 height 25
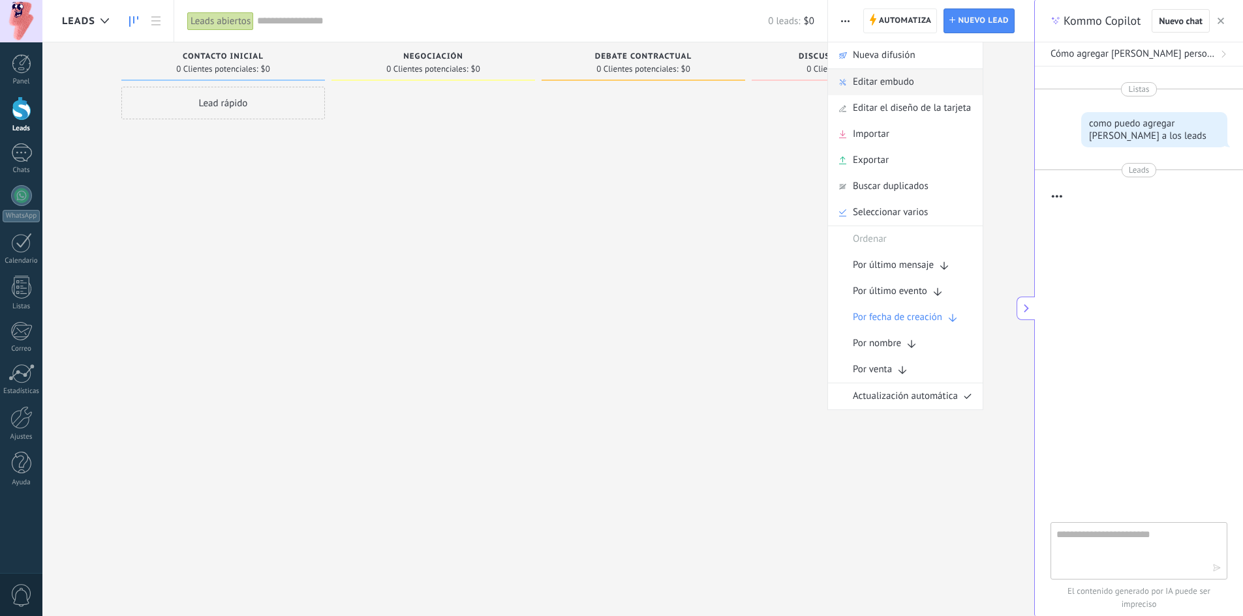
click at [881, 78] on span "Editar embudo" at bounding box center [883, 82] width 61 height 26
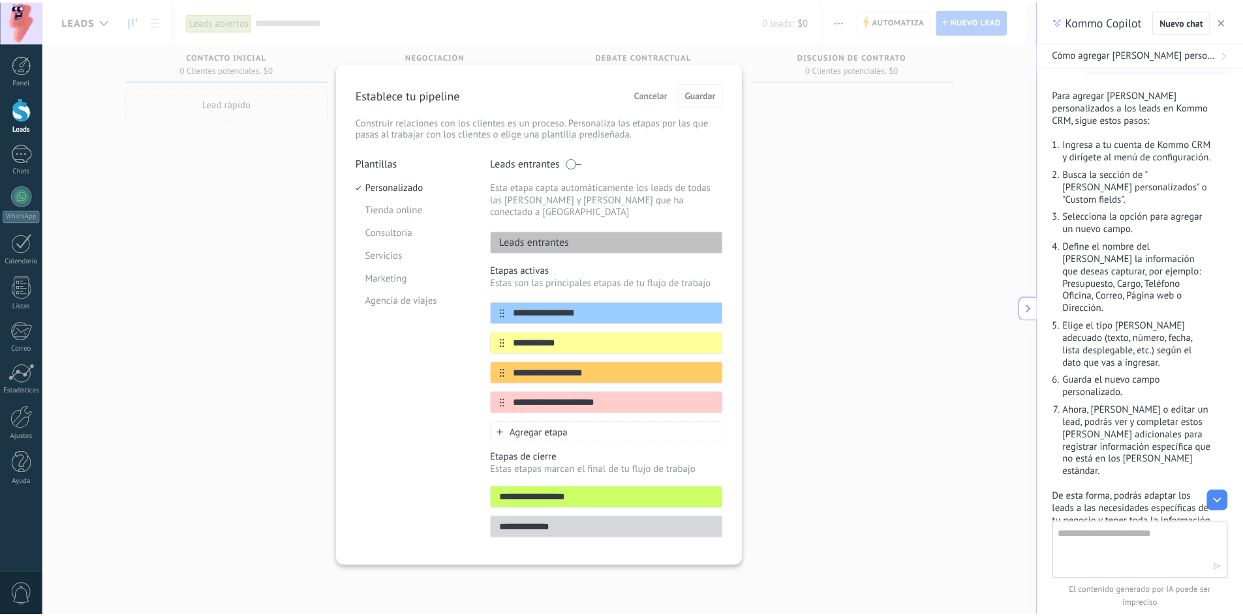
scroll to position [17, 0]
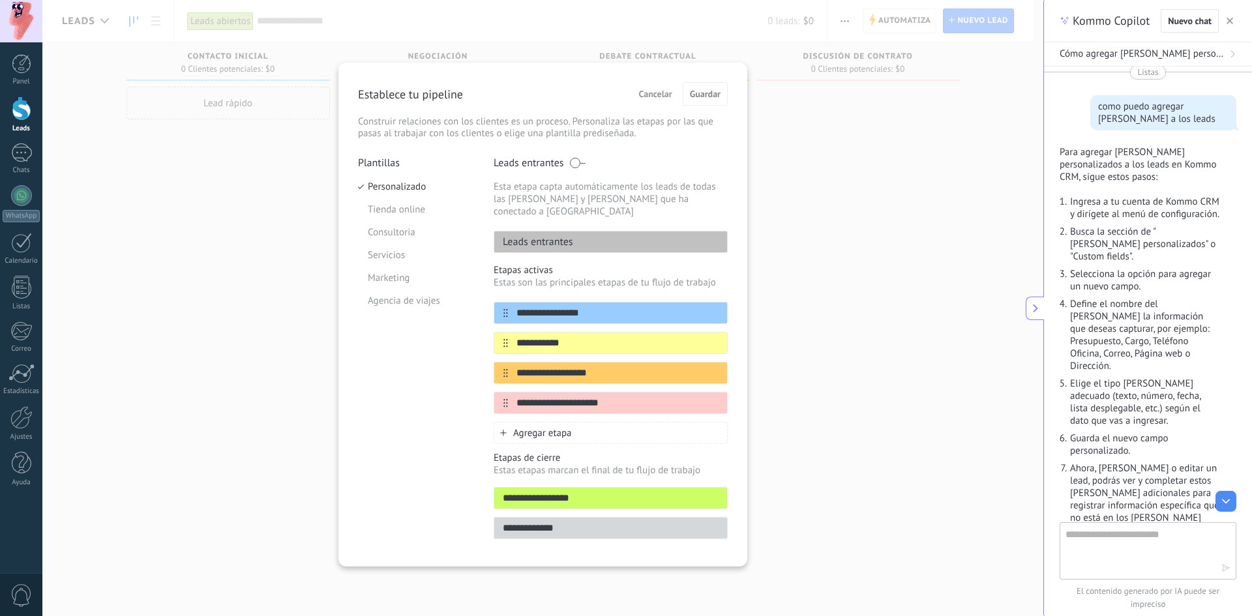
drag, startPoint x: 858, startPoint y: 179, endPoint x: 803, endPoint y: 171, distance: 55.4
click at [857, 177] on div "**********" at bounding box center [542, 308] width 1001 height 616
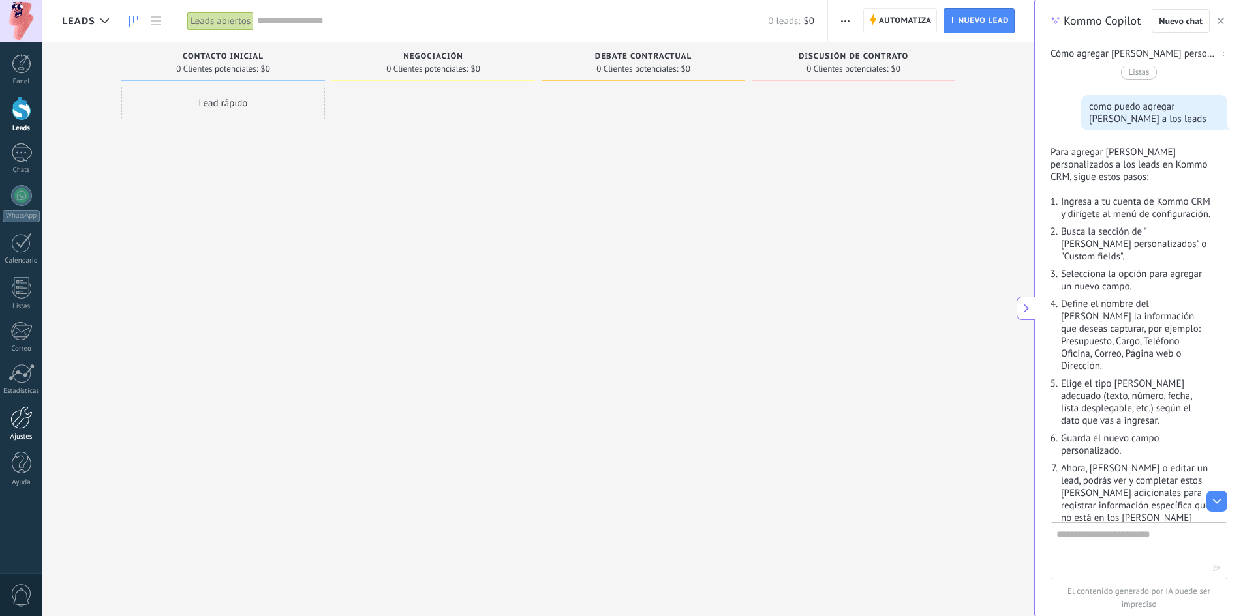
click at [15, 421] on div at bounding box center [21, 417] width 22 height 23
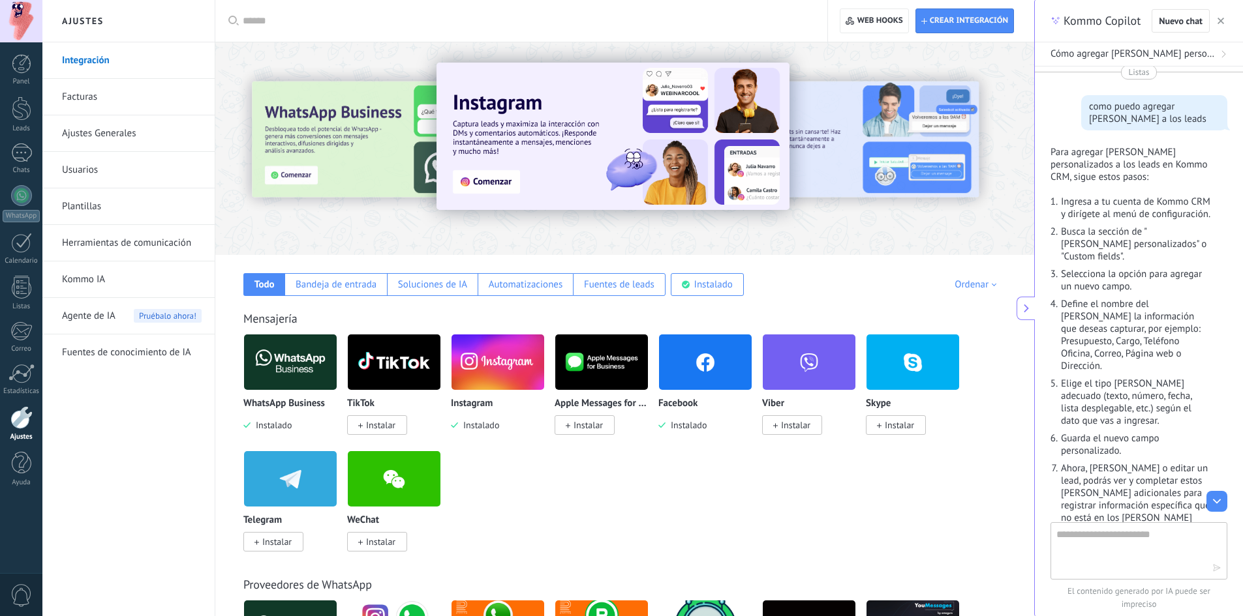
click at [332, 16] on input "text" at bounding box center [526, 21] width 566 height 14
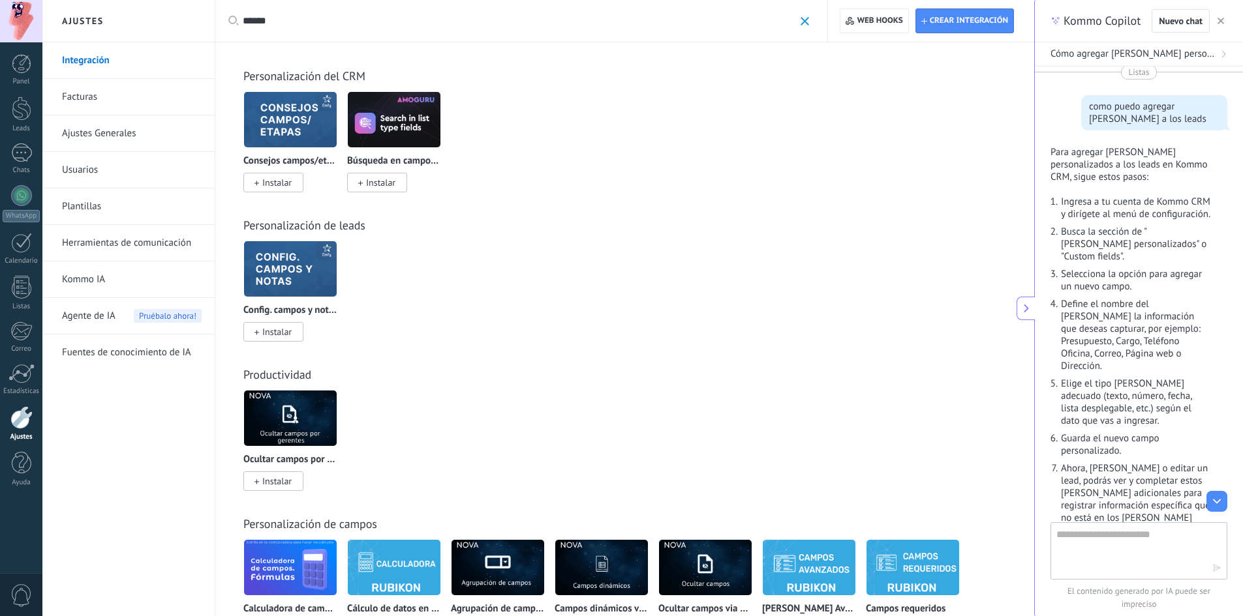
type input "******"
click at [262, 294] on img at bounding box center [290, 268] width 93 height 63
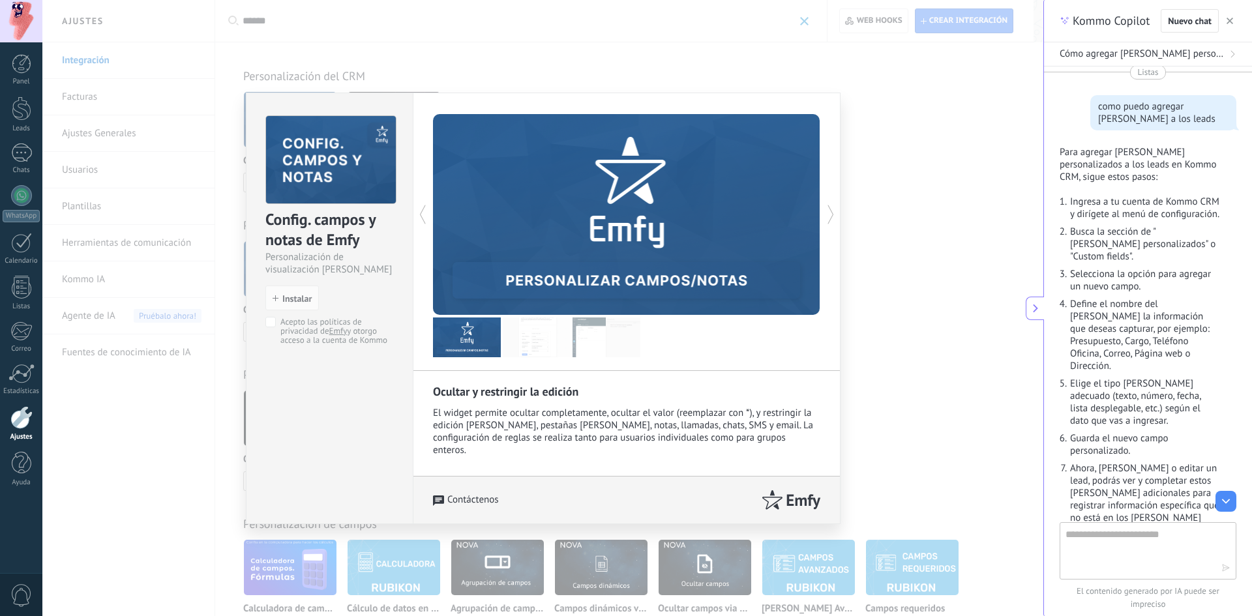
click at [143, 444] on div "Config. campos y notas de Emfy Personalización de visualización de campos y not…" at bounding box center [542, 308] width 1001 height 616
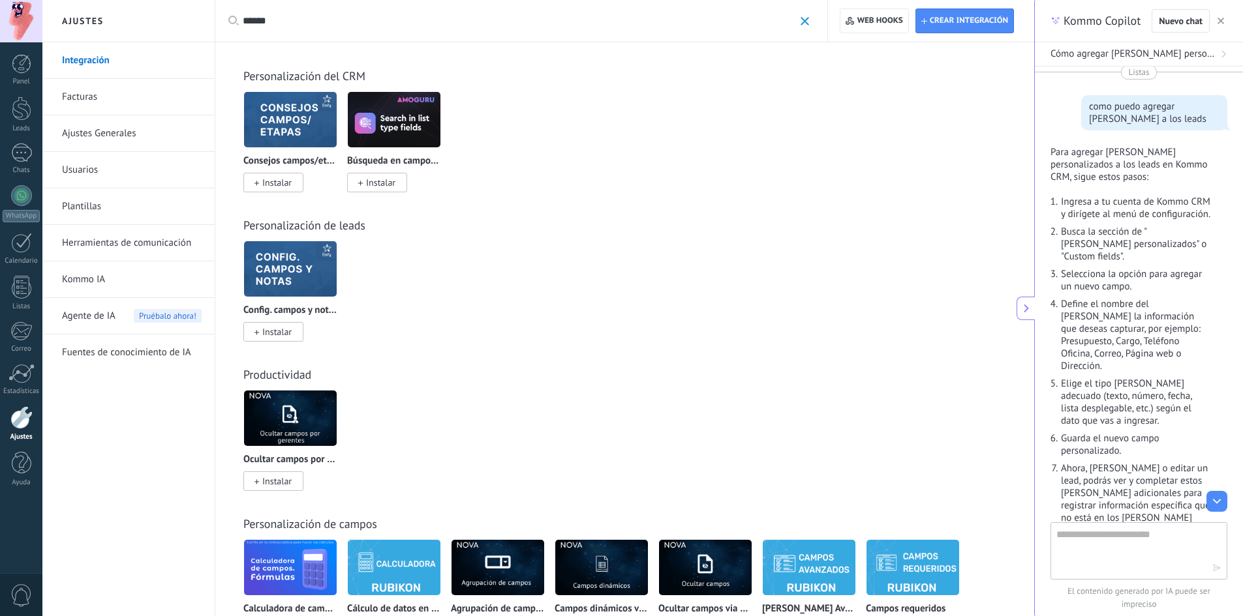
click at [121, 136] on link "Ajustes Generales" at bounding box center [132, 133] width 140 height 37
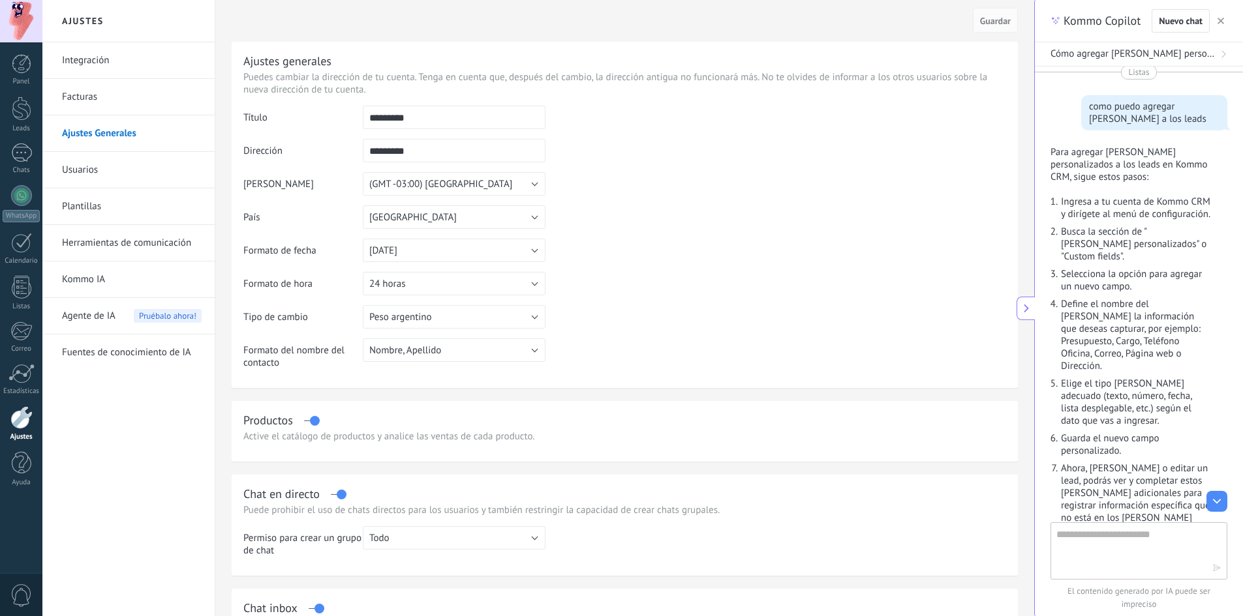
click at [416, 117] on input "*********" at bounding box center [454, 117] width 183 height 23
type input "**********"
type input "*"
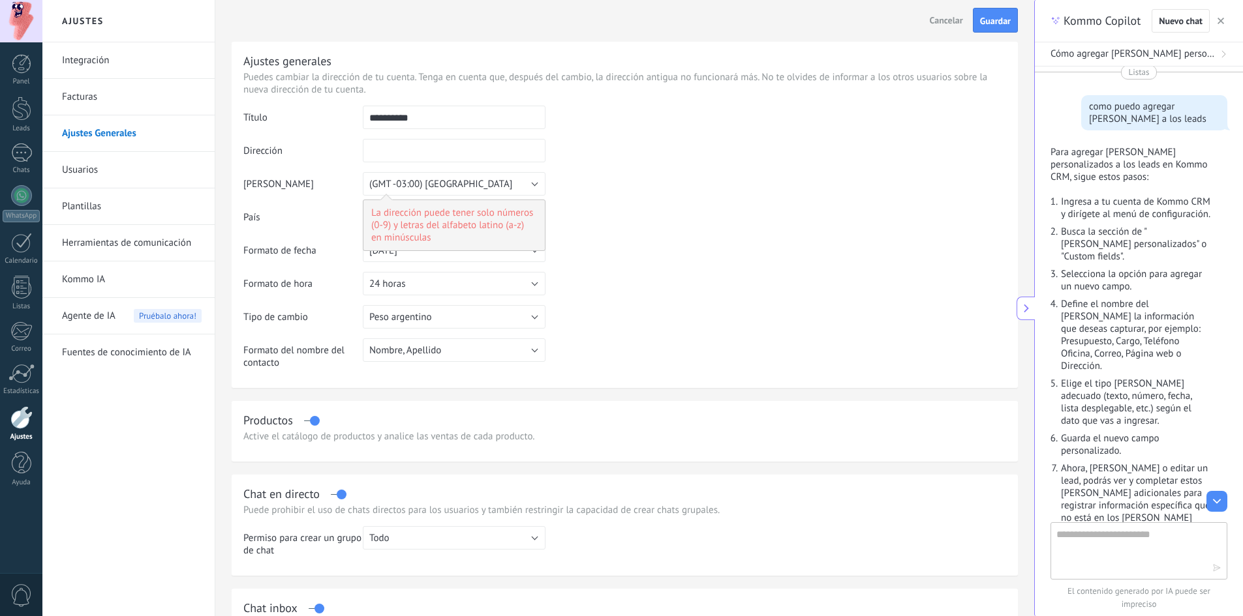
click at [579, 198] on td at bounding box center [775, 172] width 461 height 133
click at [521, 361] on button "Nombre, Apellido" at bounding box center [454, 350] width 183 height 23
click at [673, 317] on table "**********" at bounding box center [624, 242] width 763 height 273
click at [482, 153] on input "text" at bounding box center [454, 150] width 183 height 23
type input "*"
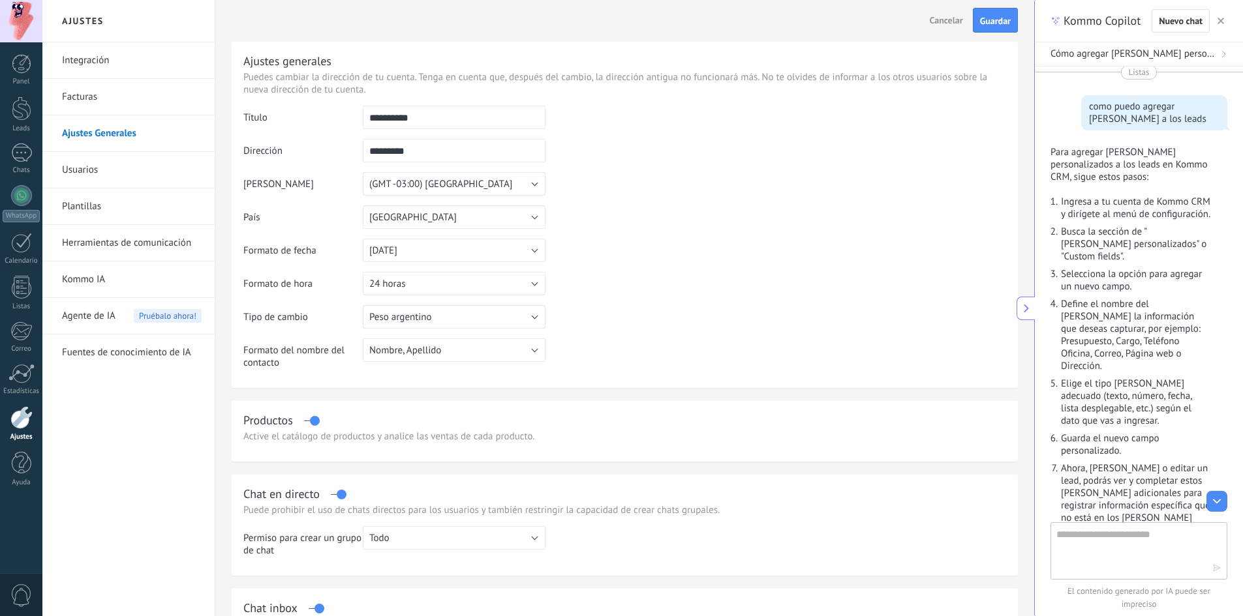
type input "*********"
click at [684, 215] on td at bounding box center [775, 172] width 461 height 133
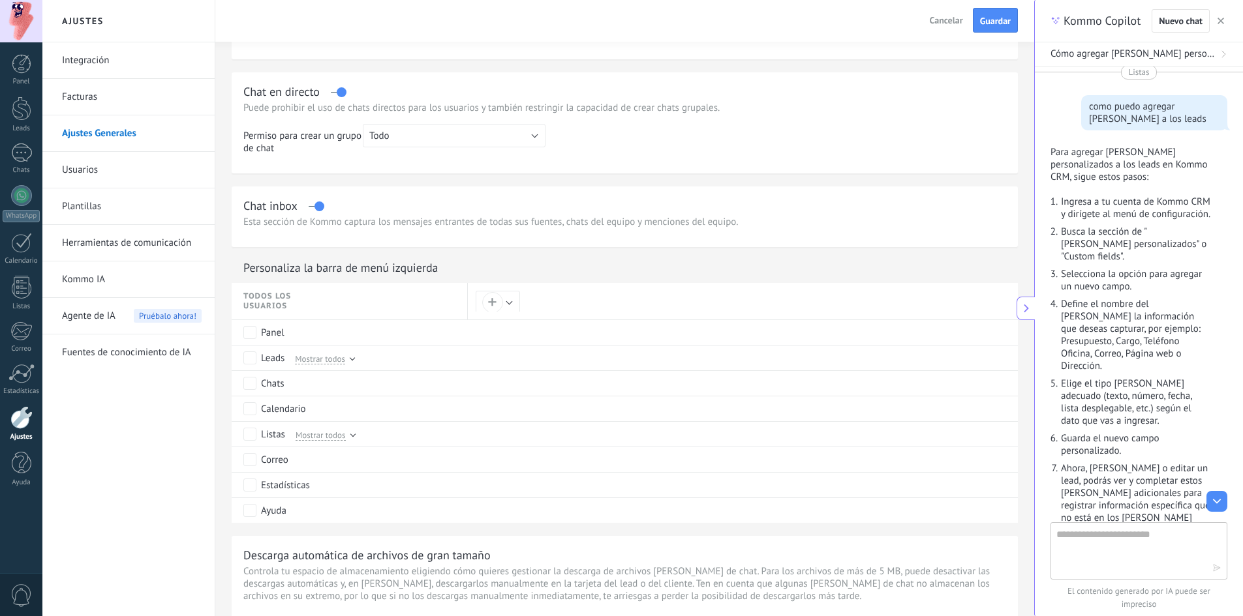
scroll to position [457, 0]
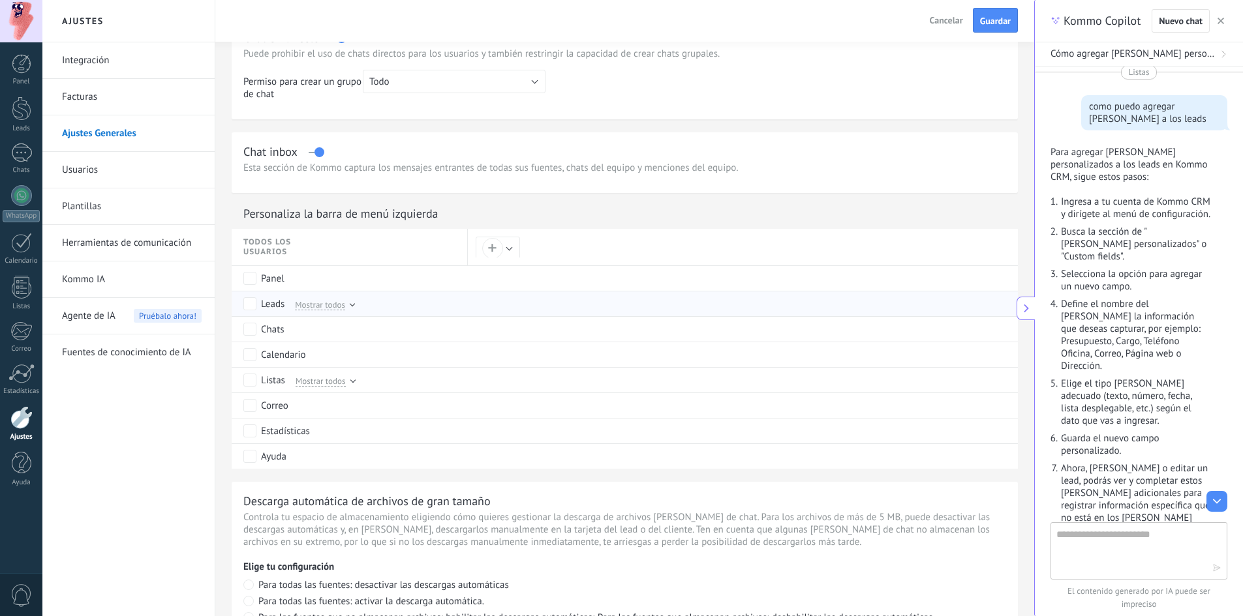
click at [350, 303] on div at bounding box center [352, 303] width 5 height 5
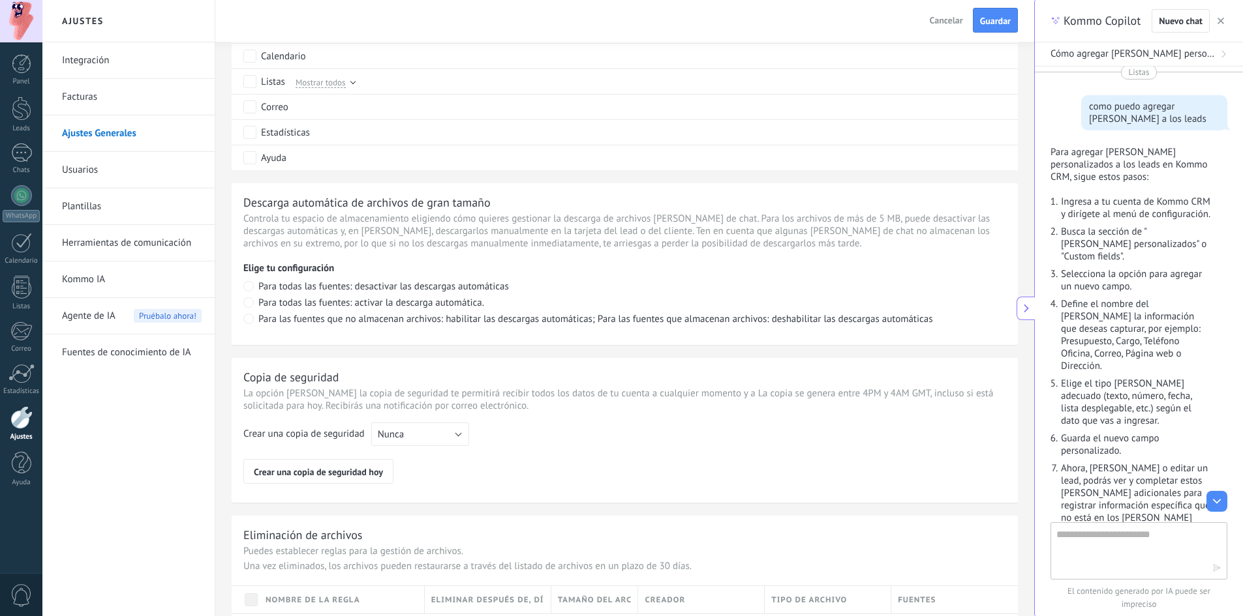
scroll to position [389, 0]
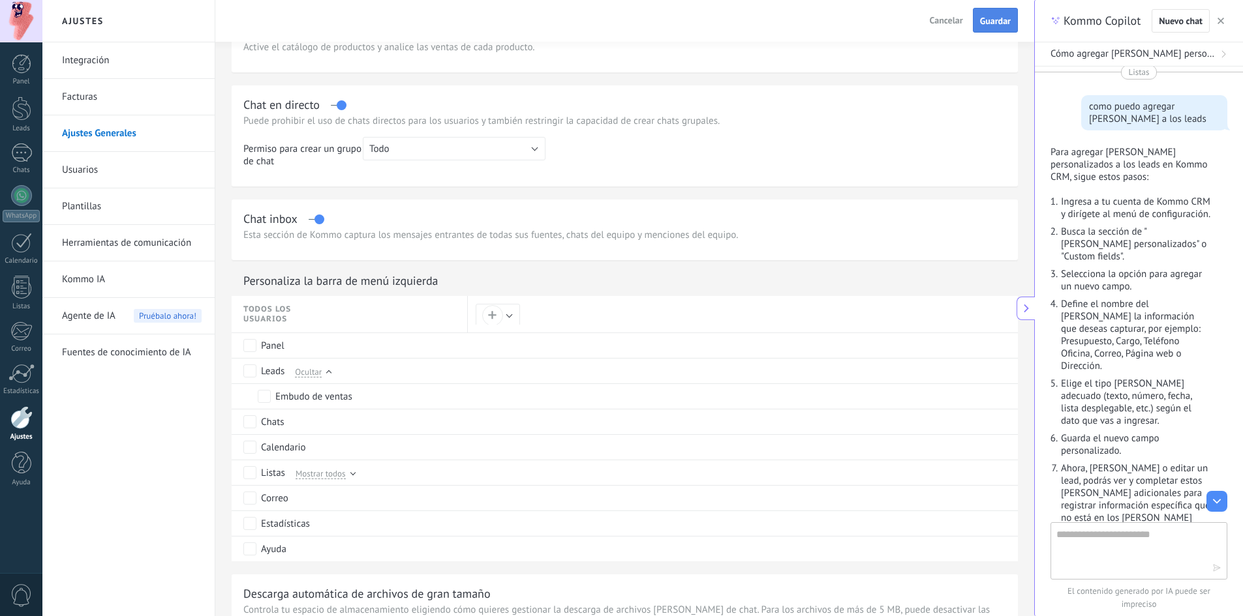
click at [988, 18] on span "Guardar" at bounding box center [995, 20] width 31 height 9
